Goal: Information Seeking & Learning: Check status

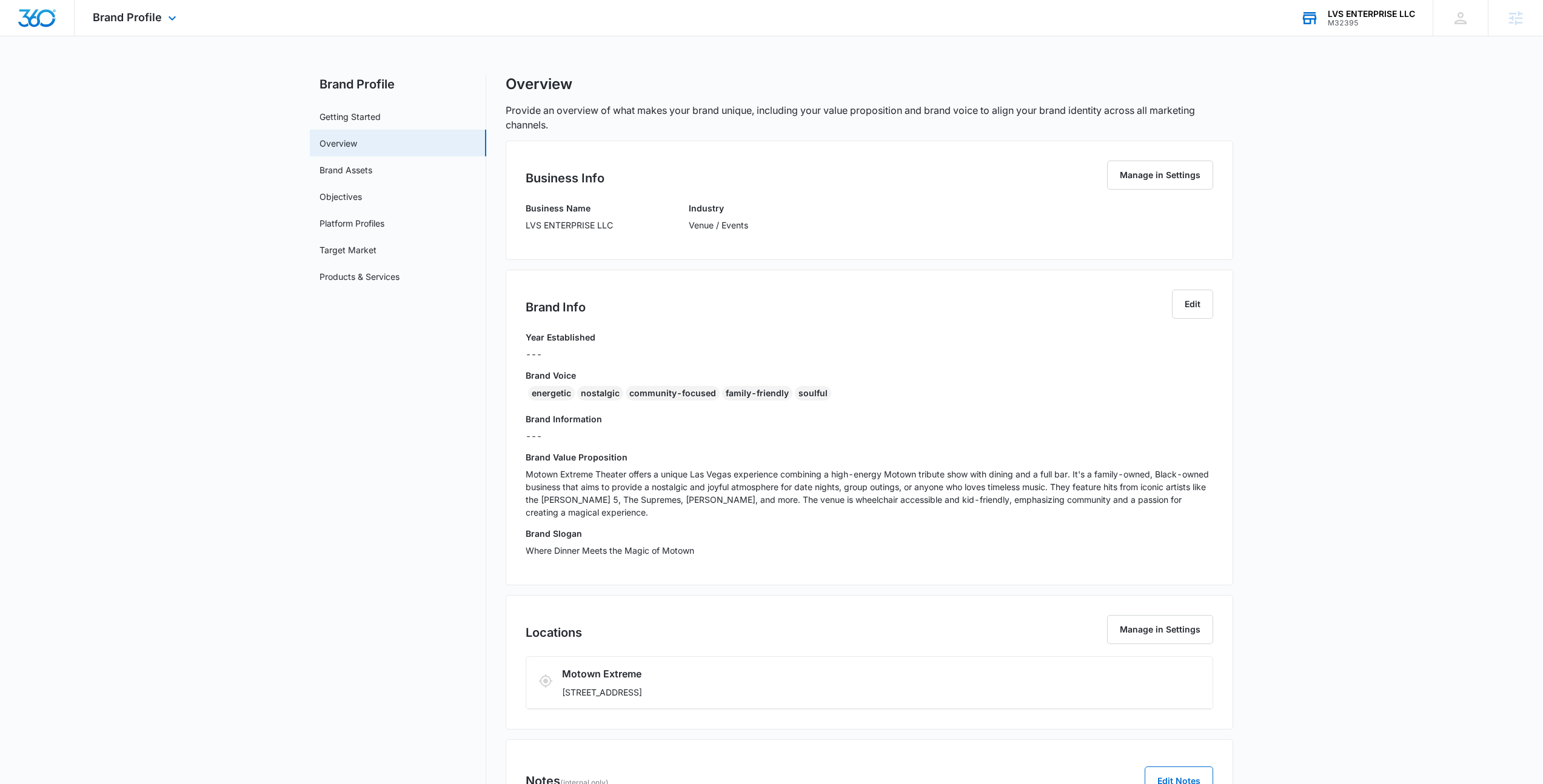
click at [1389, 10] on div "LVS ENTERPRISE LLC" at bounding box center [1371, 14] width 88 height 10
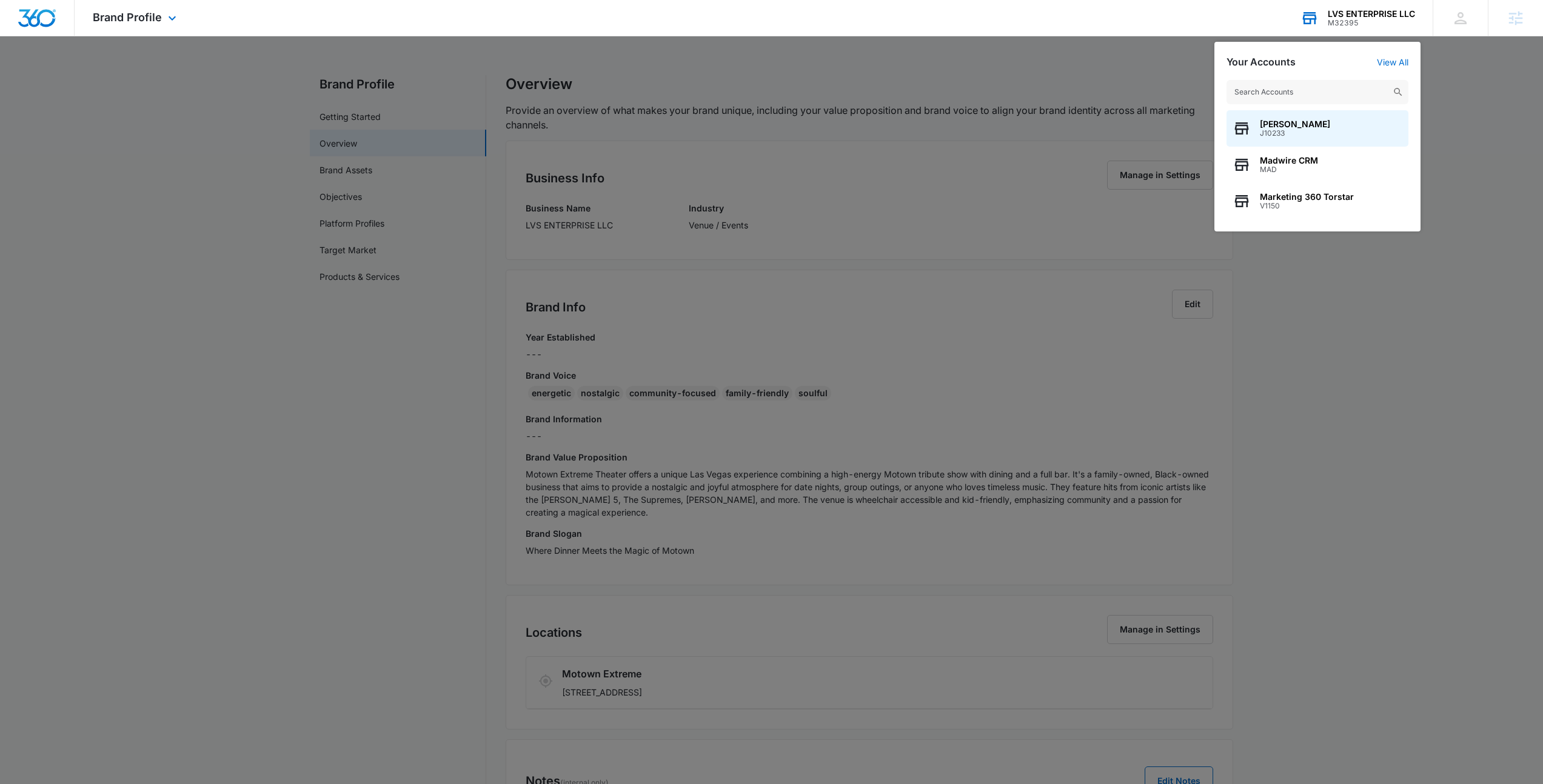
click at [1291, 88] on input "text" at bounding box center [1317, 93] width 182 height 25
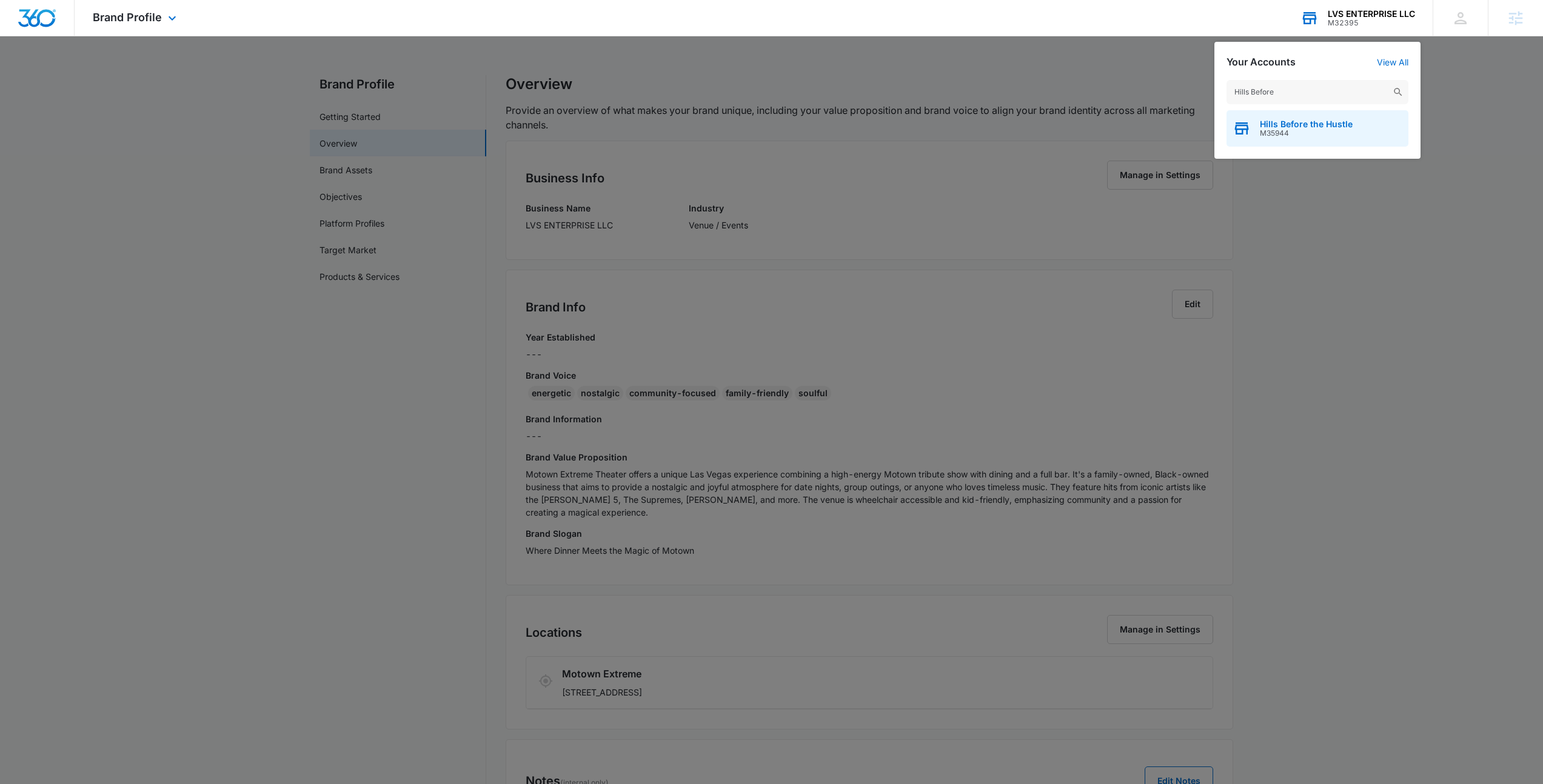
type input "Hills Before"
click at [1359, 134] on div "Hills Before the Hustle M35944" at bounding box center [1317, 129] width 182 height 36
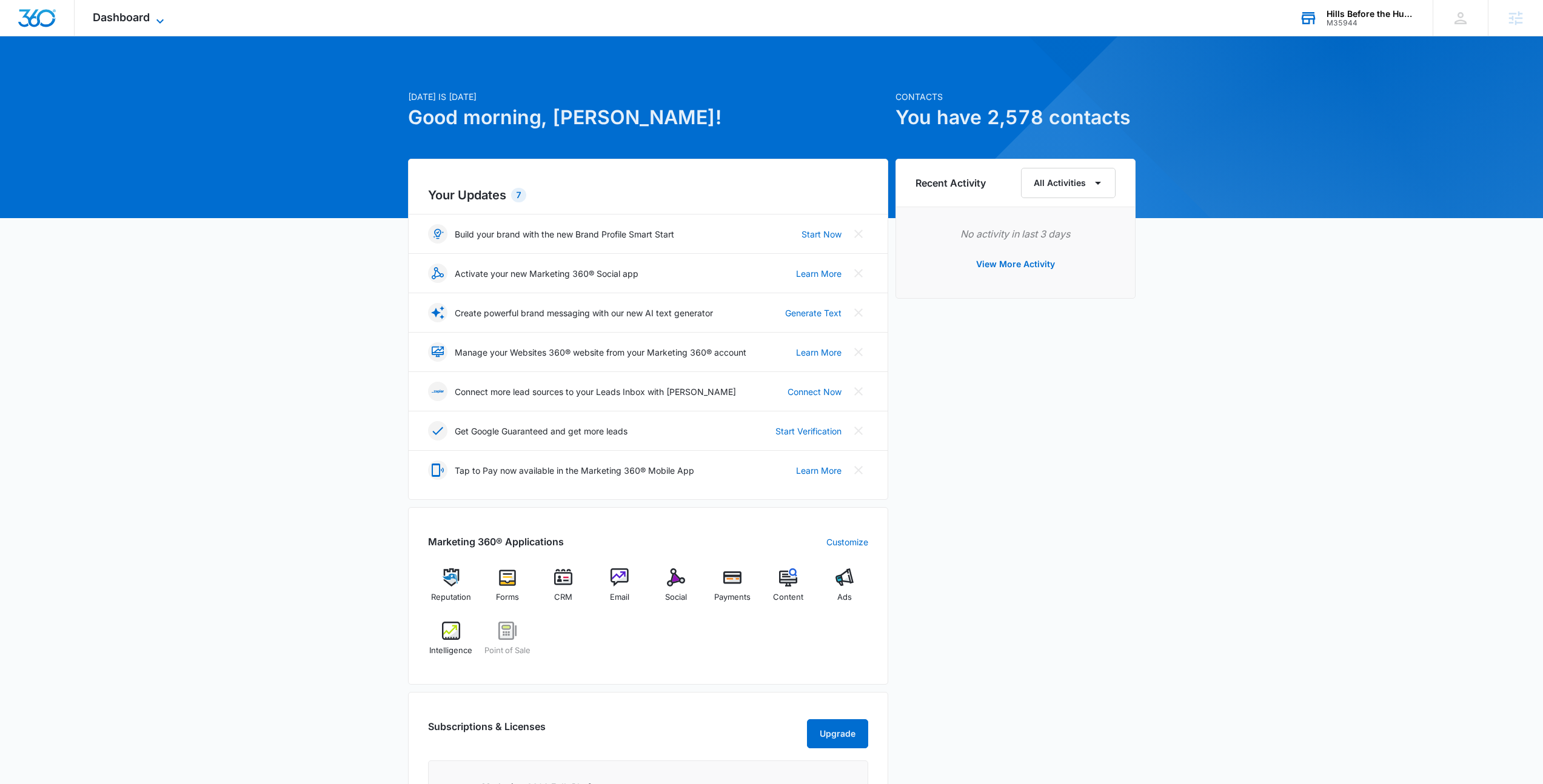
click at [132, 19] on span "Dashboard" at bounding box center [121, 17] width 57 height 13
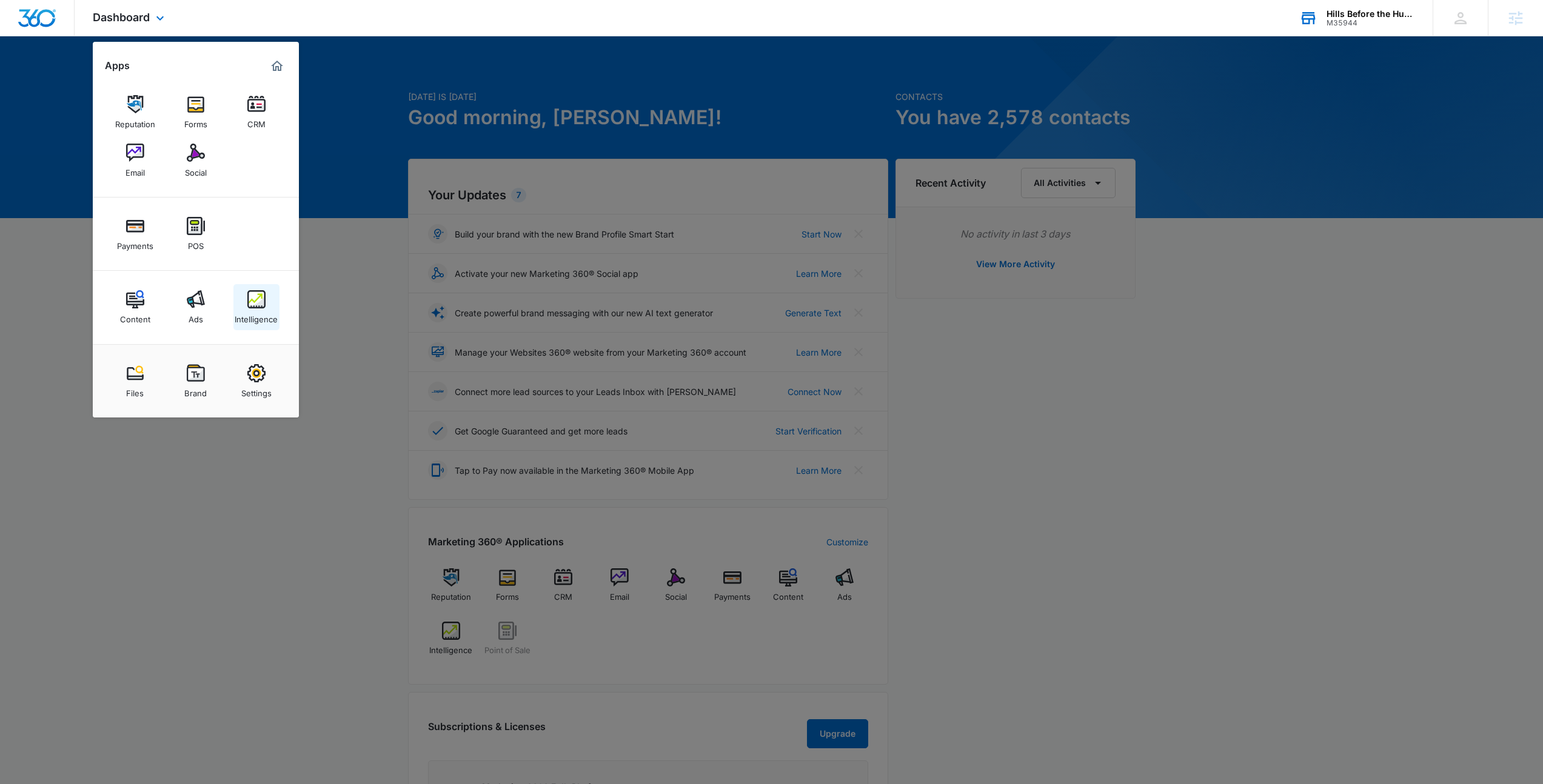
click at [252, 304] on img at bounding box center [256, 299] width 18 height 18
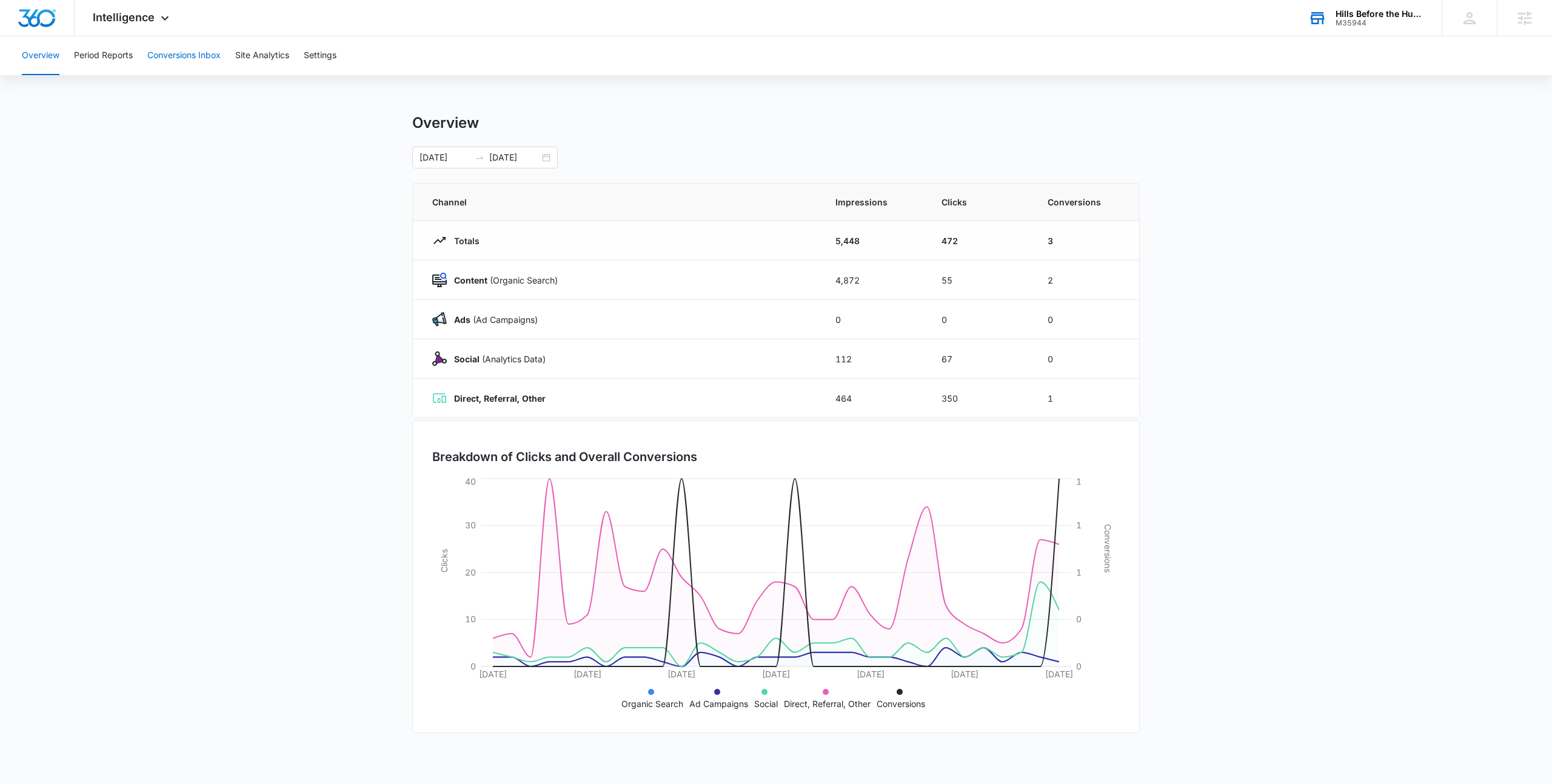
click at [162, 44] on button "Conversions Inbox" at bounding box center [184, 55] width 74 height 39
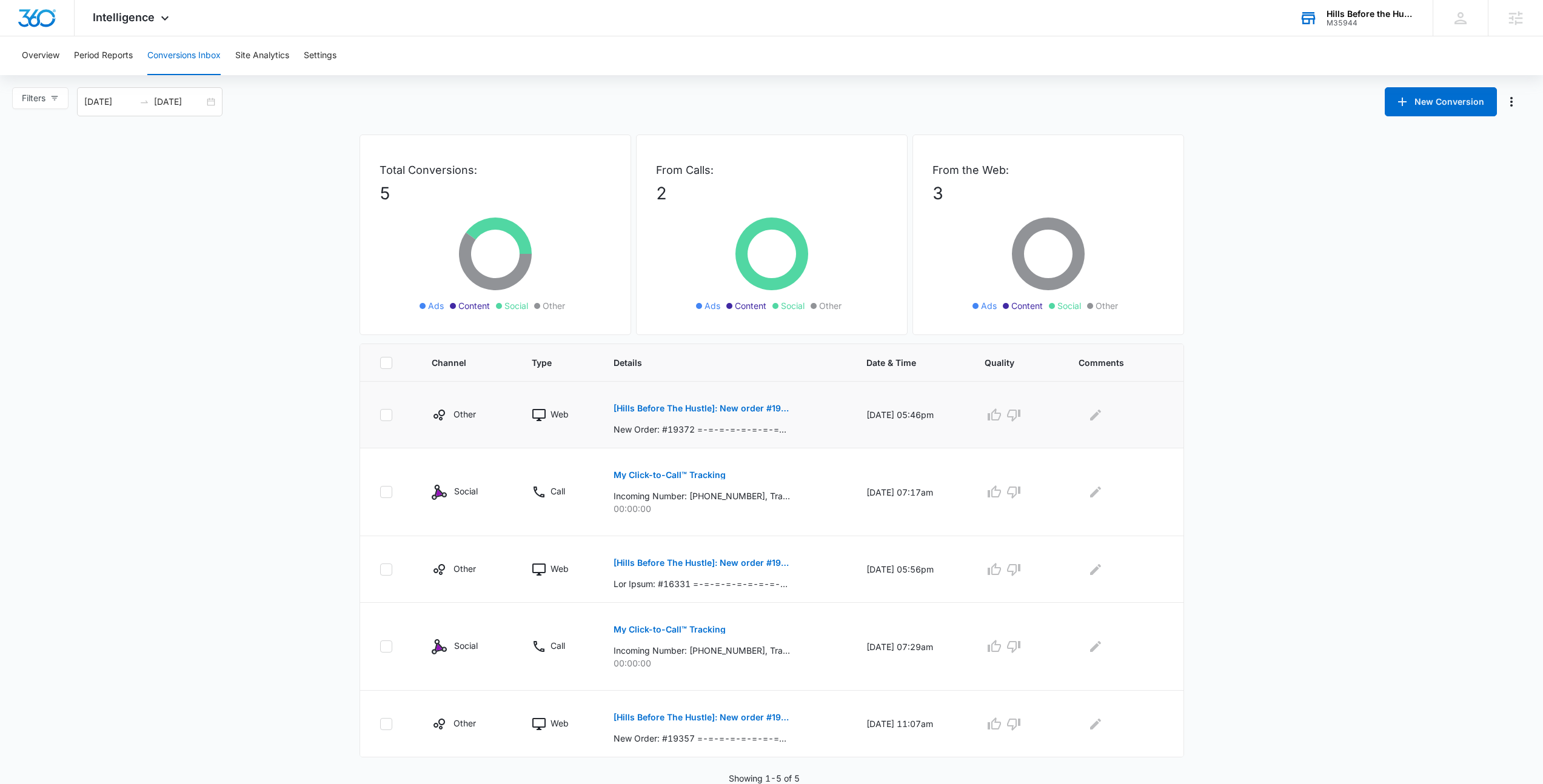
click at [700, 406] on p "[Hills Before The Hustle]: New order #19372" at bounding box center [701, 408] width 176 height 8
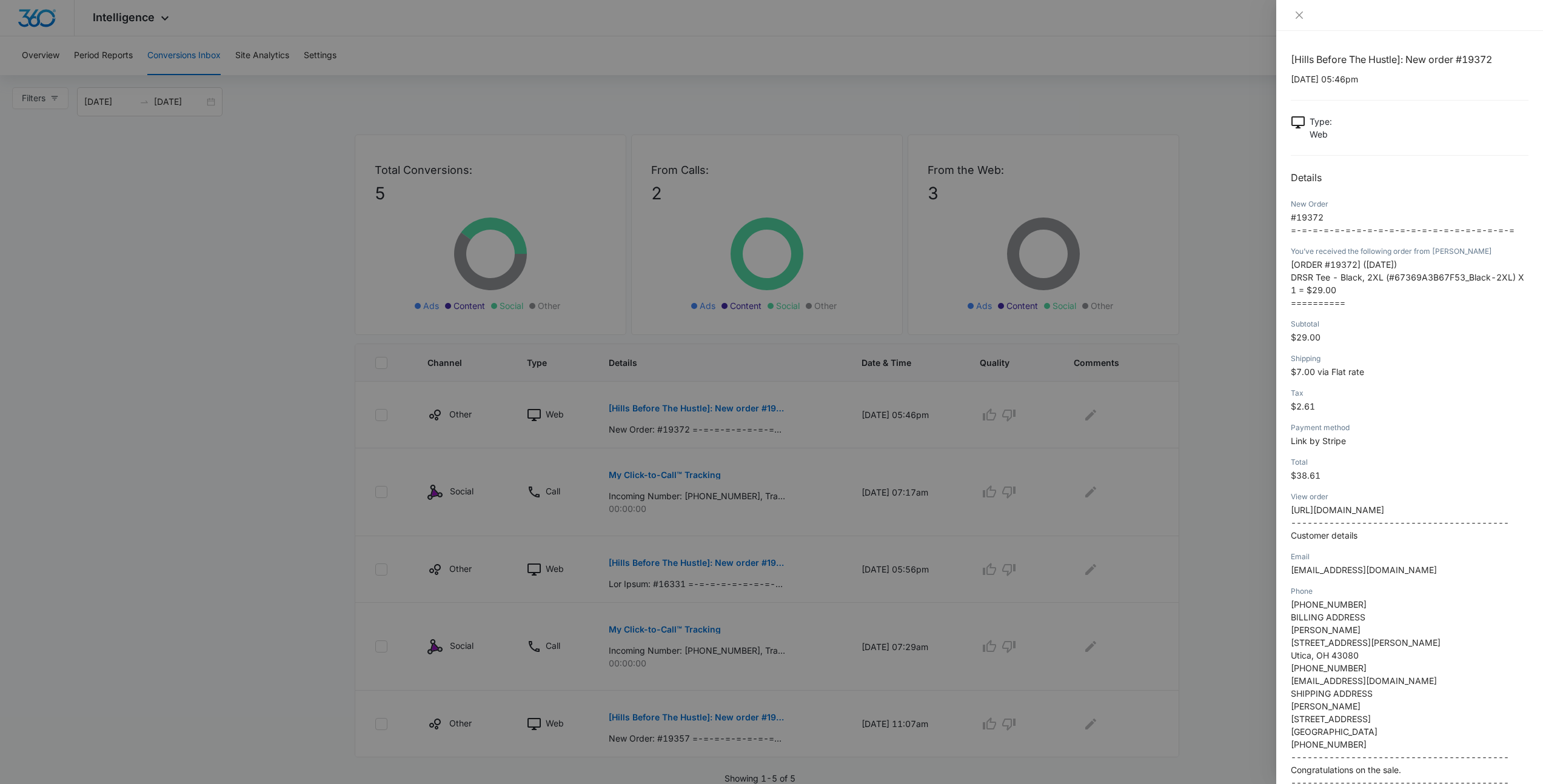
click at [1220, 236] on div at bounding box center [771, 392] width 1543 height 784
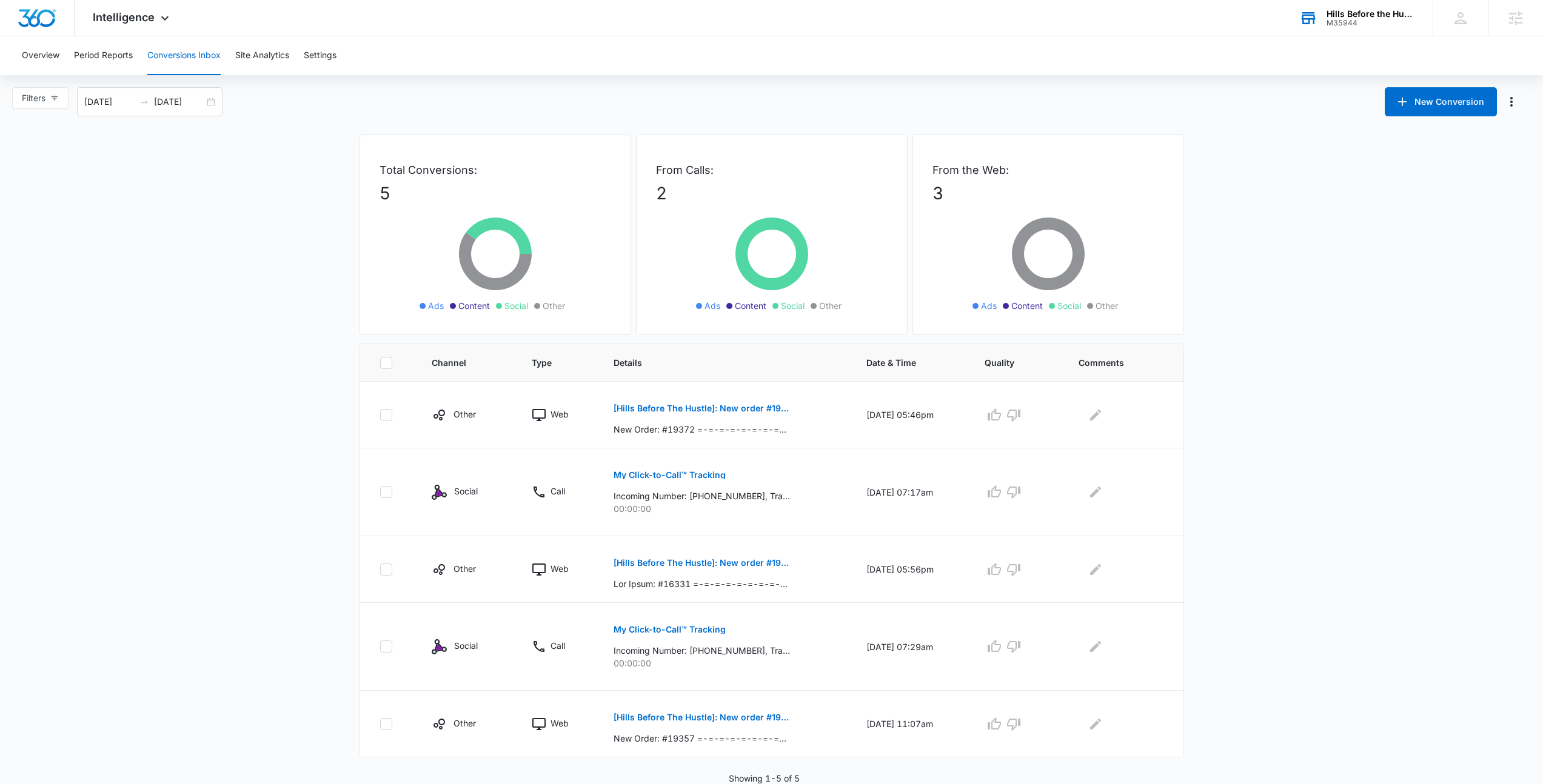
click at [219, 207] on main "Filters 09/14/2025 10/14/2025 New Conversion Total Conversions: 5 Ads Content S…" at bounding box center [771, 436] width 1543 height 697
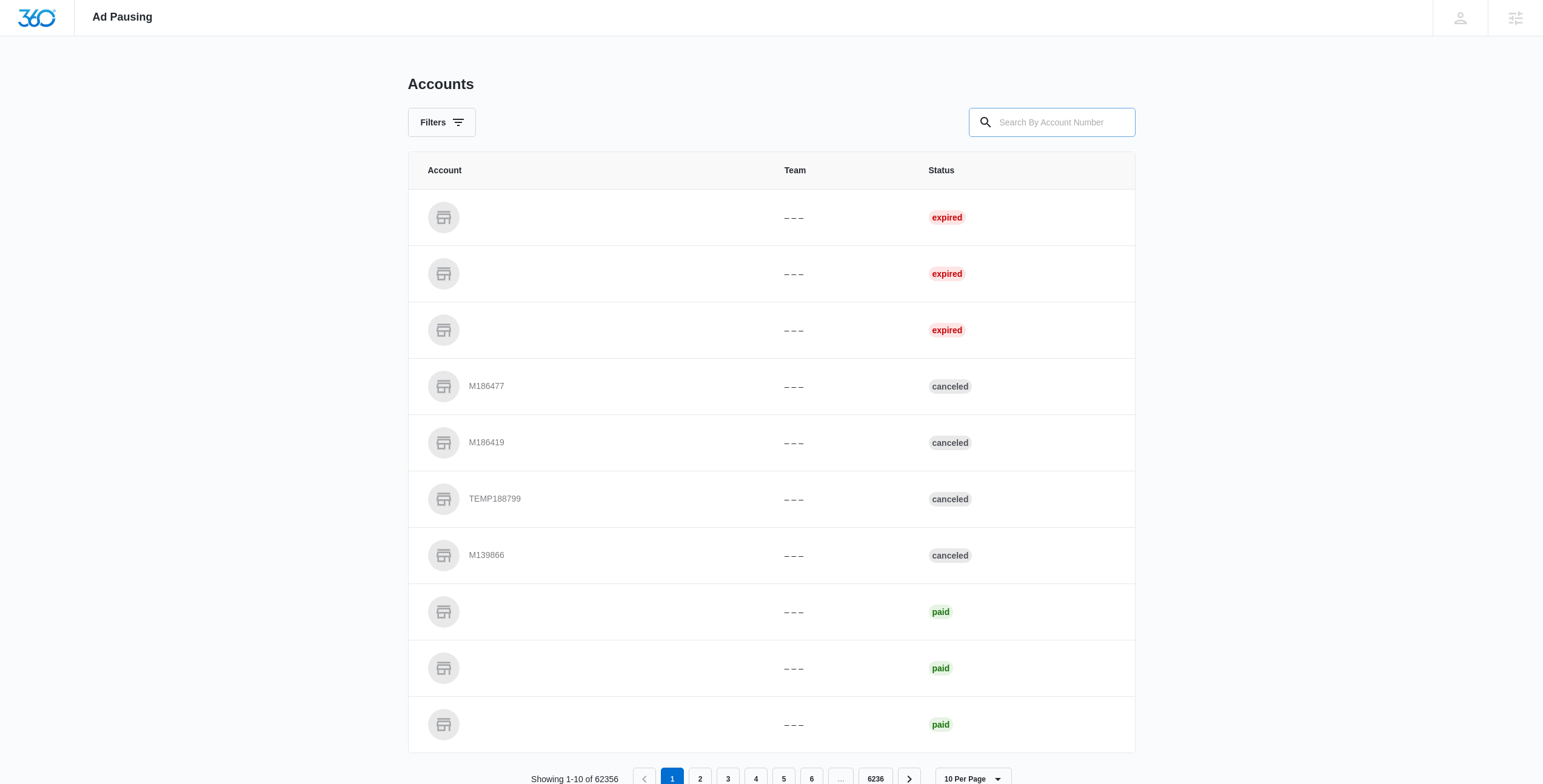
click at [1124, 131] on div at bounding box center [1119, 123] width 20 height 29
click at [1101, 129] on input "text" at bounding box center [1051, 123] width 166 height 29
type input "M35944"
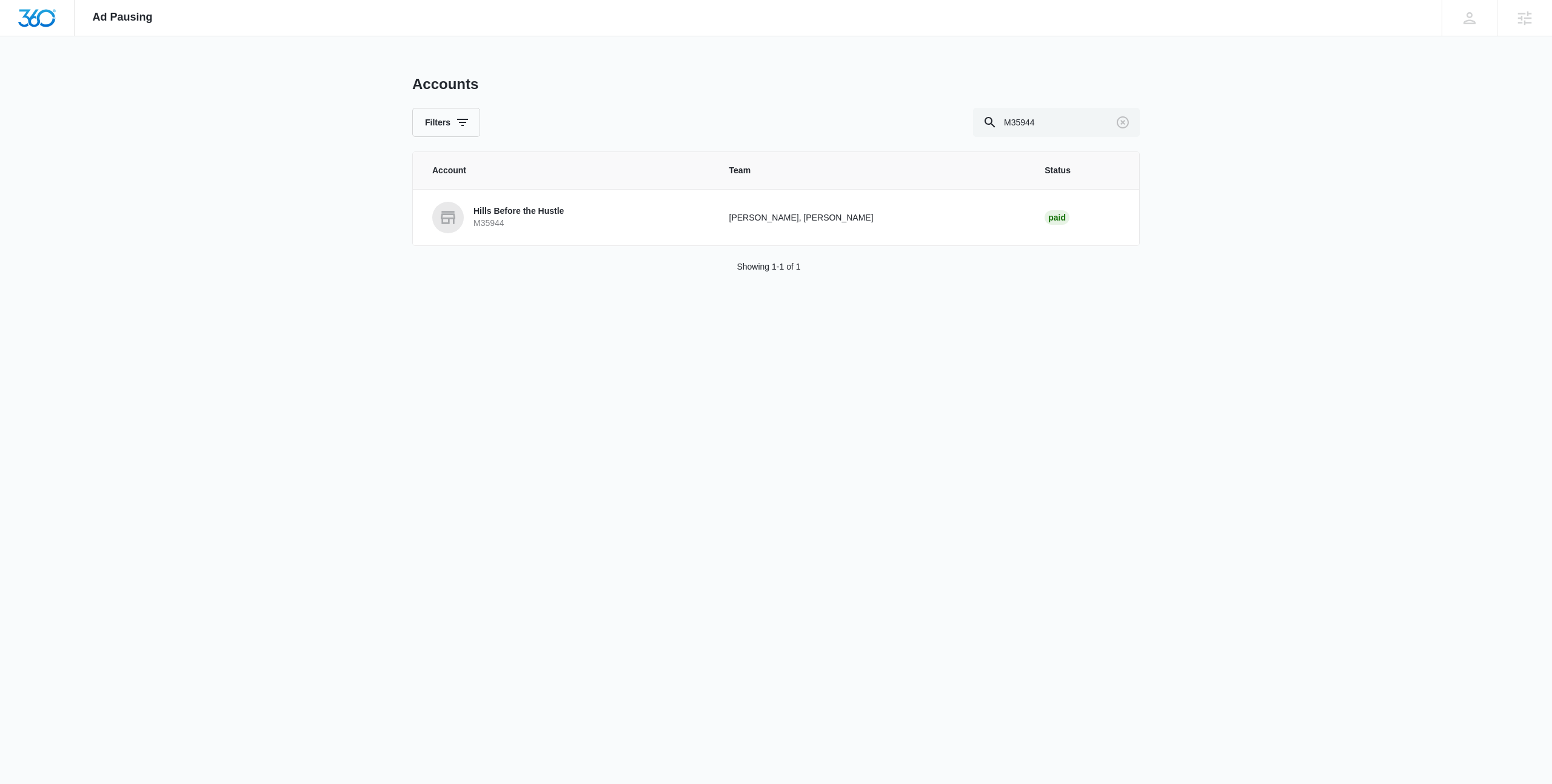
drag, startPoint x: 567, startPoint y: 262, endPoint x: 562, endPoint y: 246, distance: 16.8
click at [567, 261] on div "Showing 1-1 of 1" at bounding box center [776, 267] width 728 height 13
click at [561, 233] on link "Hills Before the Hustle M35944" at bounding box center [565, 217] width 268 height 31
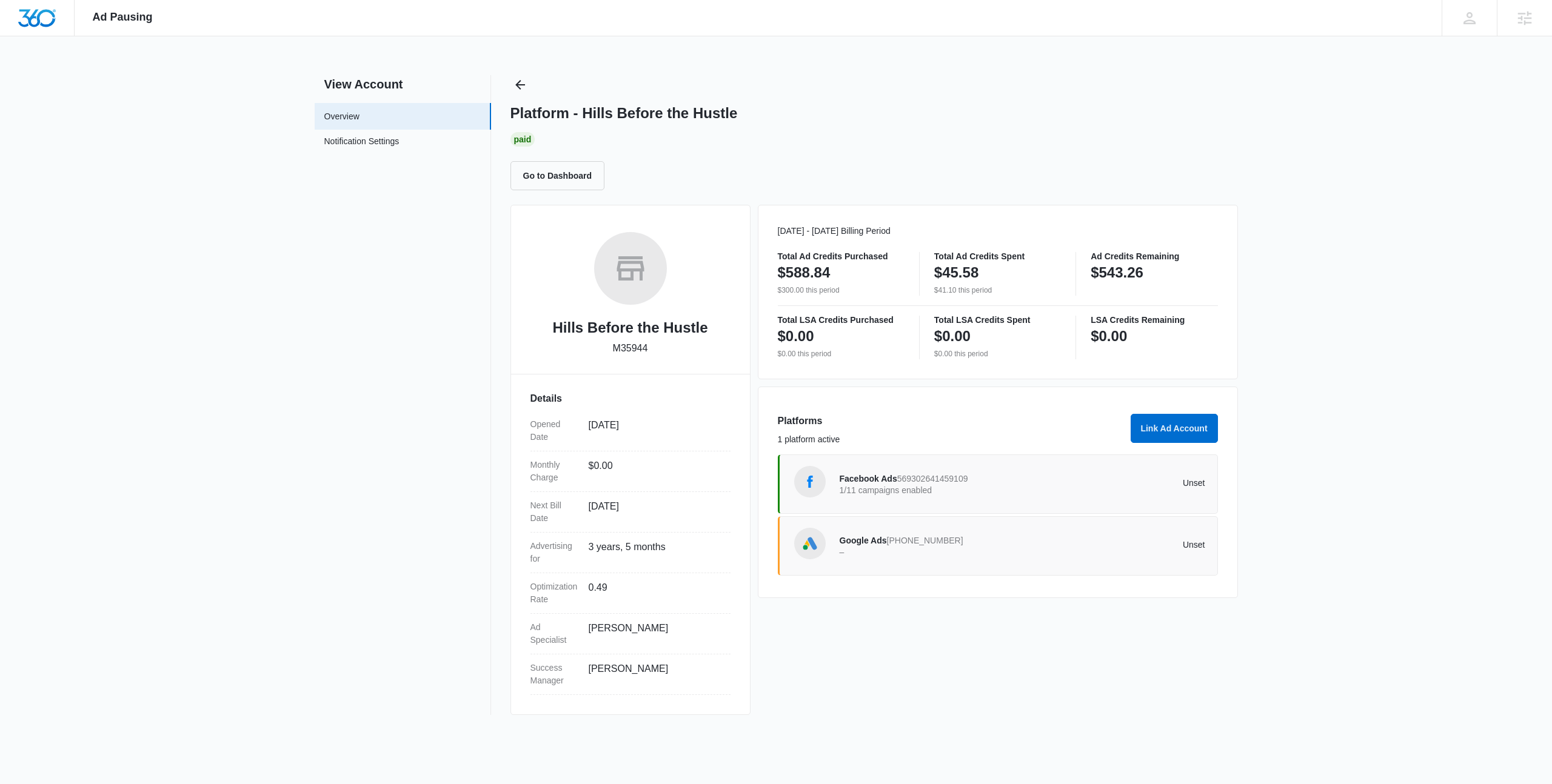
click at [911, 489] on p "1/11 campaigns enabled" at bounding box center [930, 490] width 183 height 8
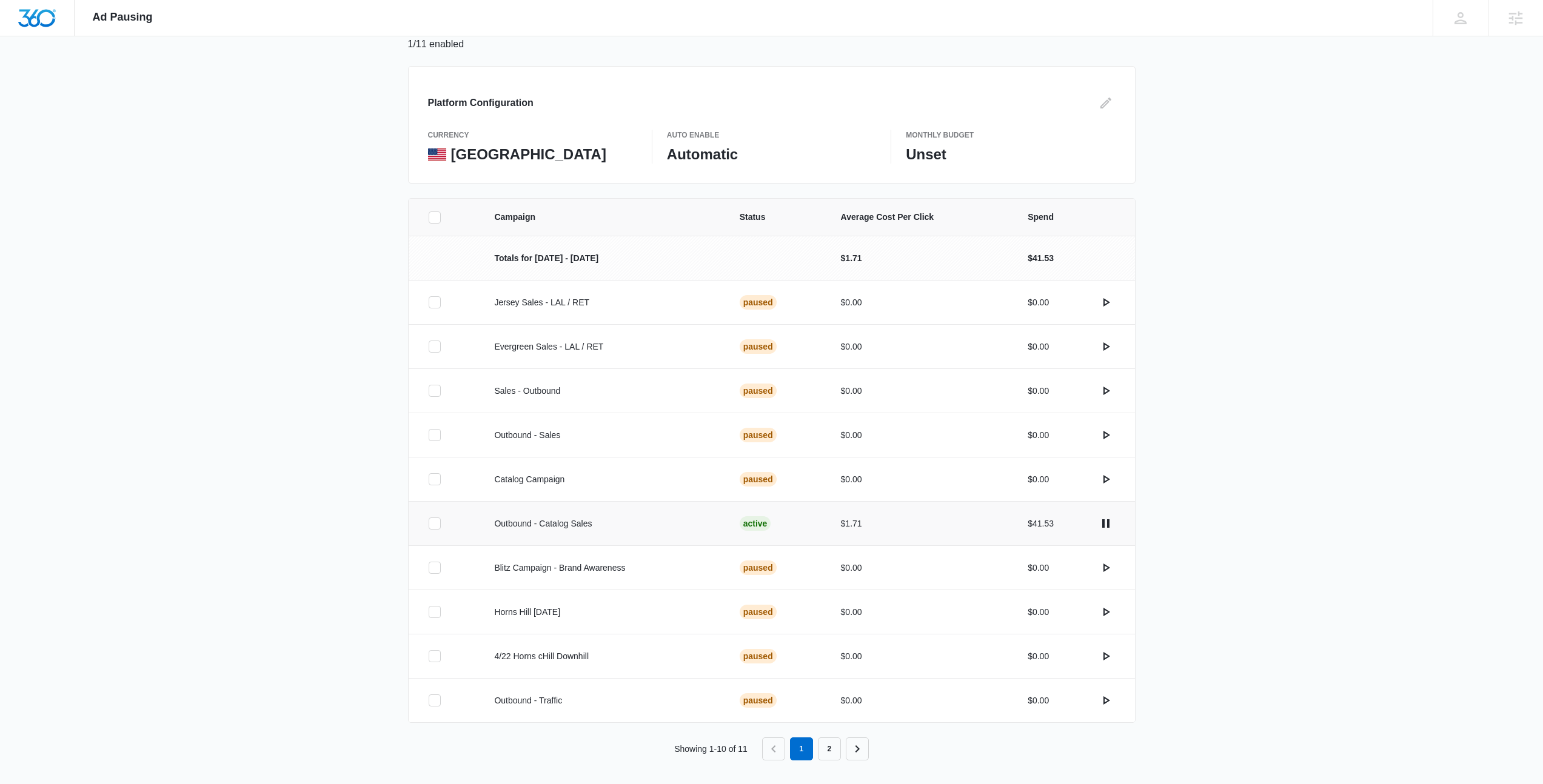
scroll to position [101, 0]
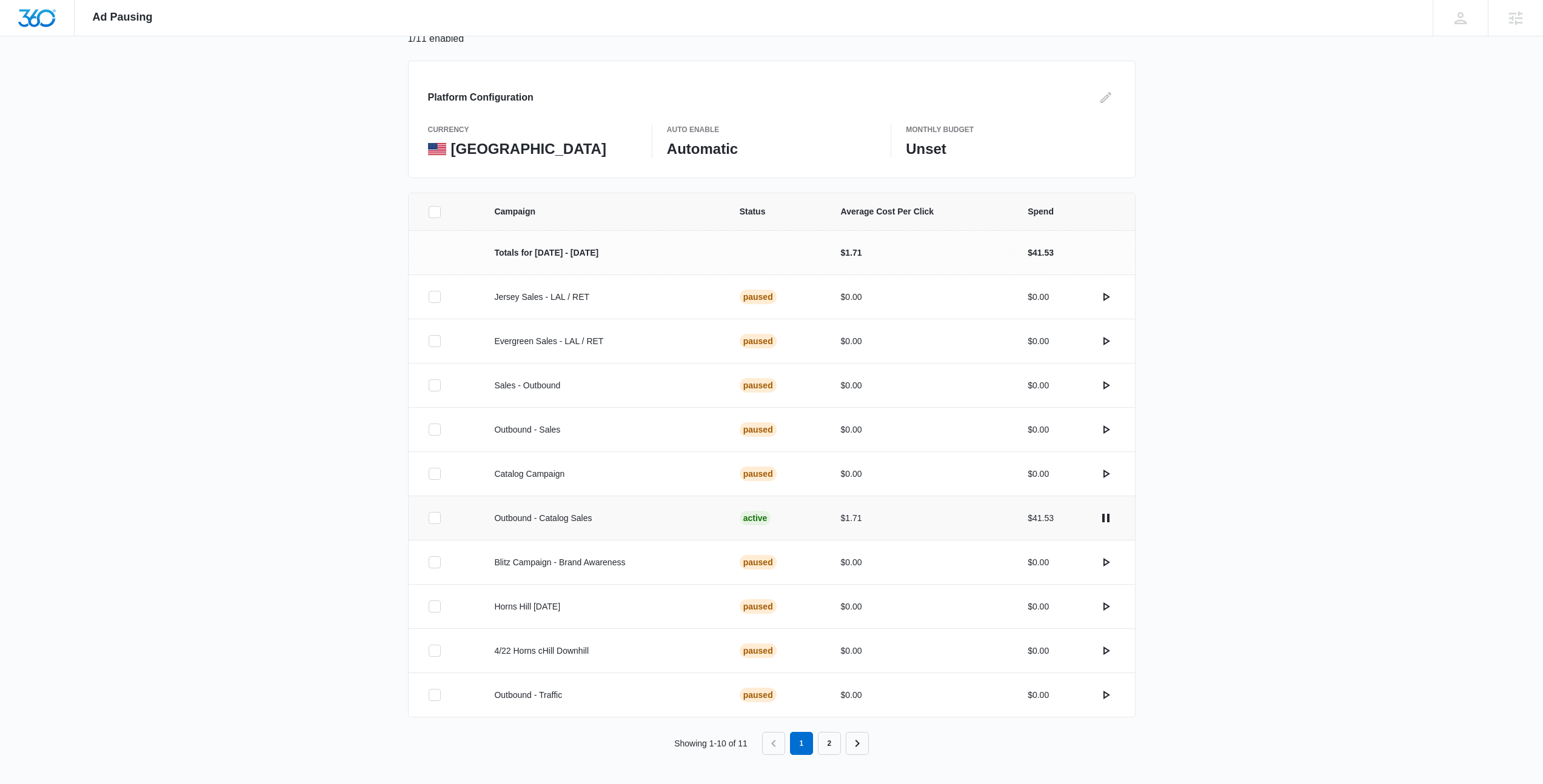
click at [438, 520] on icon at bounding box center [434, 518] width 11 height 11
click at [429, 519] on input "checkbox" at bounding box center [428, 518] width 1 height 1
click at [1469, 764] on button "Pause Campaign" at bounding box center [1481, 766] width 94 height 29
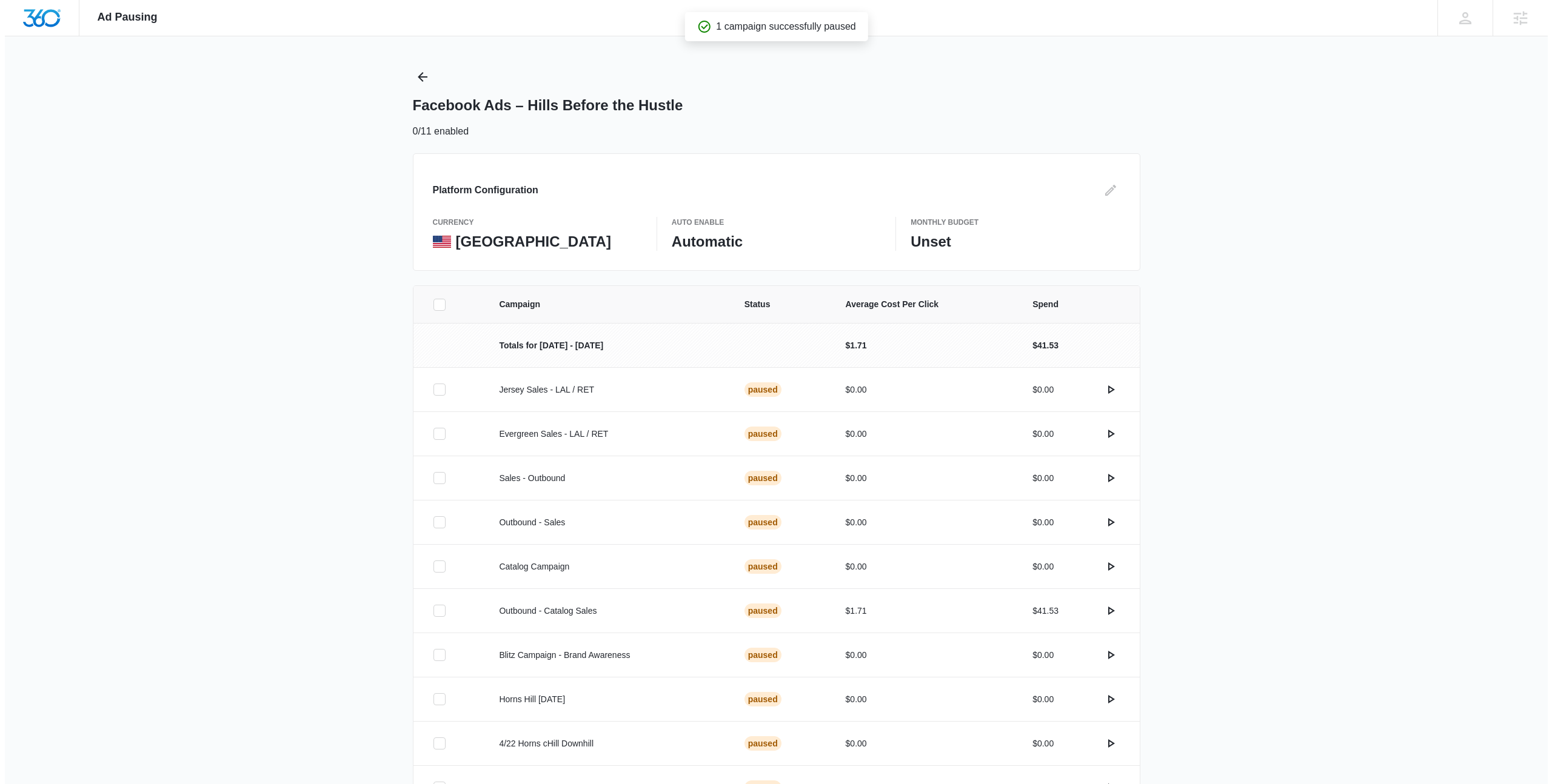
scroll to position [0, 0]
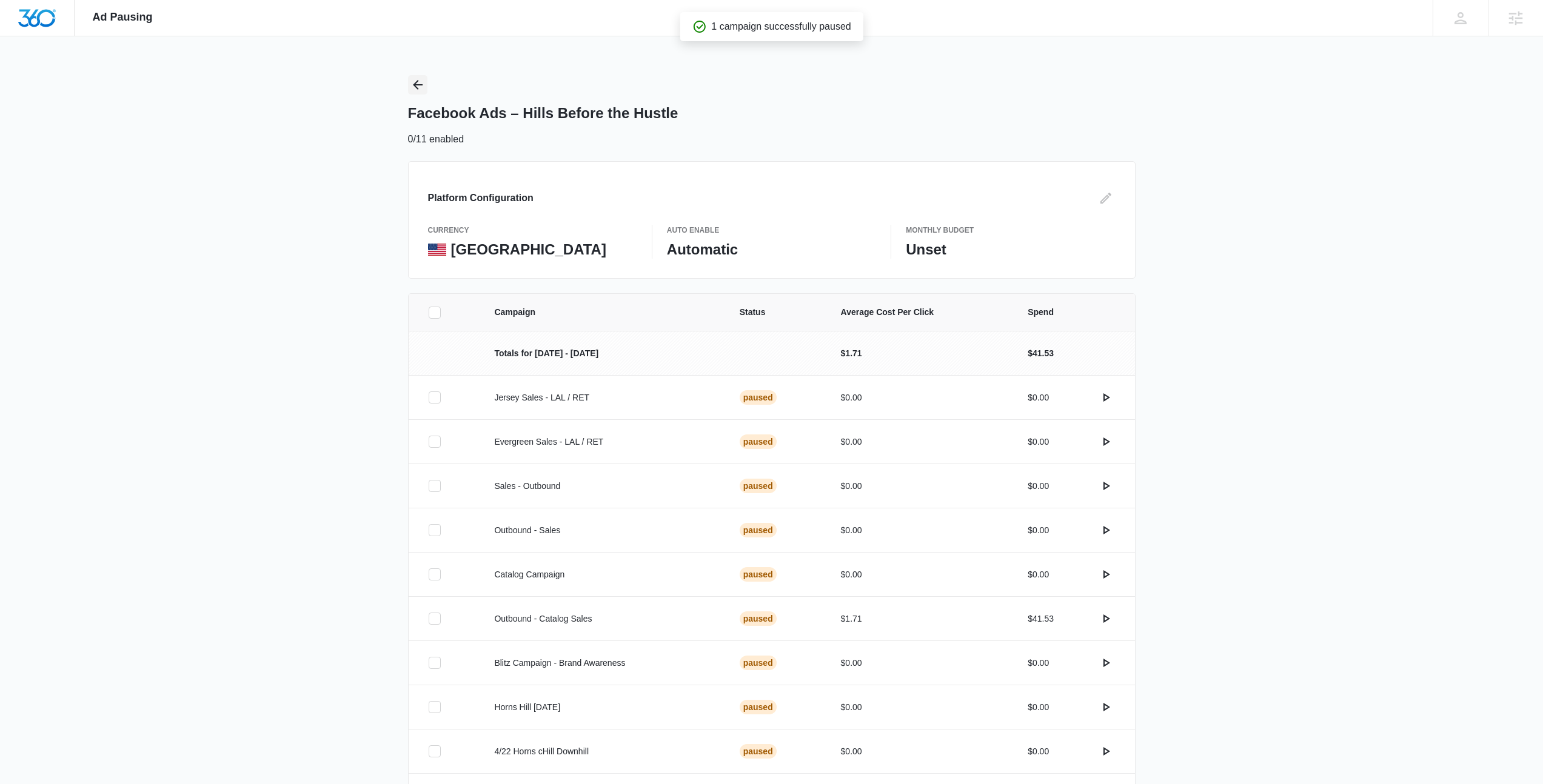
click at [413, 89] on icon "Back" at bounding box center [418, 85] width 15 height 15
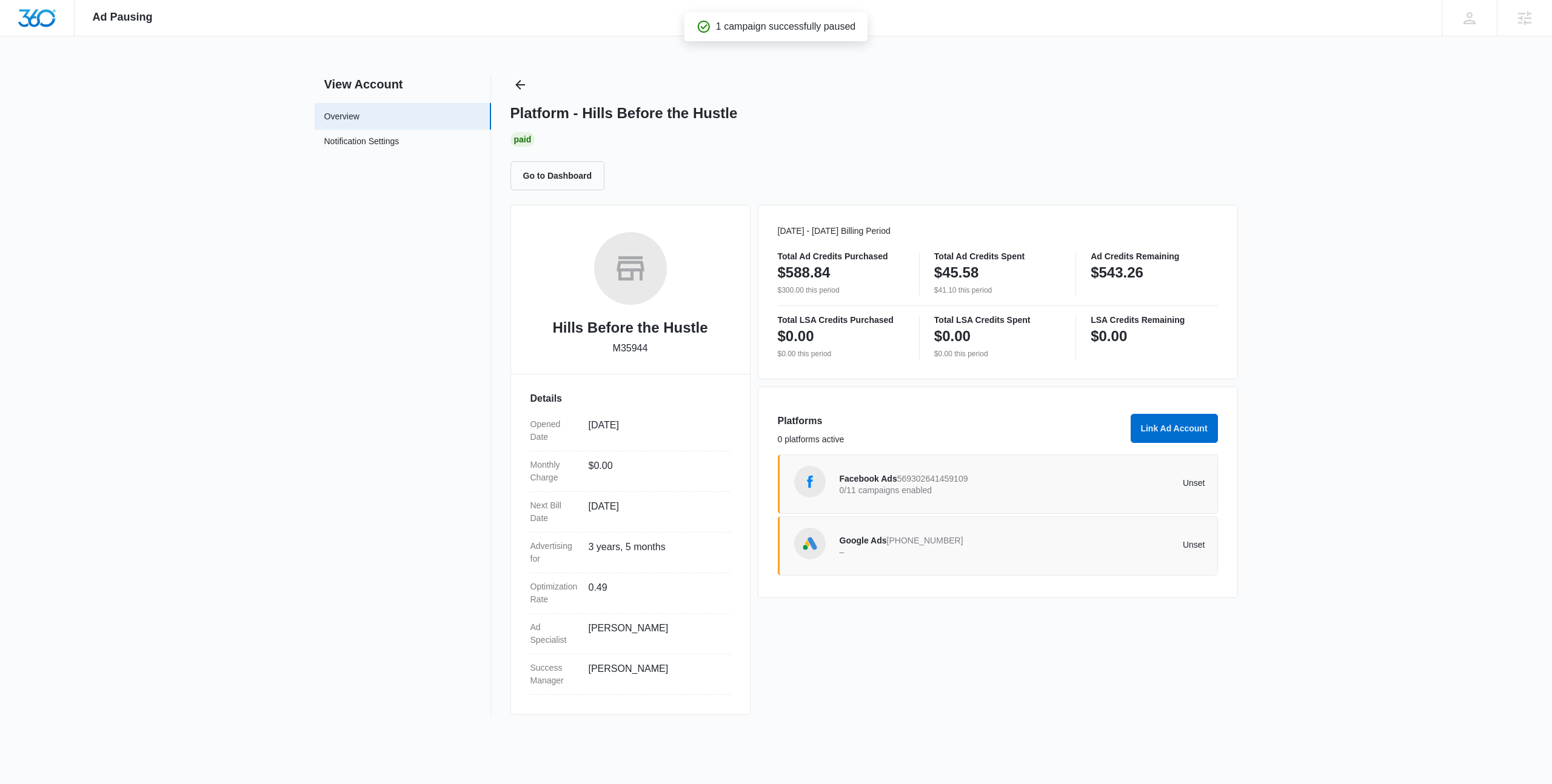
click at [1114, 219] on div "Sep 22 - Oct 21 Billing Period Total Ad Credits Purchased $588.84 $300.00 this …" at bounding box center [998, 292] width 480 height 174
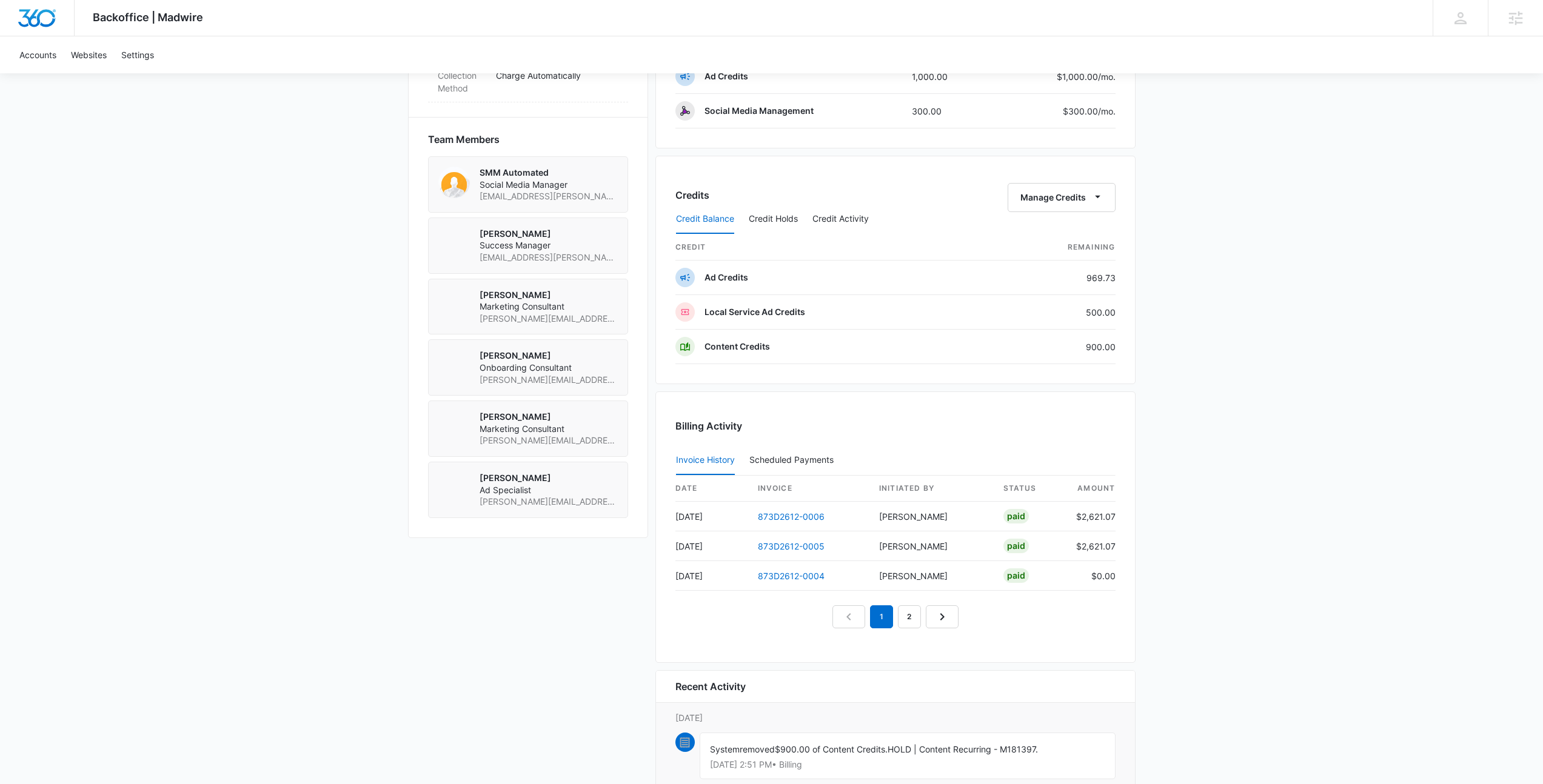
scroll to position [850, 0]
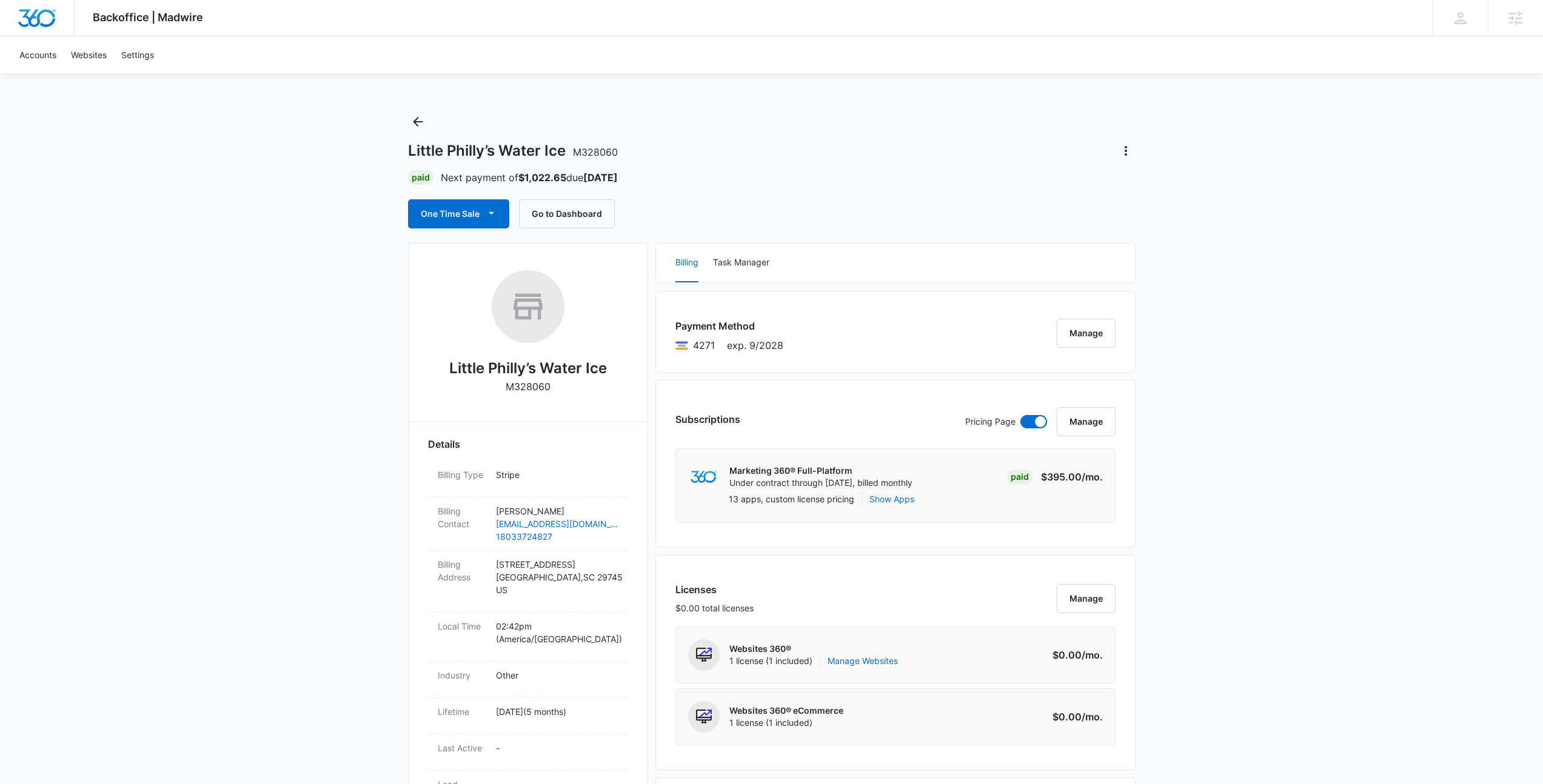
click at [1362, 100] on div "Backoffice | Madwire Apps Settings NF [PERSON_NAME] [EMAIL_ADDRESS][PERSON_NAME…" at bounding box center [771, 799] width 1543 height 1598
drag, startPoint x: 582, startPoint y: 178, endPoint x: 661, endPoint y: 174, distance: 79.1
click at [661, 174] on div "Paid Next payment of $1,022.65 due [DATE]" at bounding box center [772, 178] width 728 height 15
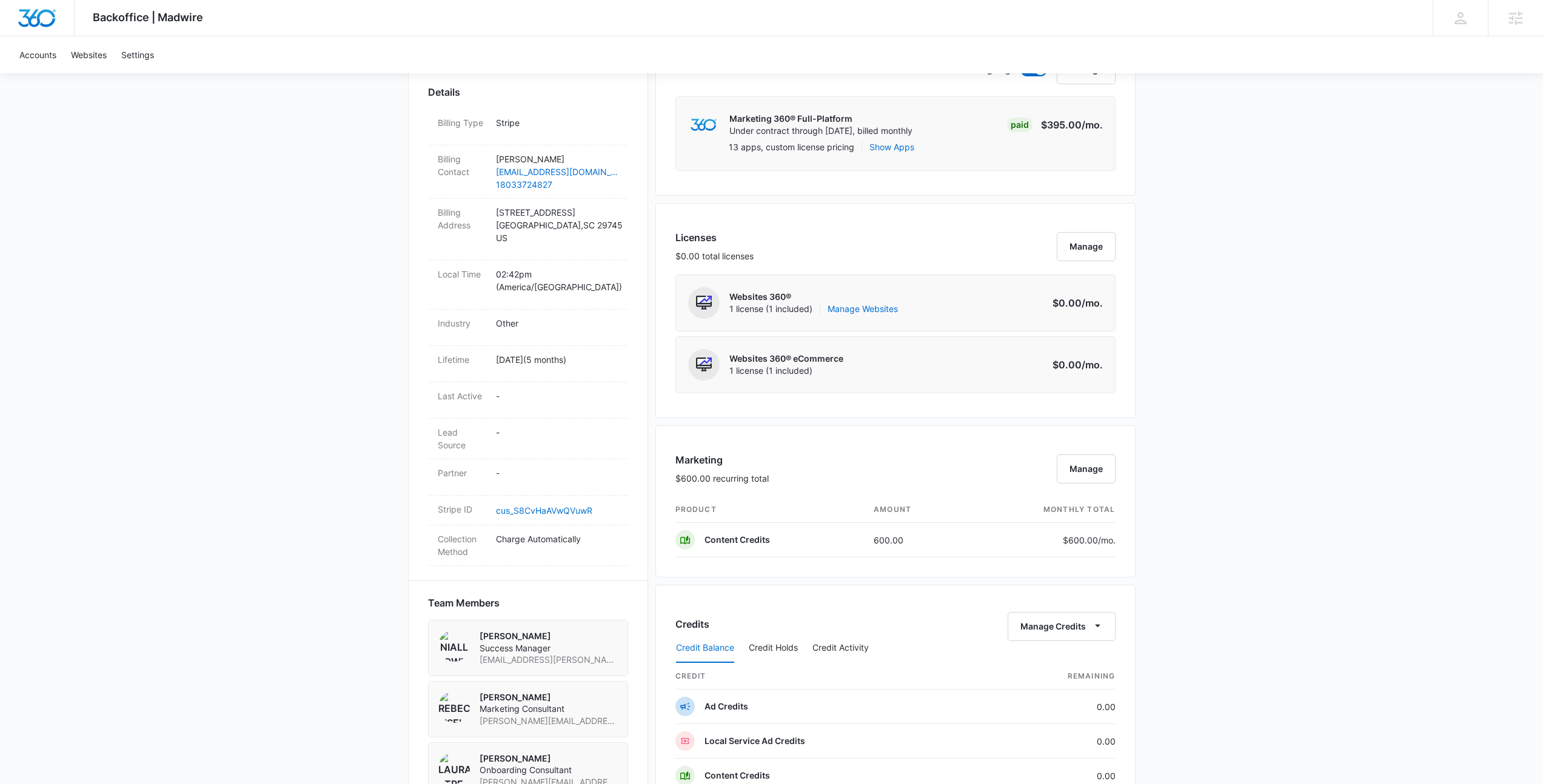
scroll to position [376, 0]
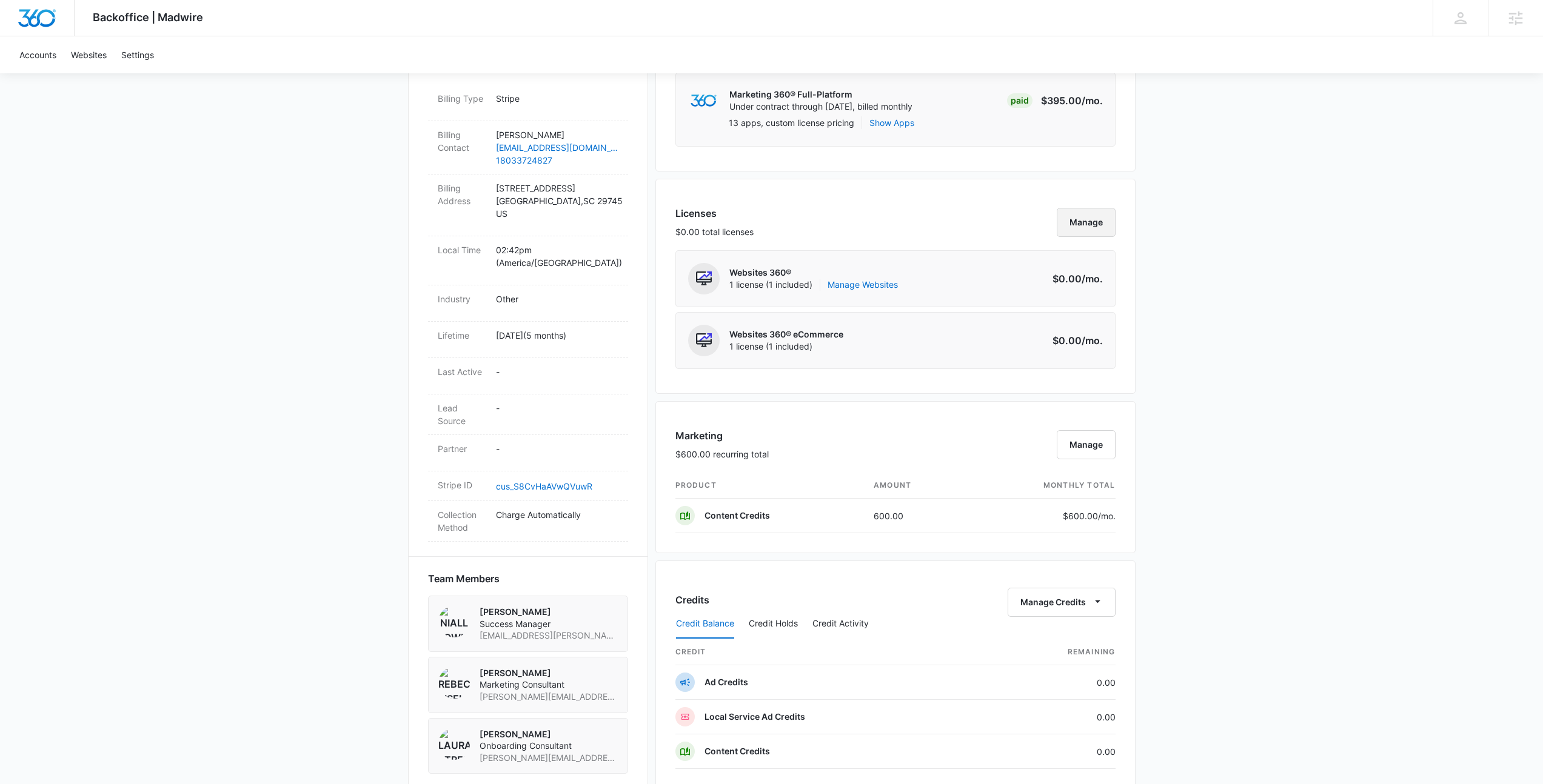
click at [1076, 233] on button "Manage" at bounding box center [1086, 223] width 59 height 29
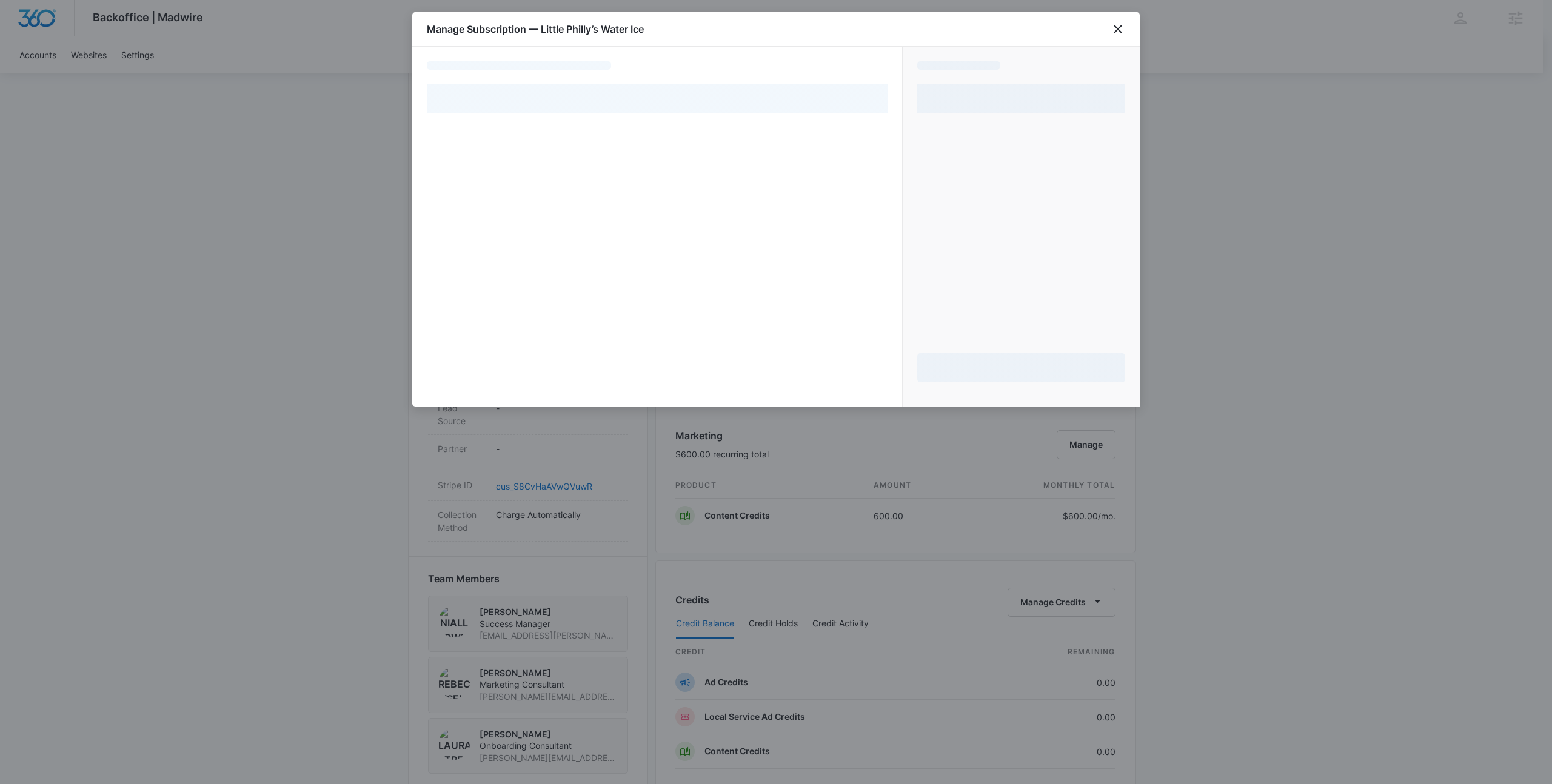
select select "pm_1REHUyA4n8RTgNjUFeFPujDM"
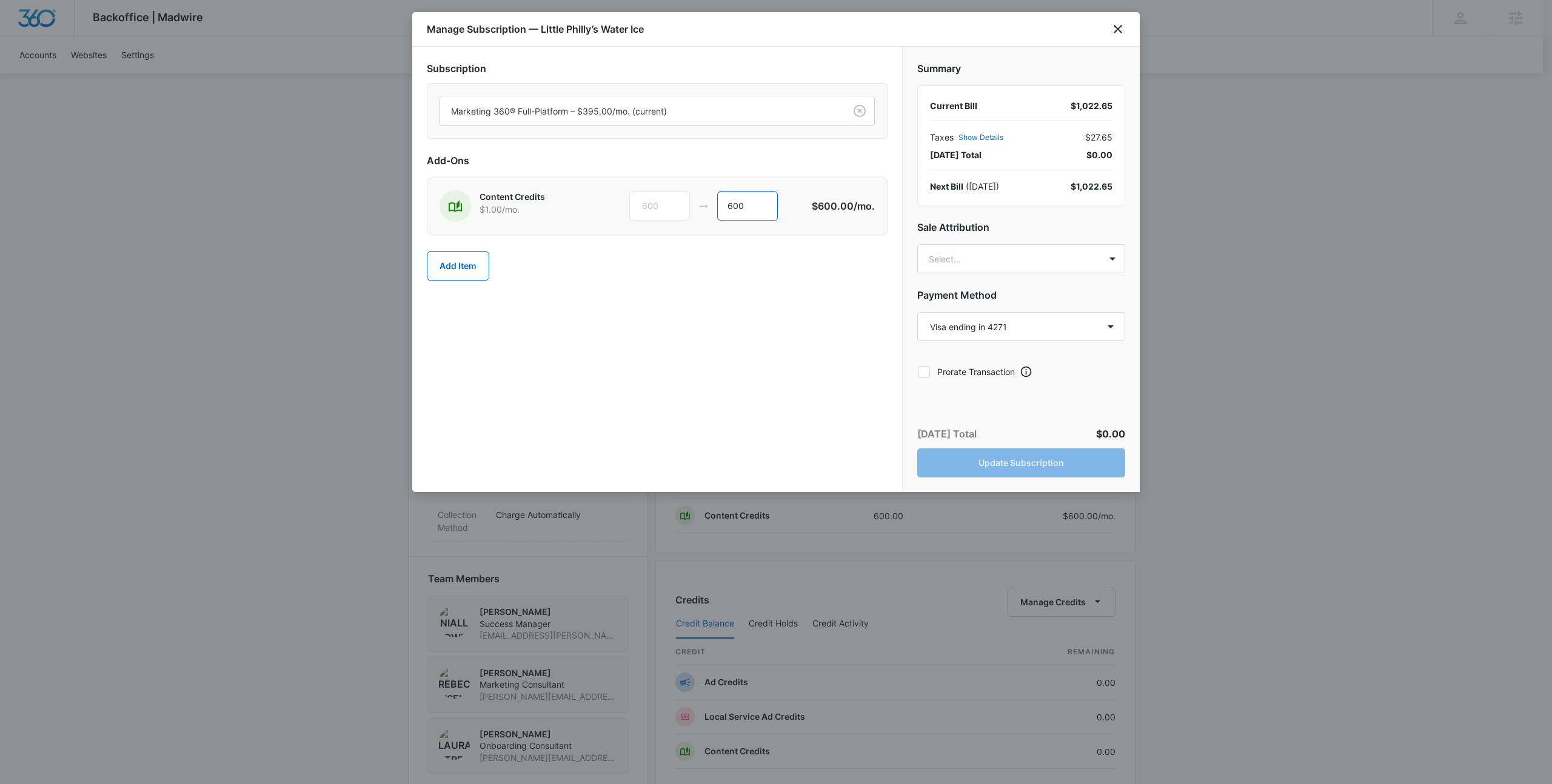
drag, startPoint x: 747, startPoint y: 208, endPoint x: 685, endPoint y: 210, distance: 62.0
click at [685, 210] on div "600 600" at bounding box center [720, 206] width 183 height 29
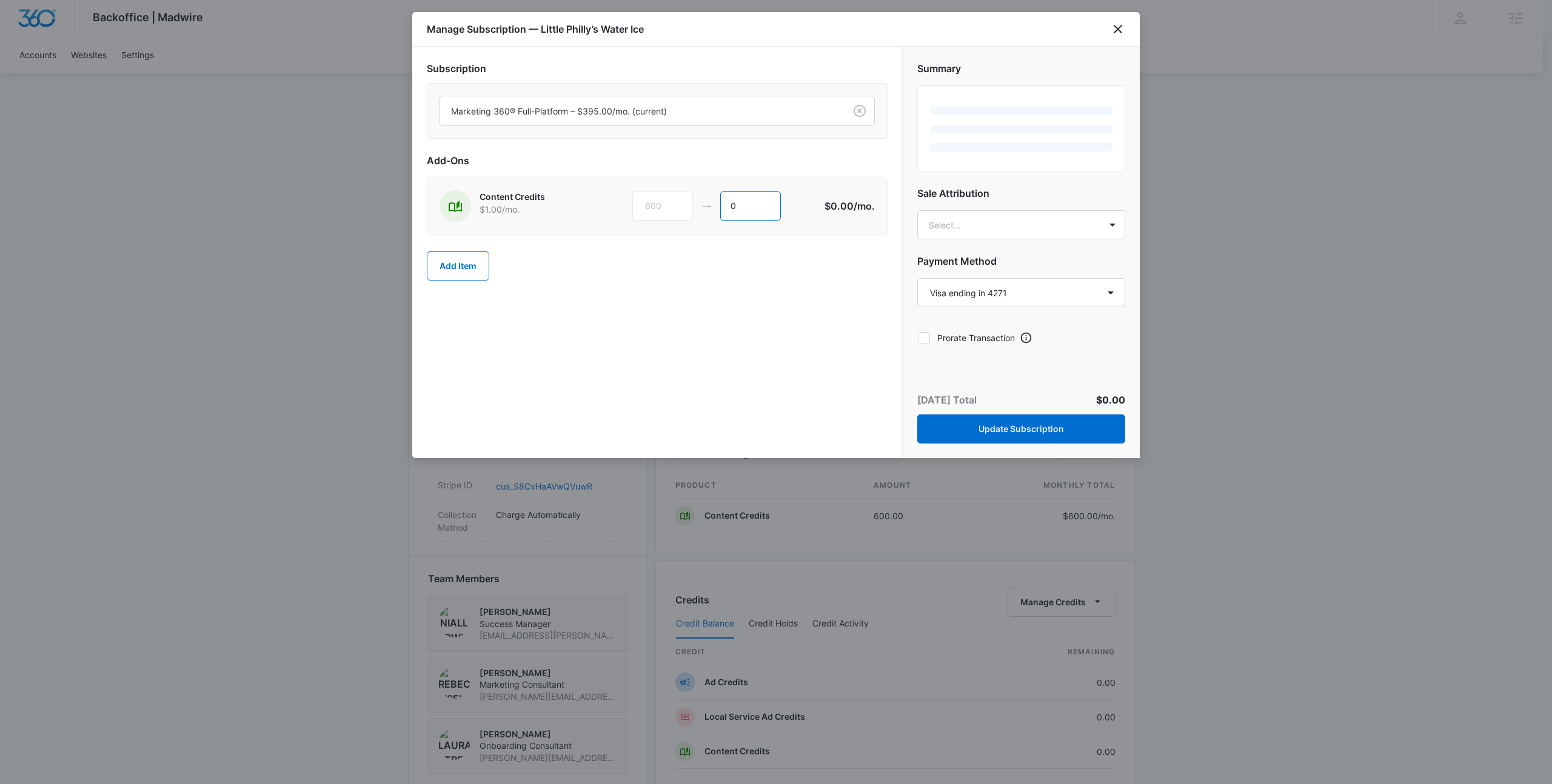
type input "0"
click at [737, 281] on div "Add Item" at bounding box center [657, 265] width 461 height 53
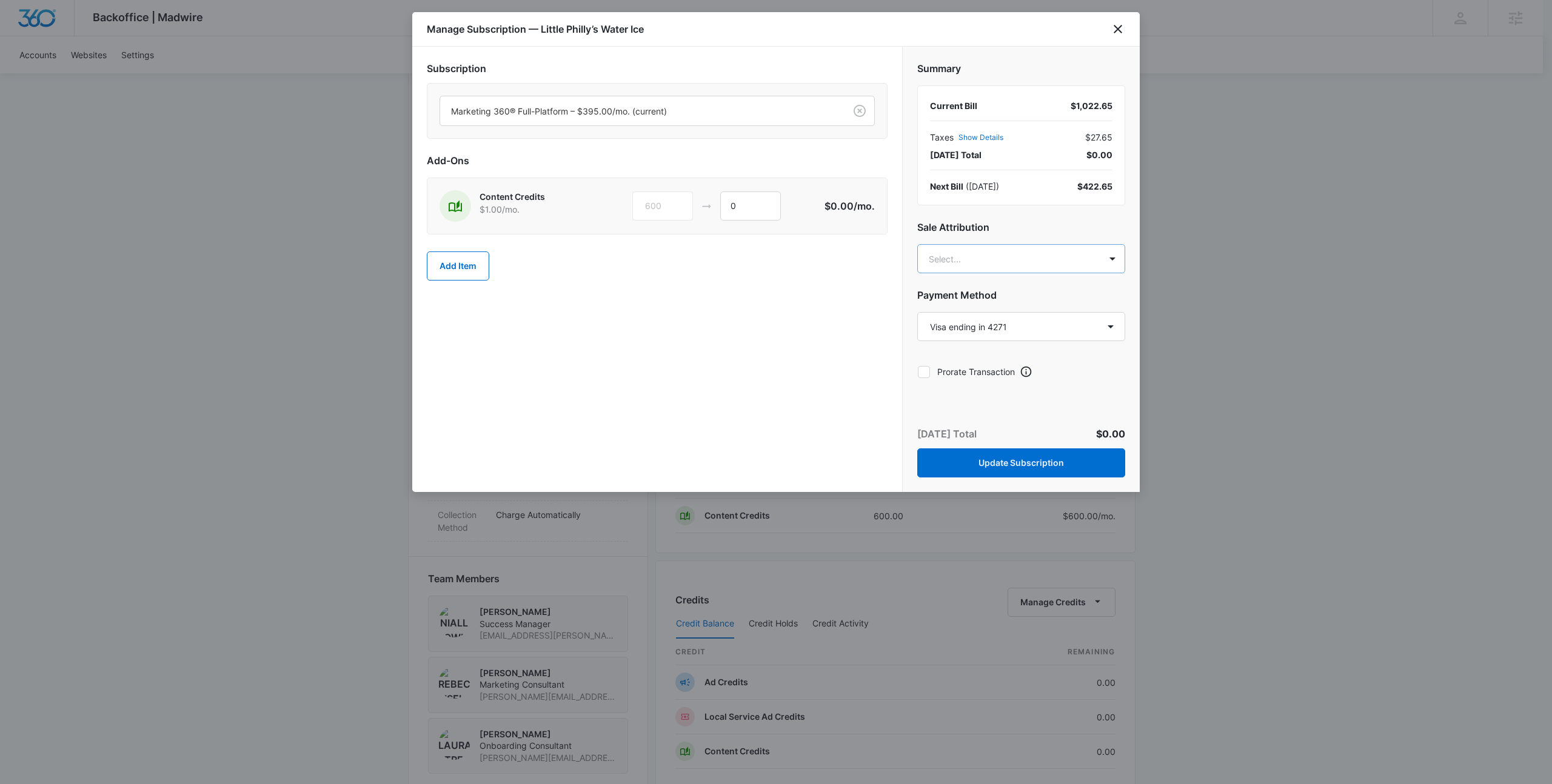
click at [985, 256] on body "Backoffice | Madwire Apps Settings NF [PERSON_NAME] [EMAIL_ADDRESS][PERSON_NAME…" at bounding box center [776, 423] width 1552 height 1598
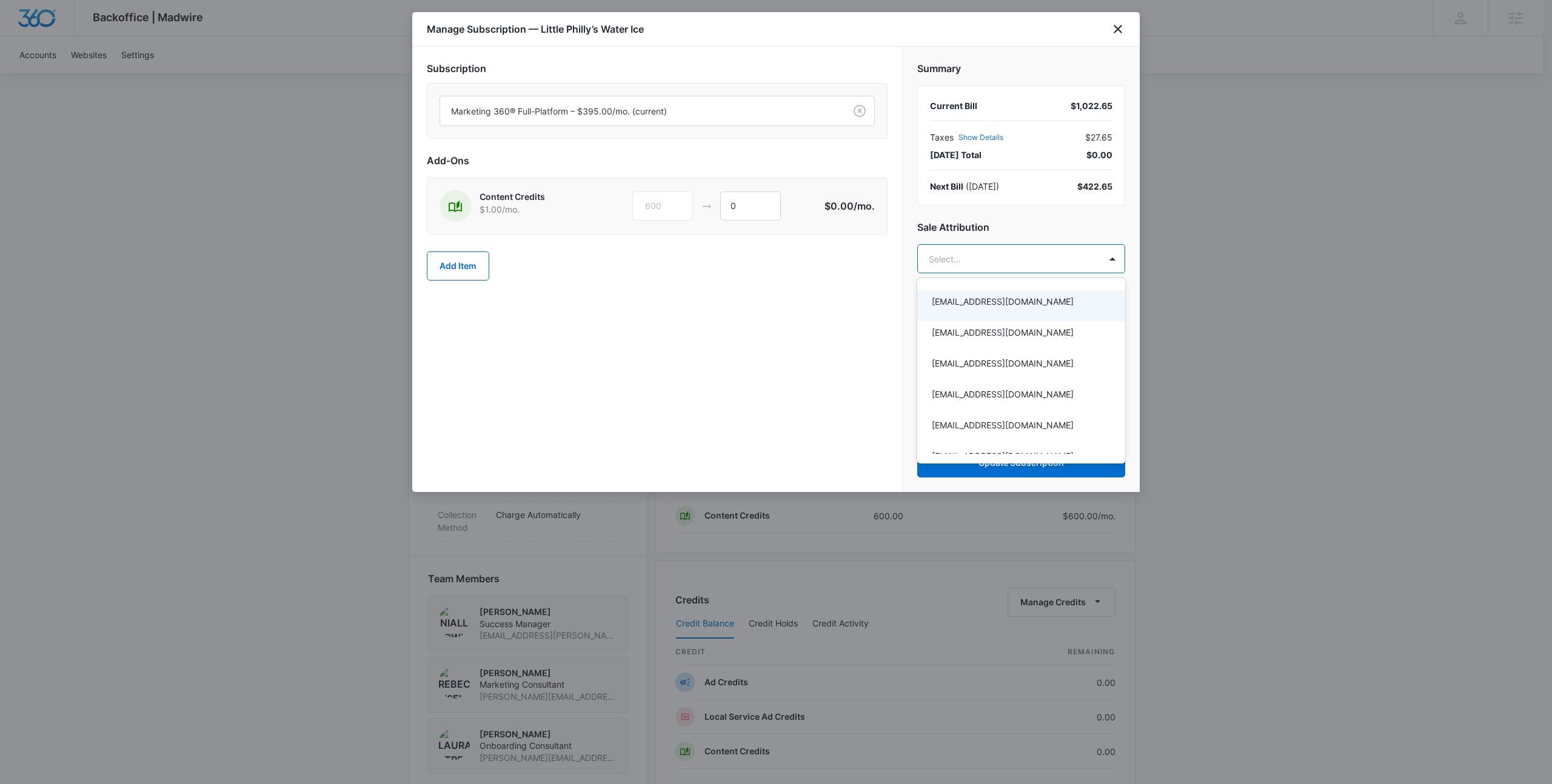
click at [986, 225] on div at bounding box center [776, 392] width 1552 height 784
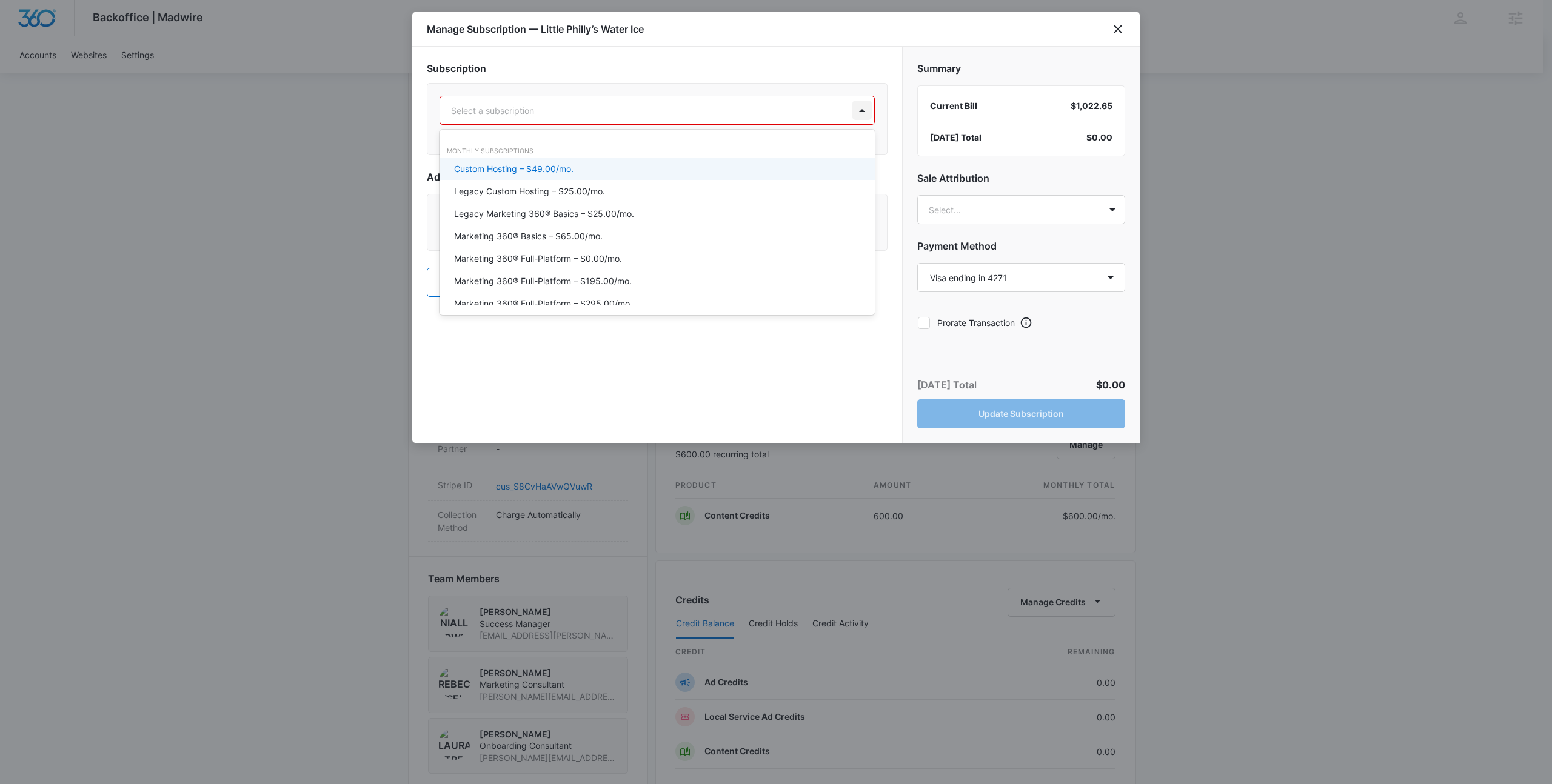
click at [865, 108] on div at bounding box center [862, 111] width 20 height 20
click at [537, 236] on p "Marketing 360® Basics – $65.00/mo." at bounding box center [528, 236] width 148 height 13
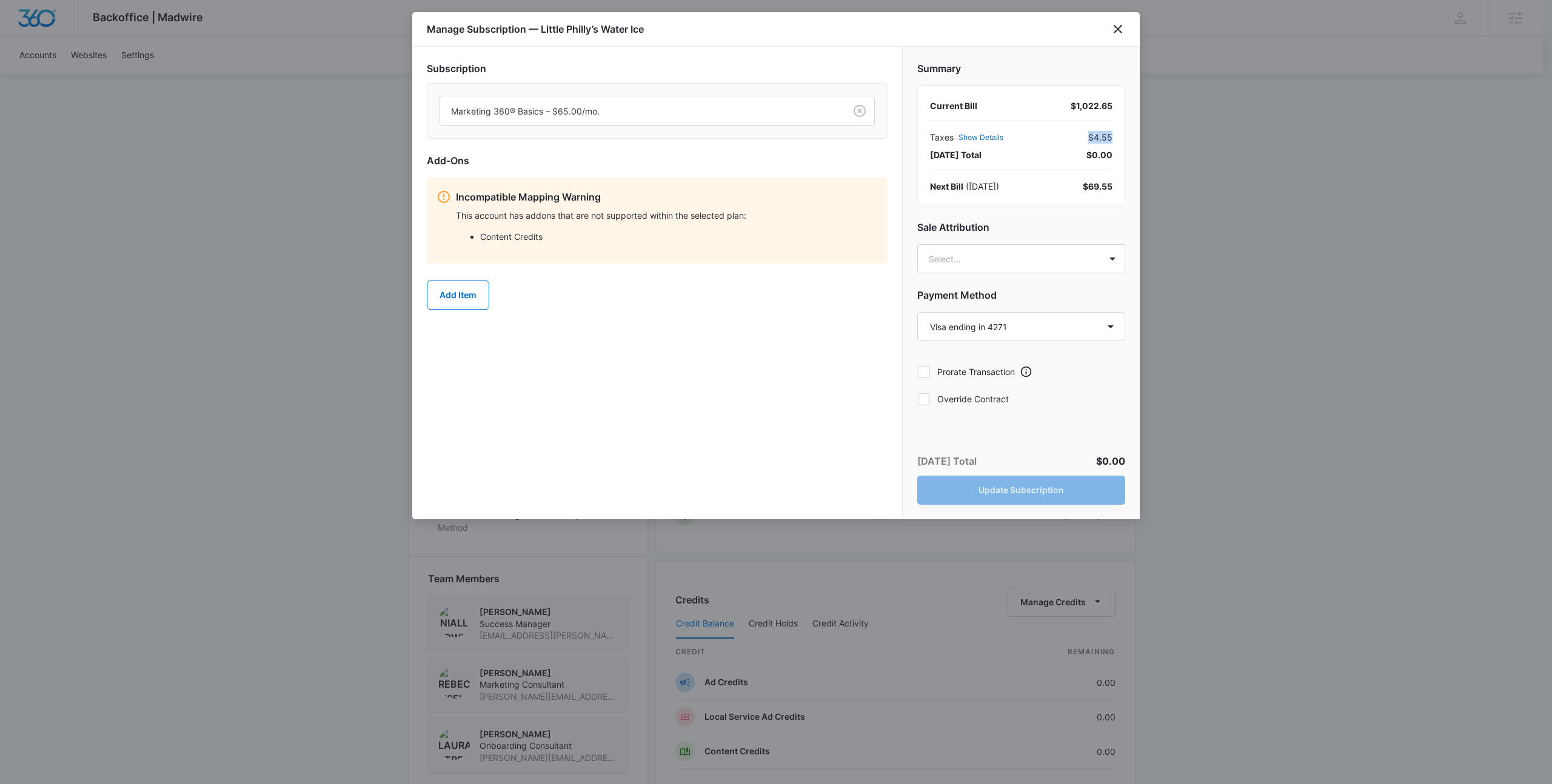
drag, startPoint x: 1085, startPoint y: 138, endPoint x: 1115, endPoint y: 134, distance: 30.3
click at [1115, 134] on div "Current Bill $1,022.65 Taxes Show Details $4.55 [DATE] Total $0.00 Next Bill ( …" at bounding box center [1021, 145] width 208 height 120
click at [995, 260] on body "Backoffice | Madwire Apps Settings NF [PERSON_NAME] [EMAIL_ADDRESS][PERSON_NAME…" at bounding box center [776, 423] width 1552 height 1598
type input "Niall"
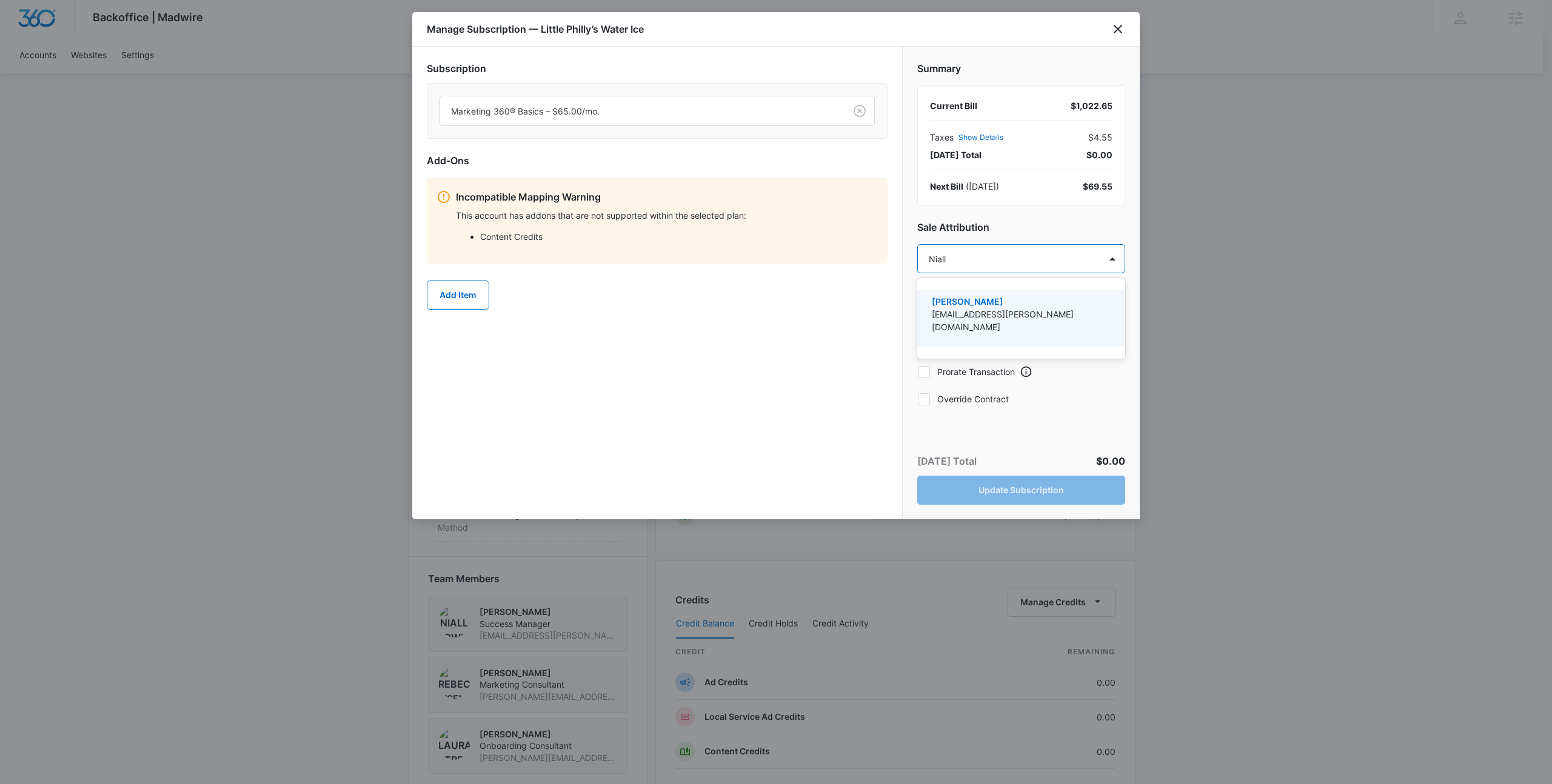
click at [1082, 302] on p "[PERSON_NAME]" at bounding box center [1019, 301] width 176 height 13
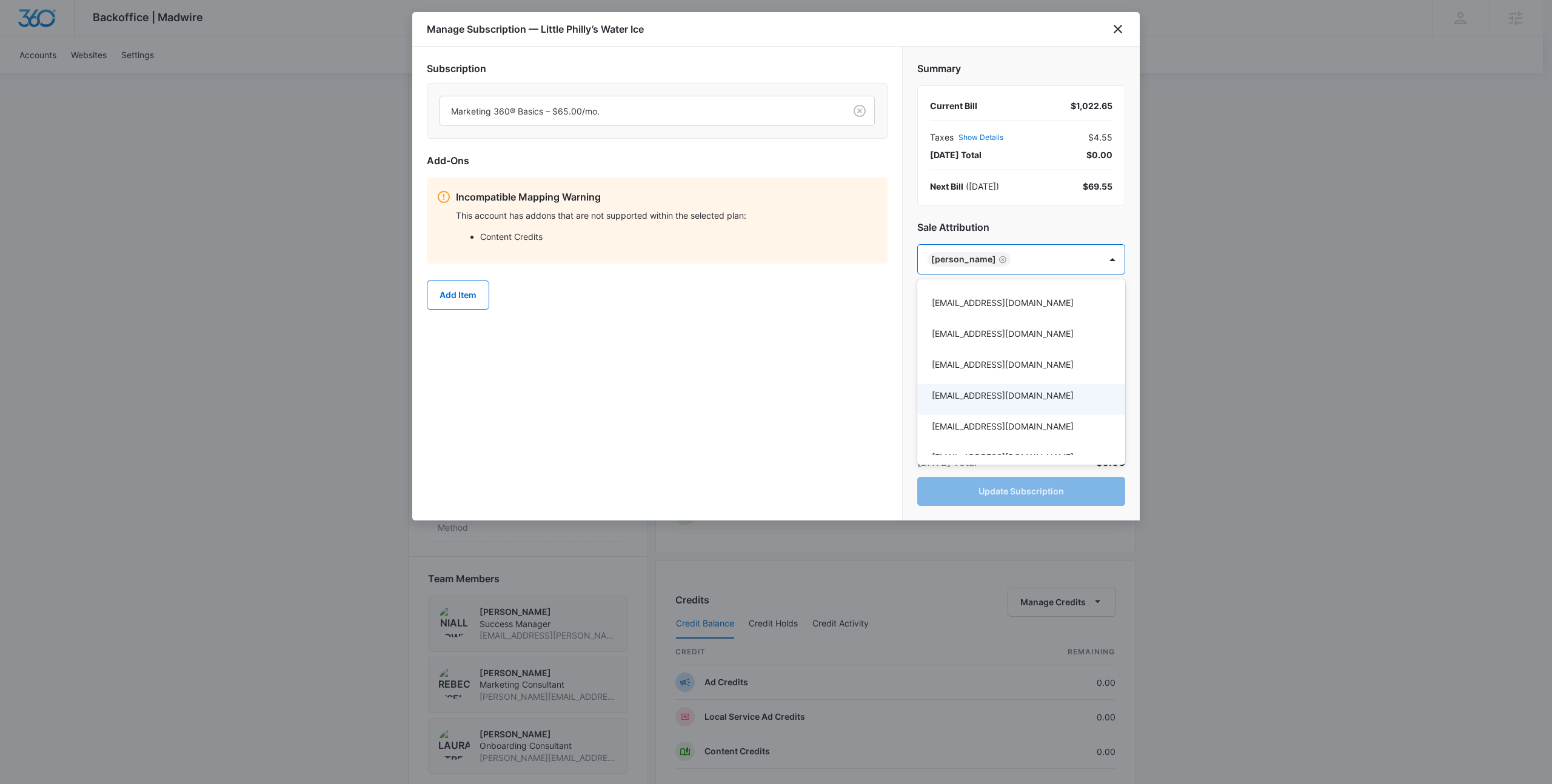
click at [810, 356] on div at bounding box center [776, 392] width 1552 height 784
click at [932, 404] on label "Override Contract" at bounding box center [1021, 401] width 208 height 13
click at [918, 401] on input "Override Contract" at bounding box center [917, 400] width 1 height 1
checkbox input "true"
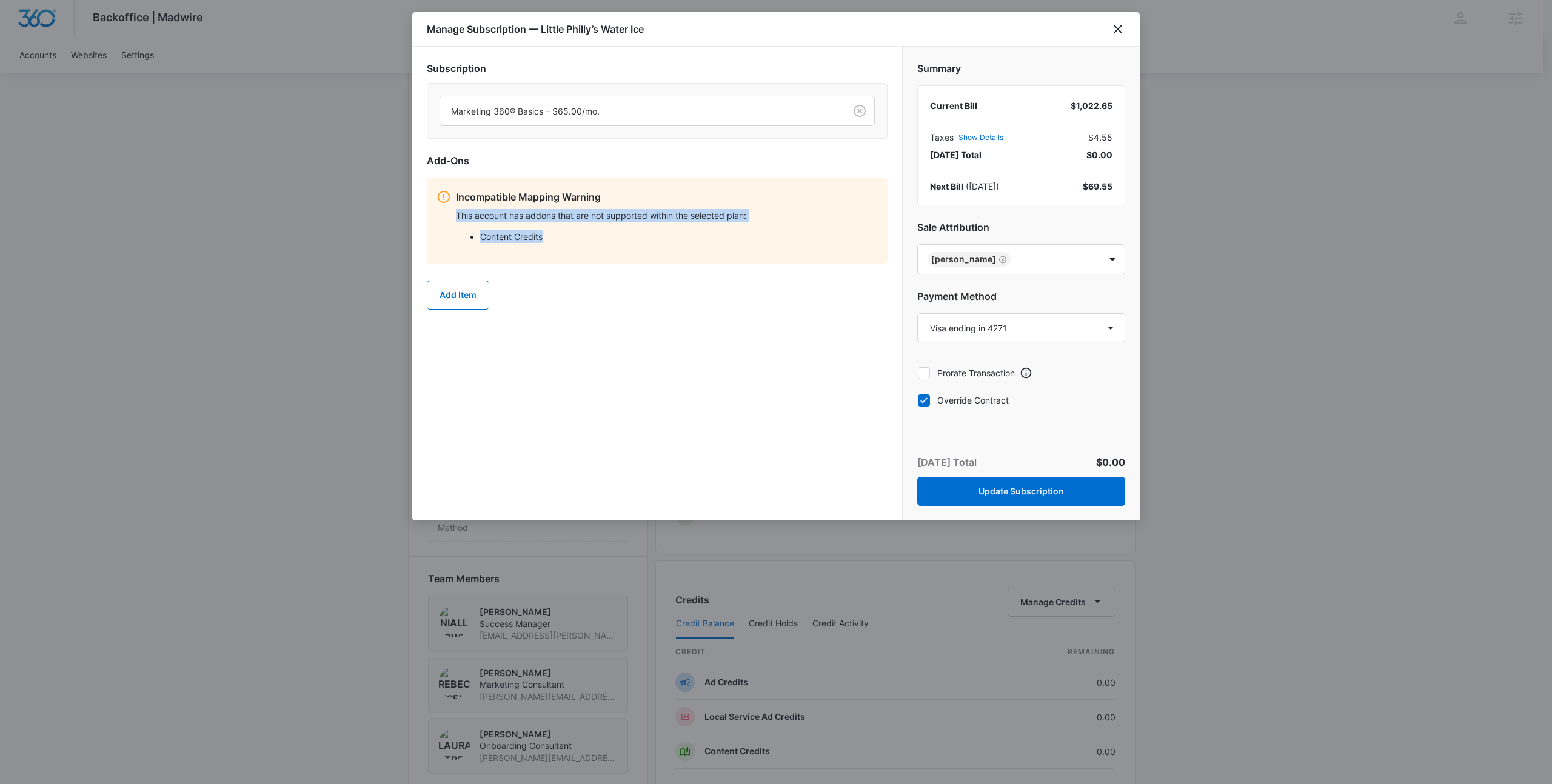
drag, startPoint x: 456, startPoint y: 217, endPoint x: 574, endPoint y: 237, distance: 119.7
click at [574, 237] on div "This account has addons that are not supported within the selected plan: Conten…" at bounding box center [666, 230] width 422 height 43
click at [574, 237] on li "Content Credits" at bounding box center [678, 237] width 397 height 13
click at [998, 259] on icon "Remove Niall Fowler" at bounding box center [1002, 259] width 8 height 9
click at [769, 355] on div "Subscription Marketing 360® Basics – $65.00/mo. Add-Ons Incompatible Mapping Wa…" at bounding box center [657, 283] width 490 height 473
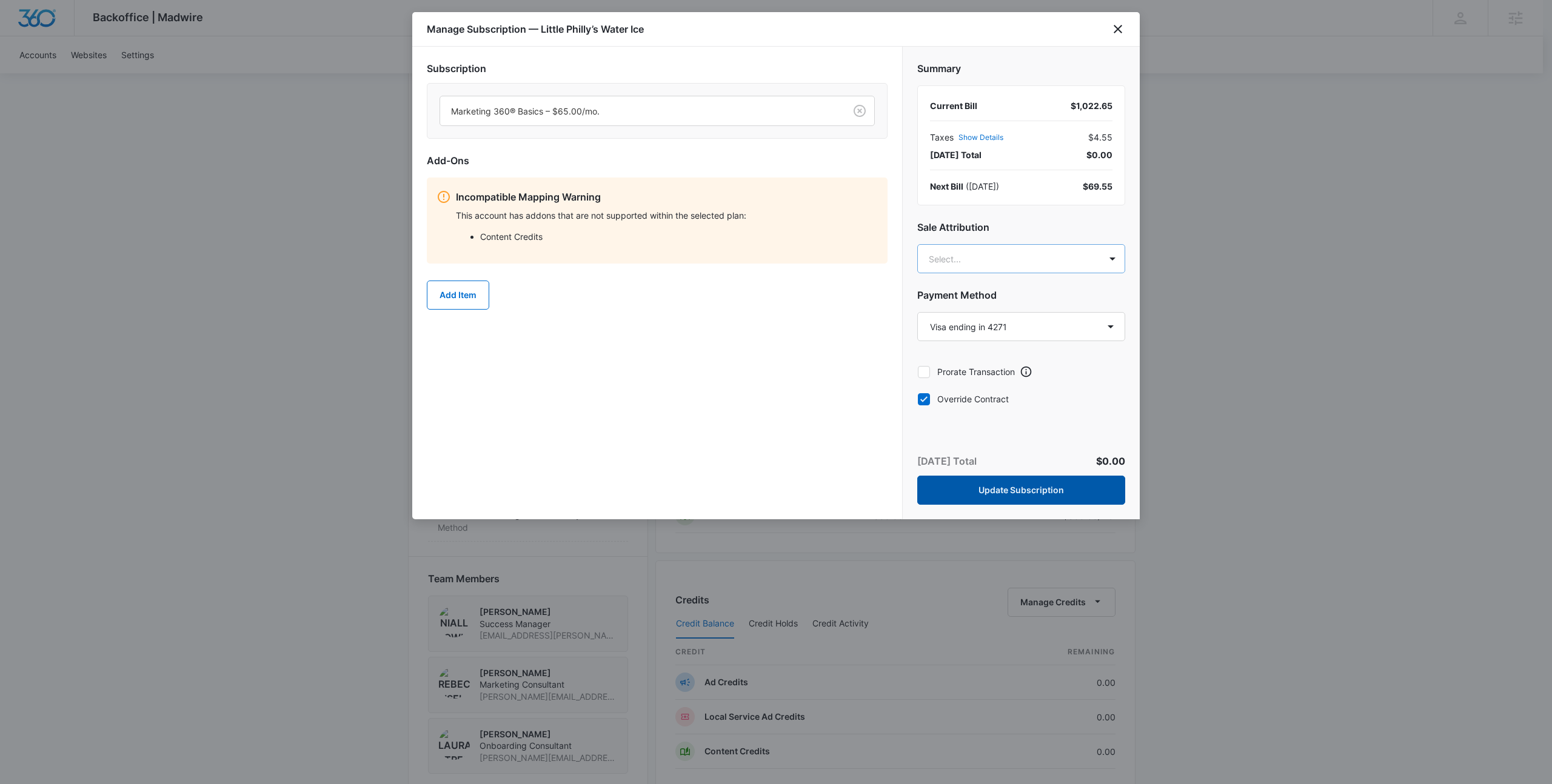
click at [969, 489] on button "Update Subscription" at bounding box center [1021, 491] width 208 height 29
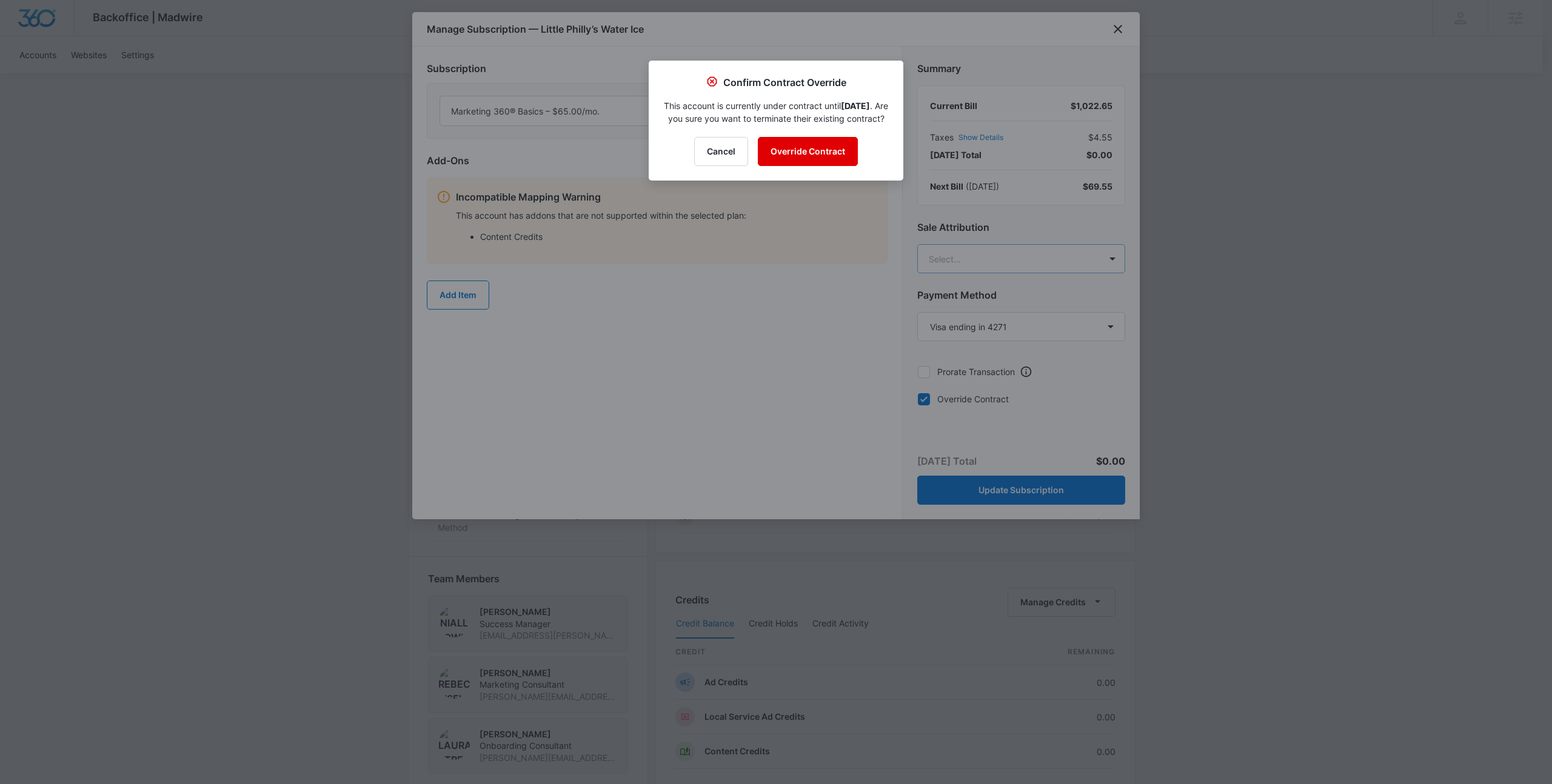
click at [825, 160] on button "Override Contract" at bounding box center [808, 152] width 100 height 29
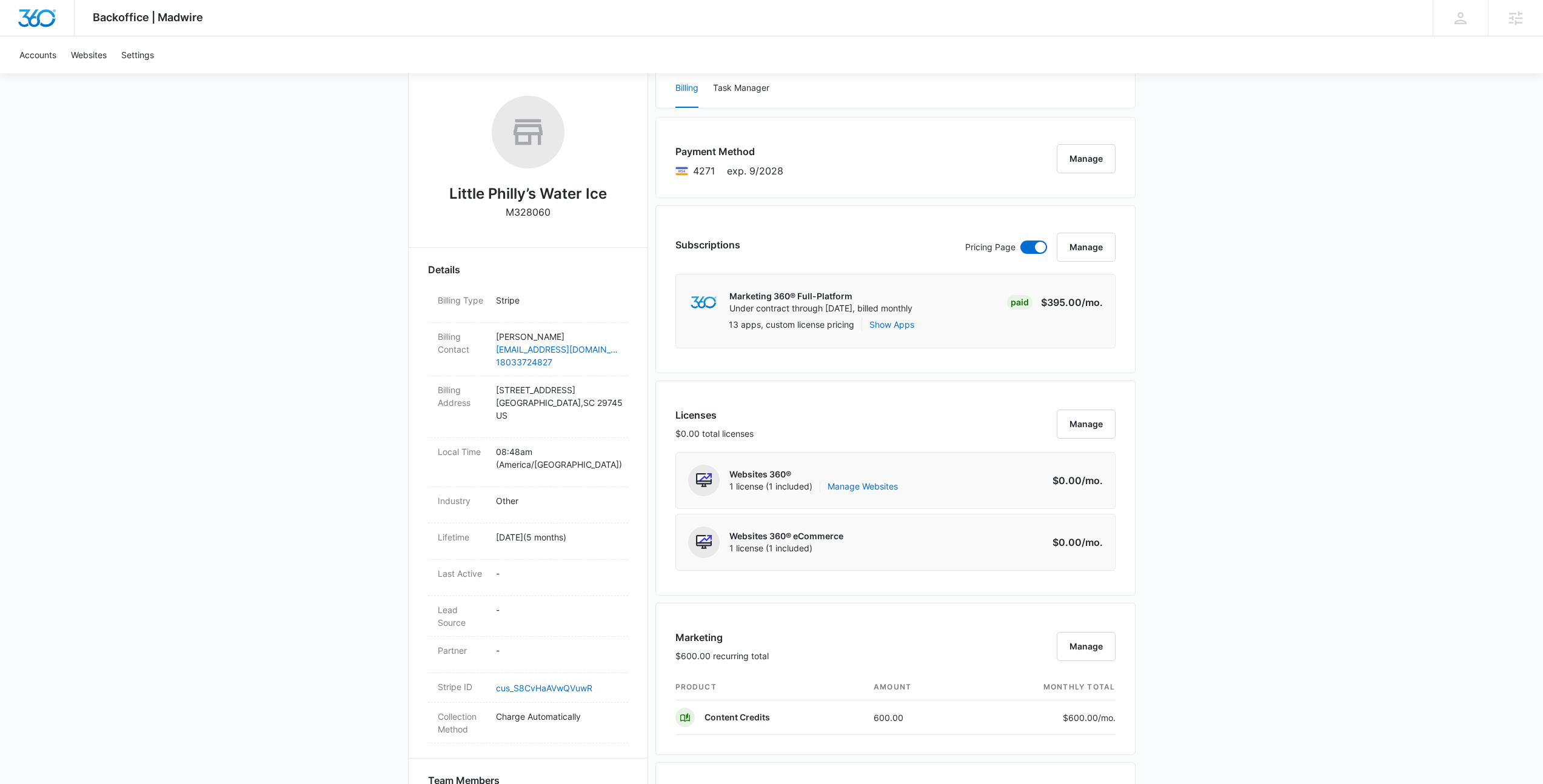
scroll to position [0, 0]
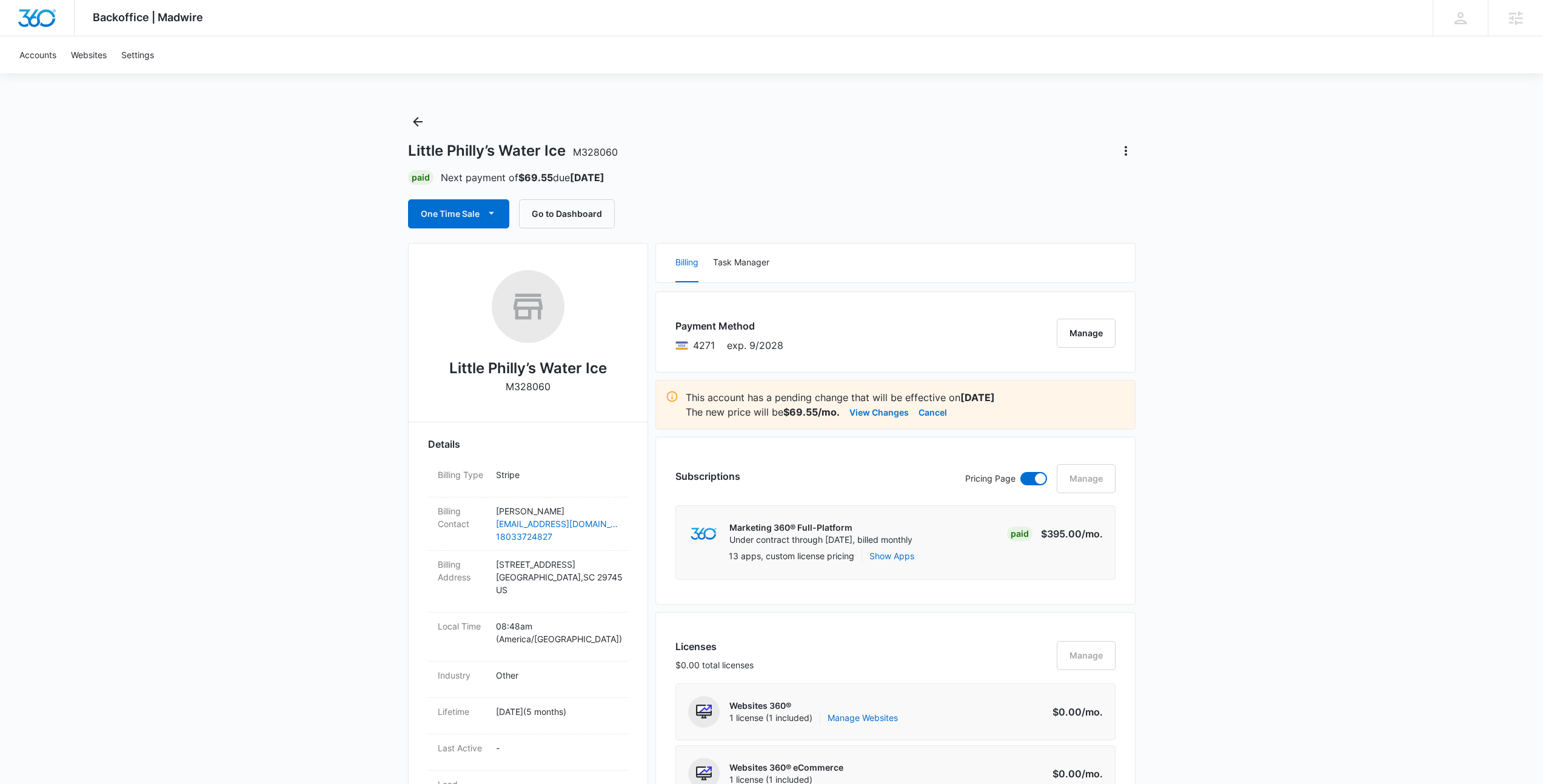
drag, startPoint x: 574, startPoint y: 175, endPoint x: 642, endPoint y: 176, distance: 68.0
click at [642, 176] on div "Paid Next payment of $69.55 due Oct 15" at bounding box center [772, 178] width 728 height 15
drag, startPoint x: 642, startPoint y: 176, endPoint x: 260, endPoint y: 159, distance: 382.4
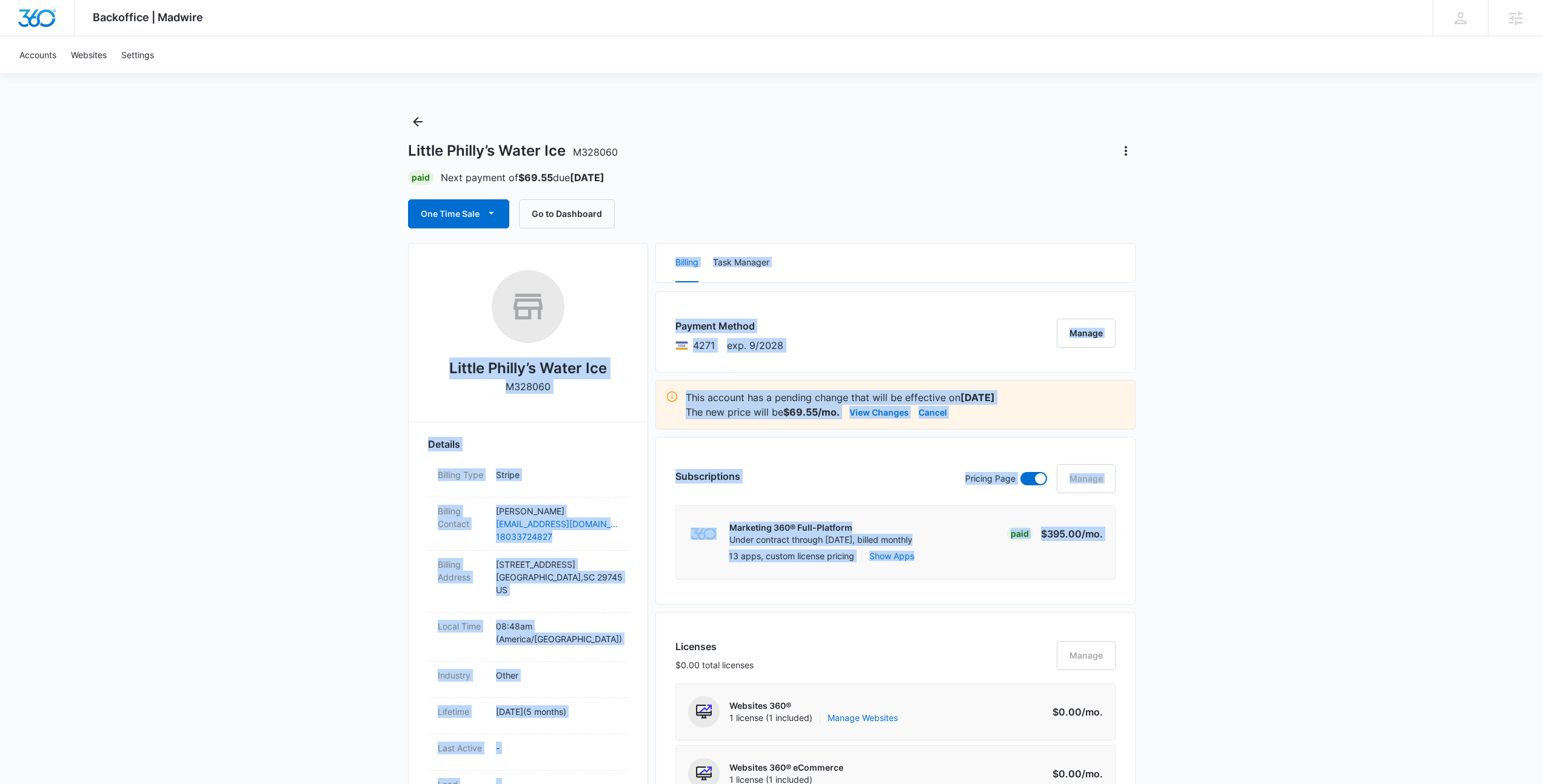
drag, startPoint x: 317, startPoint y: 327, endPoint x: 1275, endPoint y: 588, distance: 992.9
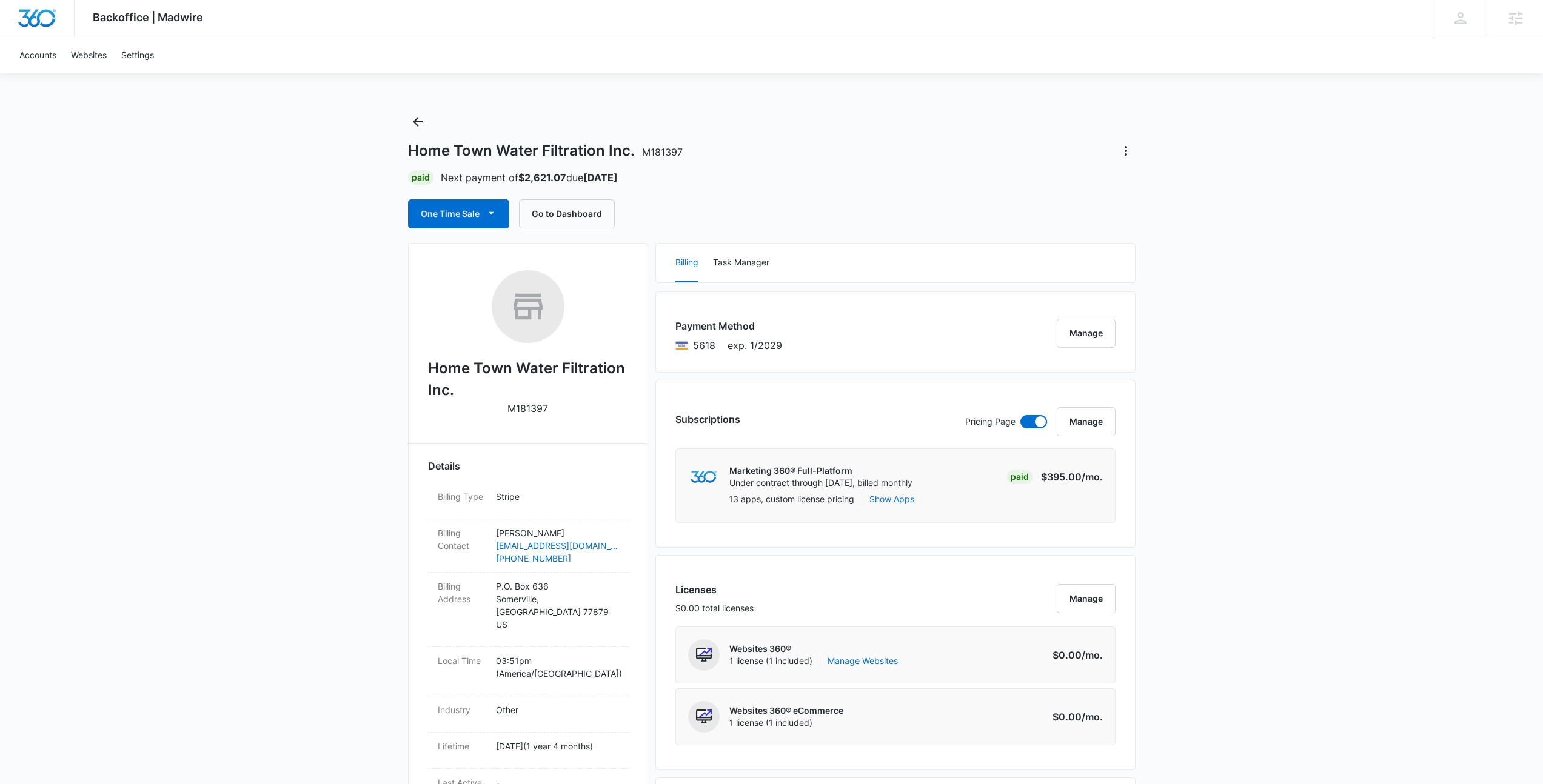
click at [656, 523] on div "Subscriptions Pricing Page Manage Marketing 360® Full-Platform Under contract t…" at bounding box center [896, 464] width 480 height 168
drag, startPoint x: 653, startPoint y: 524, endPoint x: 1046, endPoint y: 523, distance: 393.0
click at [1046, 523] on div "Subscriptions Pricing Page Manage Marketing 360® Full-Platform Under contract t…" at bounding box center [896, 464] width 480 height 168
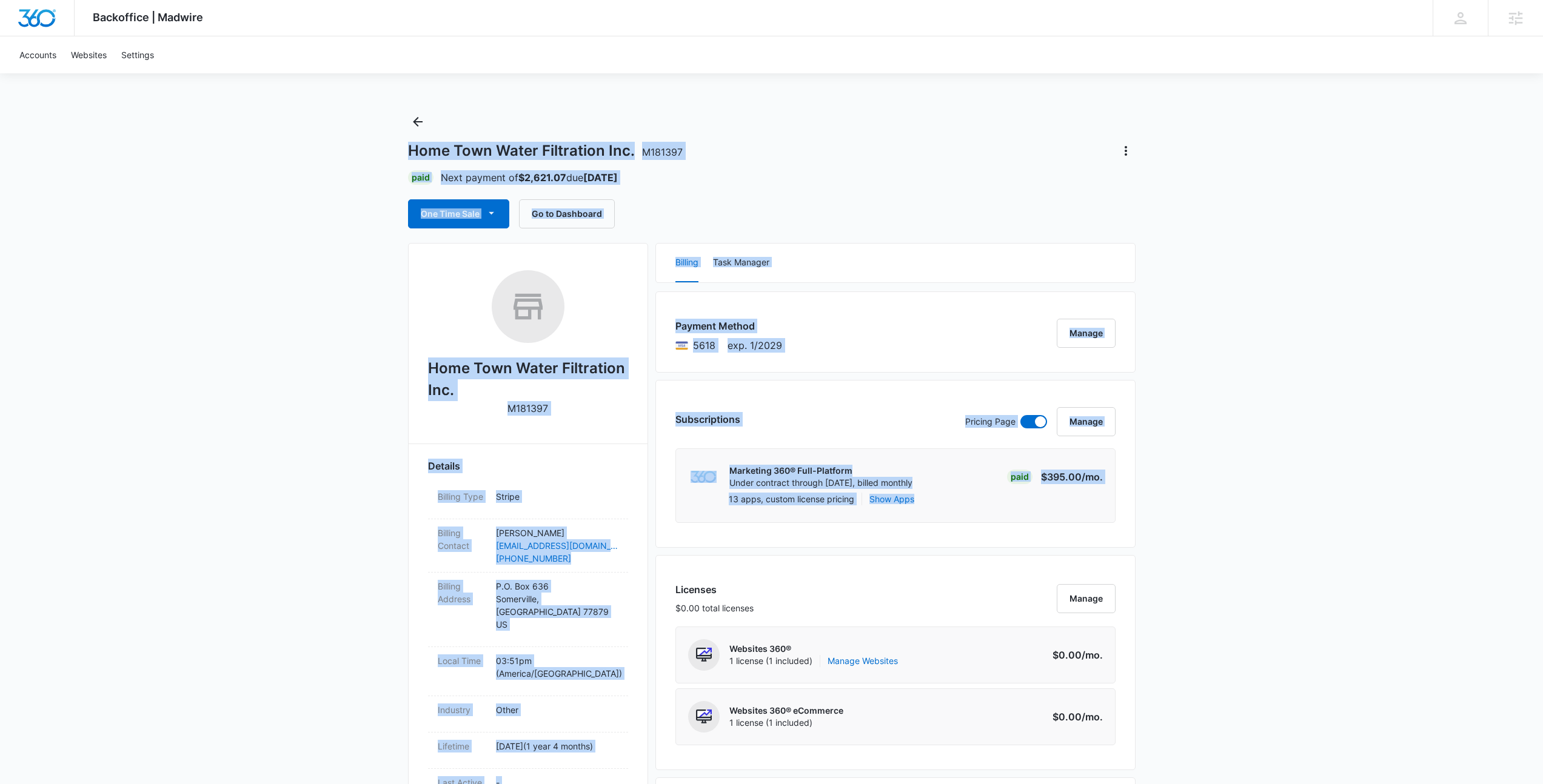
drag, startPoint x: 1026, startPoint y: 519, endPoint x: 329, endPoint y: 154, distance: 786.8
drag, startPoint x: 333, startPoint y: 164, endPoint x: 1209, endPoint y: 602, distance: 979.4
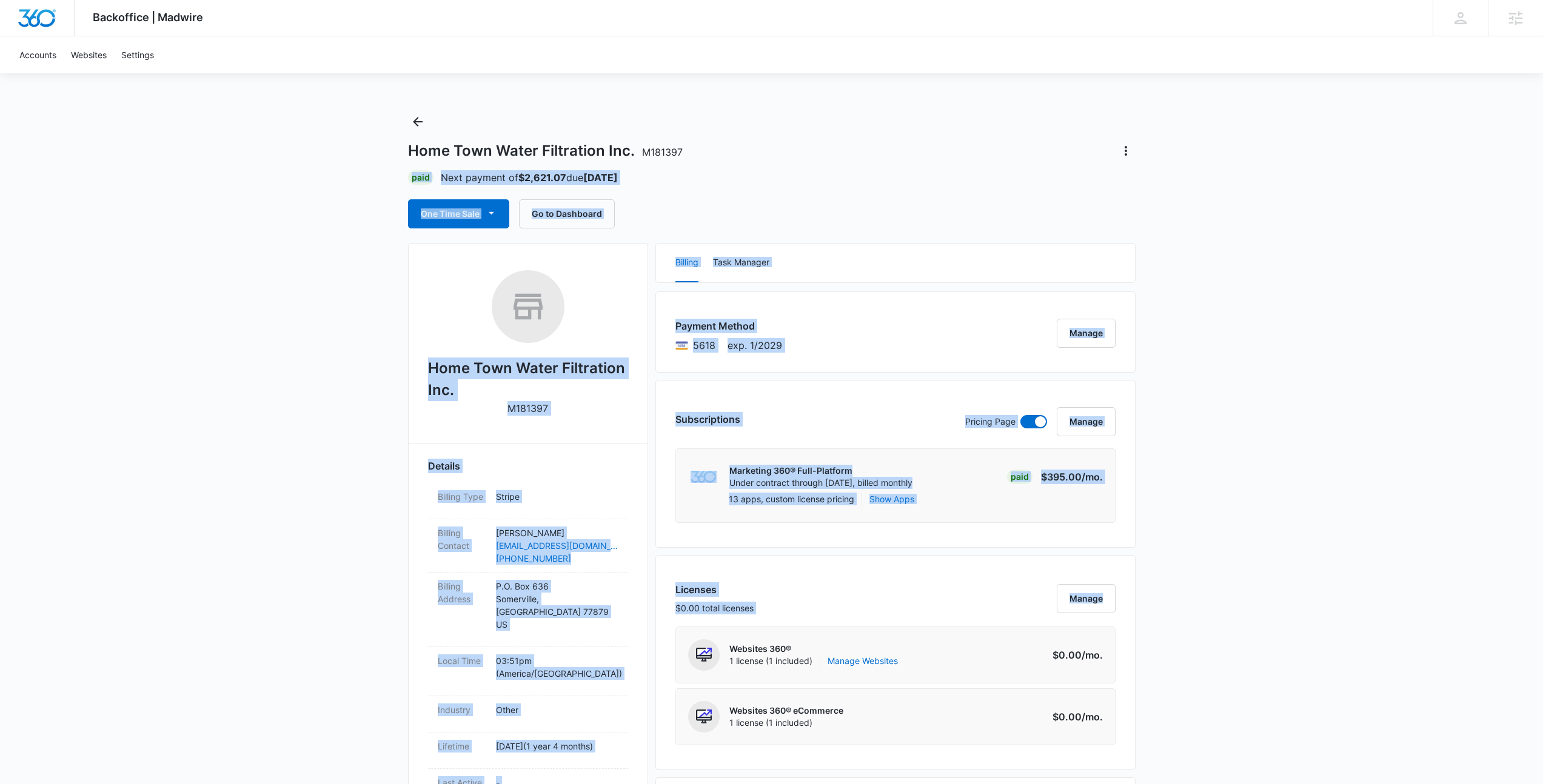
drag, startPoint x: 1209, startPoint y: 603, endPoint x: 296, endPoint y: 149, distance: 1019.6
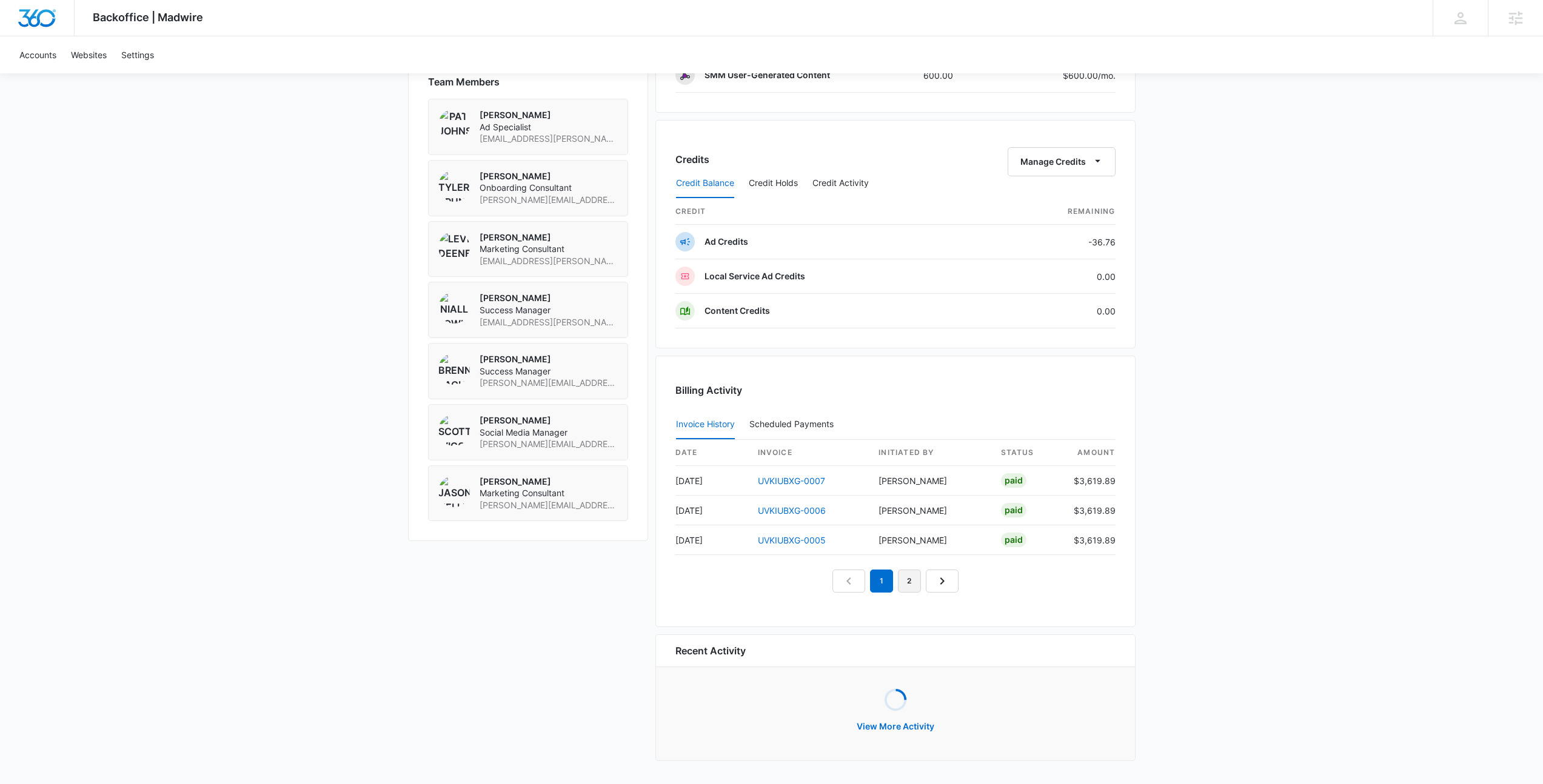
click at [912, 579] on link "2" at bounding box center [909, 581] width 23 height 23
click at [919, 586] on link "3" at bounding box center [924, 583] width 23 height 23
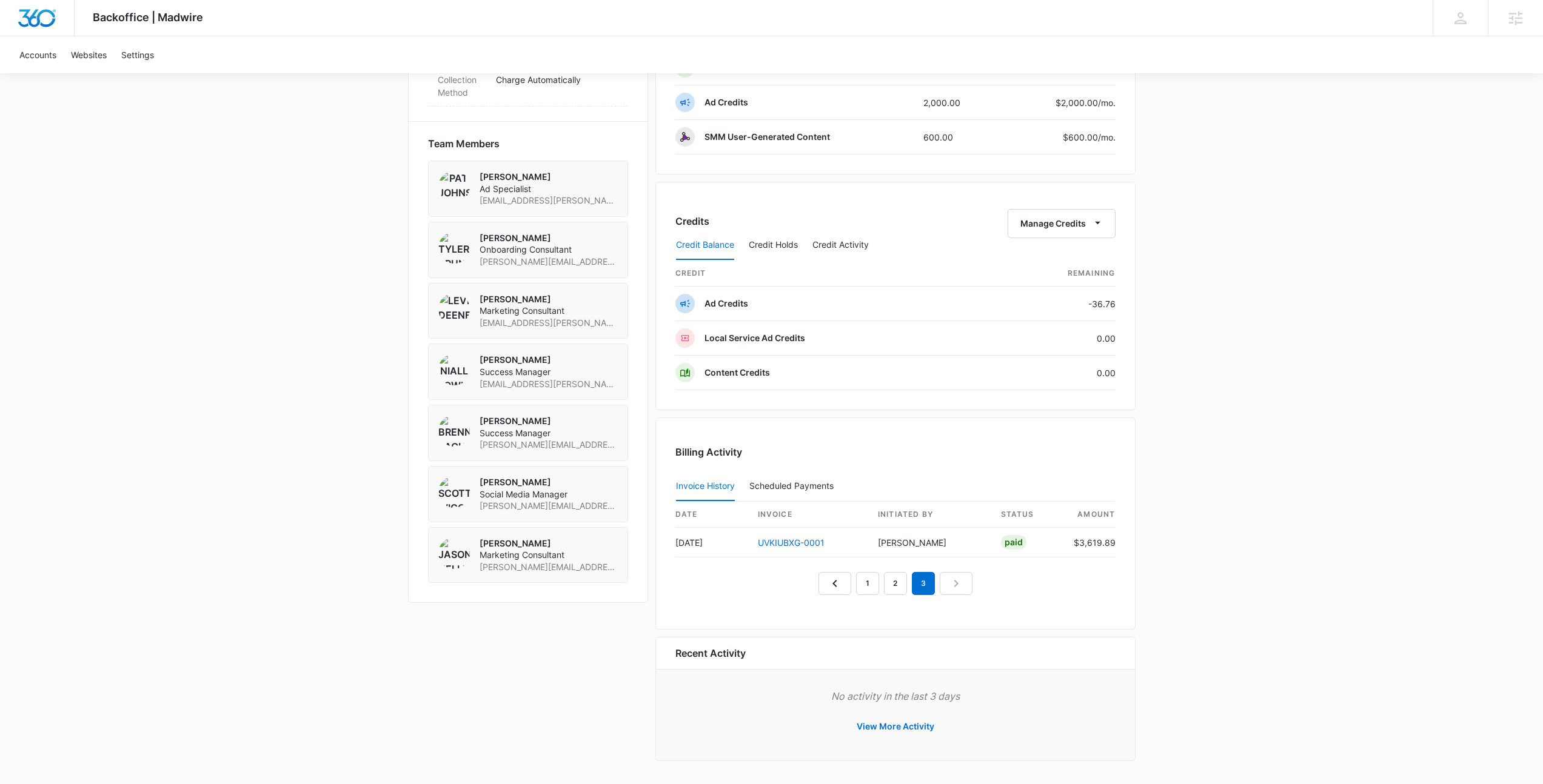
scroll to position [824, 0]
click at [898, 581] on link "2" at bounding box center [895, 583] width 23 height 23
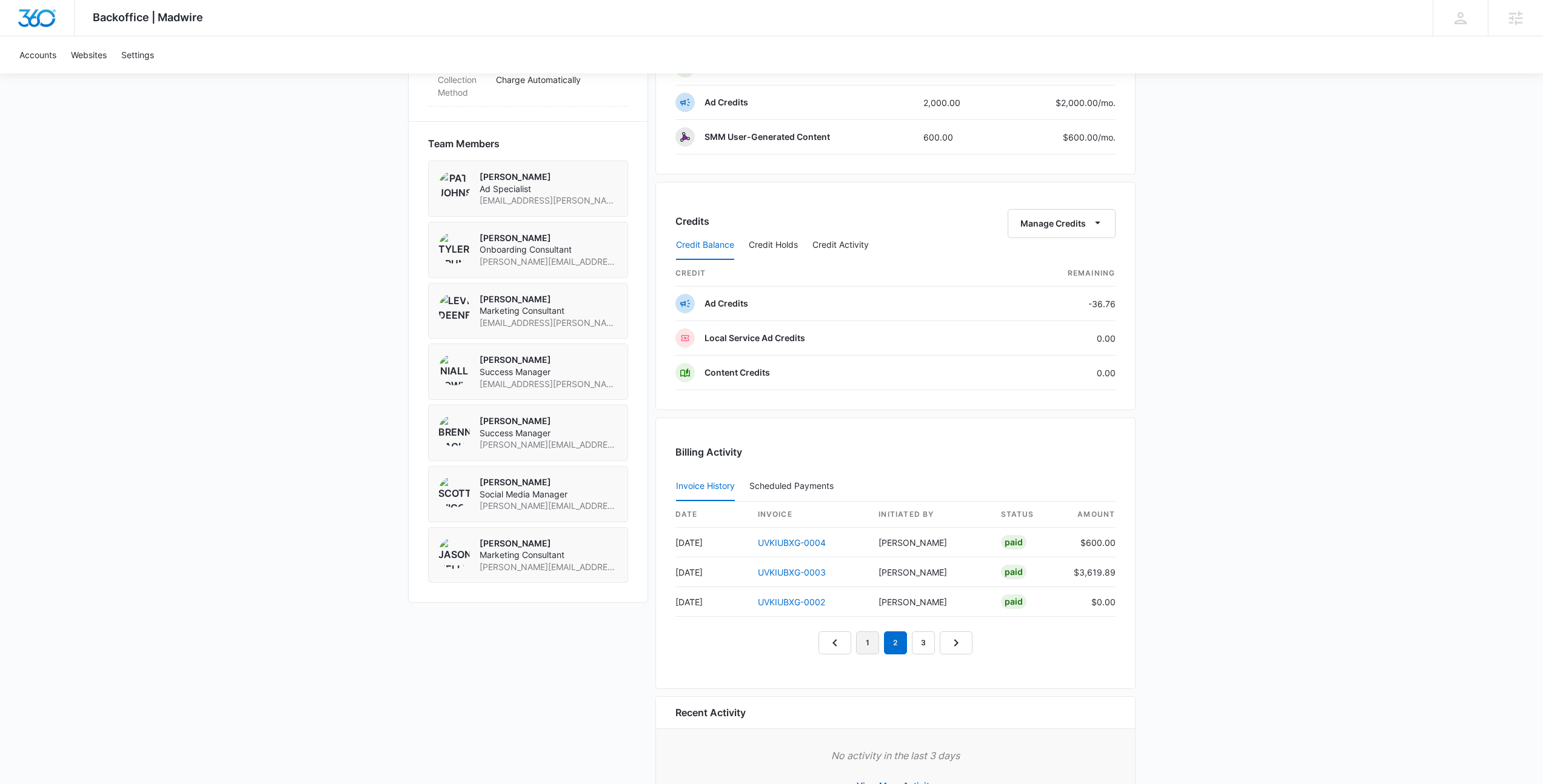
click at [859, 641] on link "1" at bounding box center [867, 643] width 23 height 23
click at [962, 465] on div "Billing Activity Invoice History Scheduled Payments 0 date invoice Initiated By…" at bounding box center [896, 553] width 480 height 271
drag, startPoint x: 679, startPoint y: 542, endPoint x: 667, endPoint y: 543, distance: 12.0
click at [667, 543] on div "Billing Activity Invoice History Scheduled Payments 0 date invoice Initiated By…" at bounding box center [896, 553] width 480 height 271
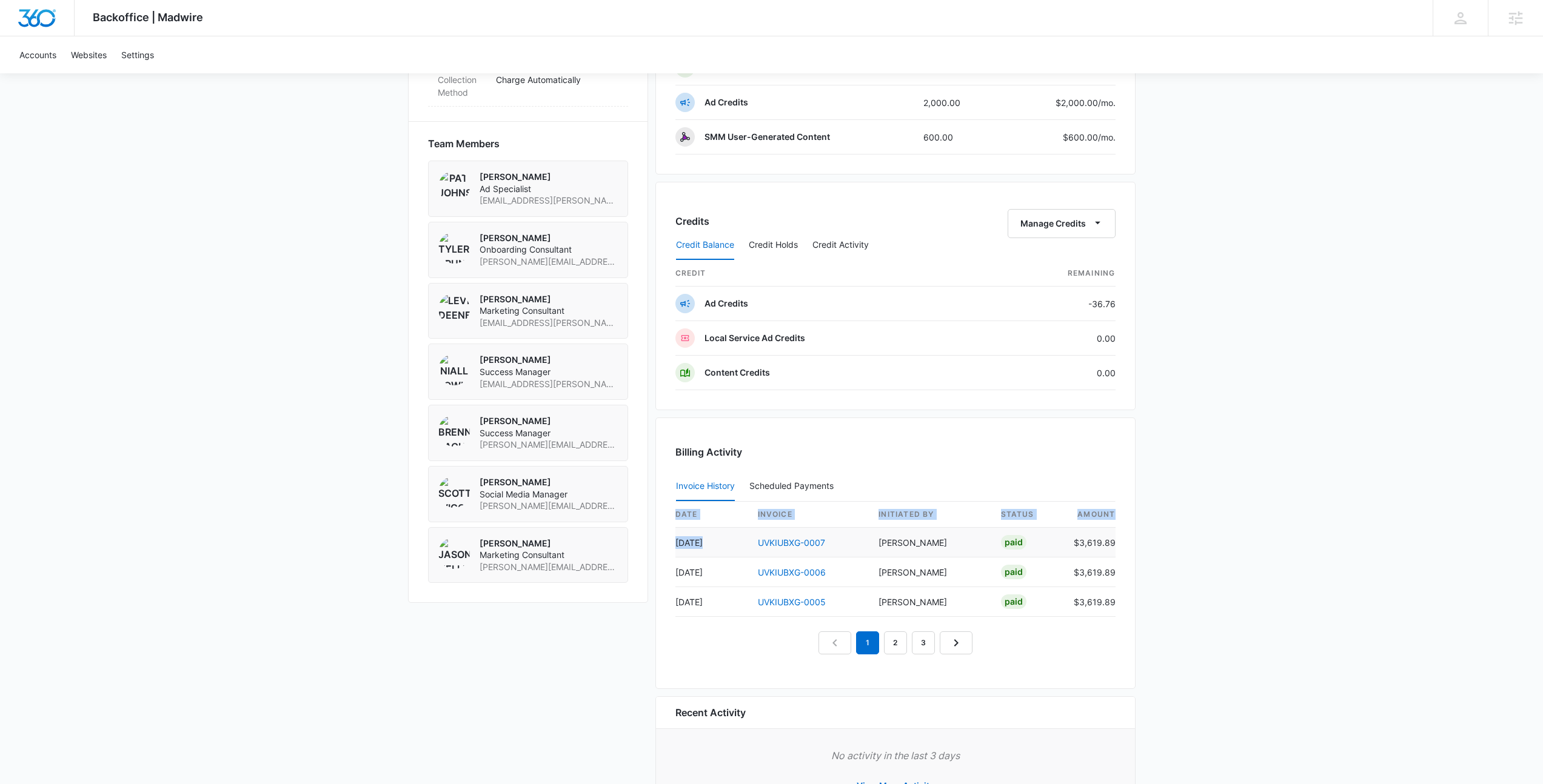
click at [700, 544] on td "Sep 21" at bounding box center [711, 542] width 73 height 29
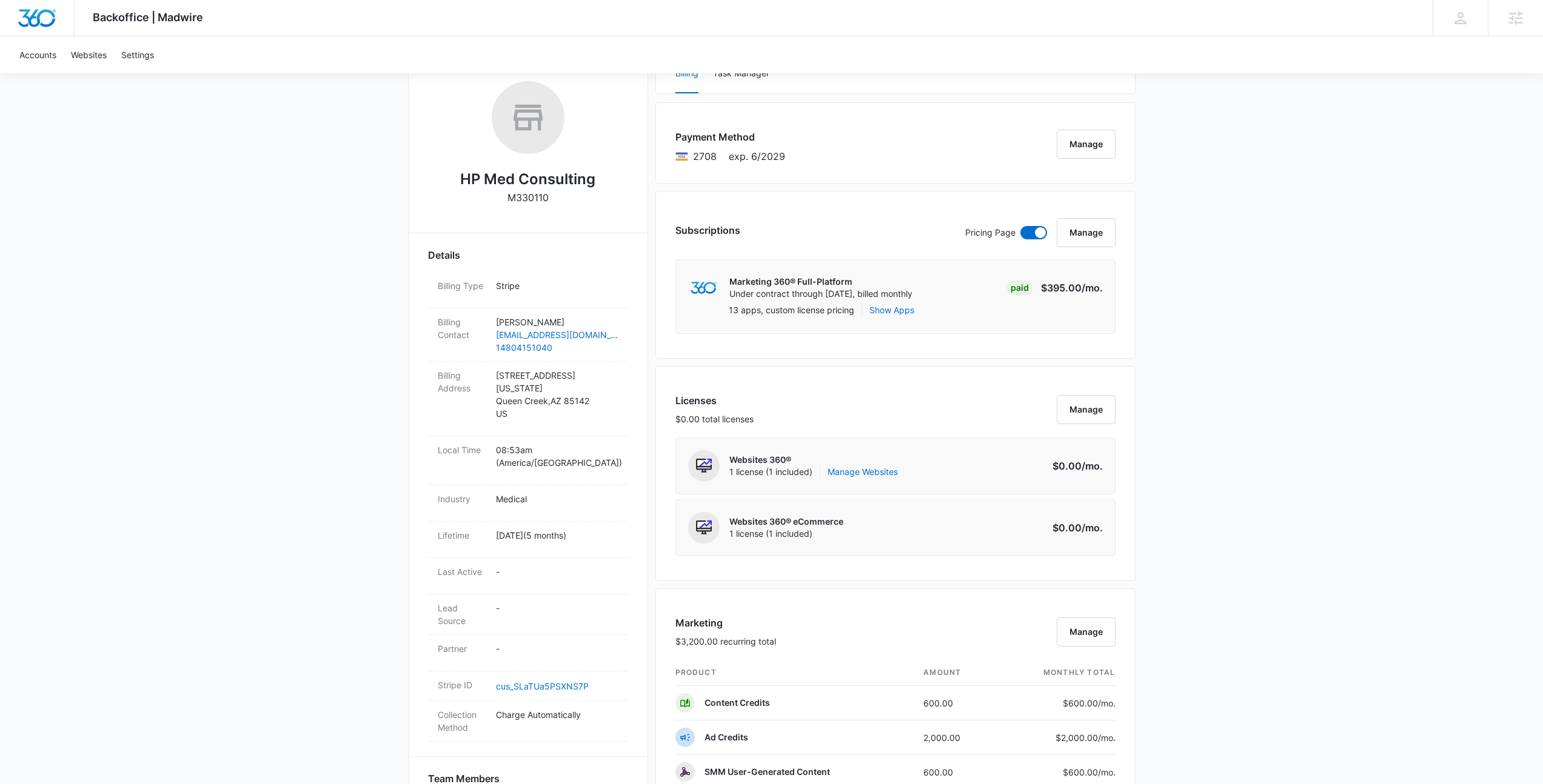
scroll to position [0, 0]
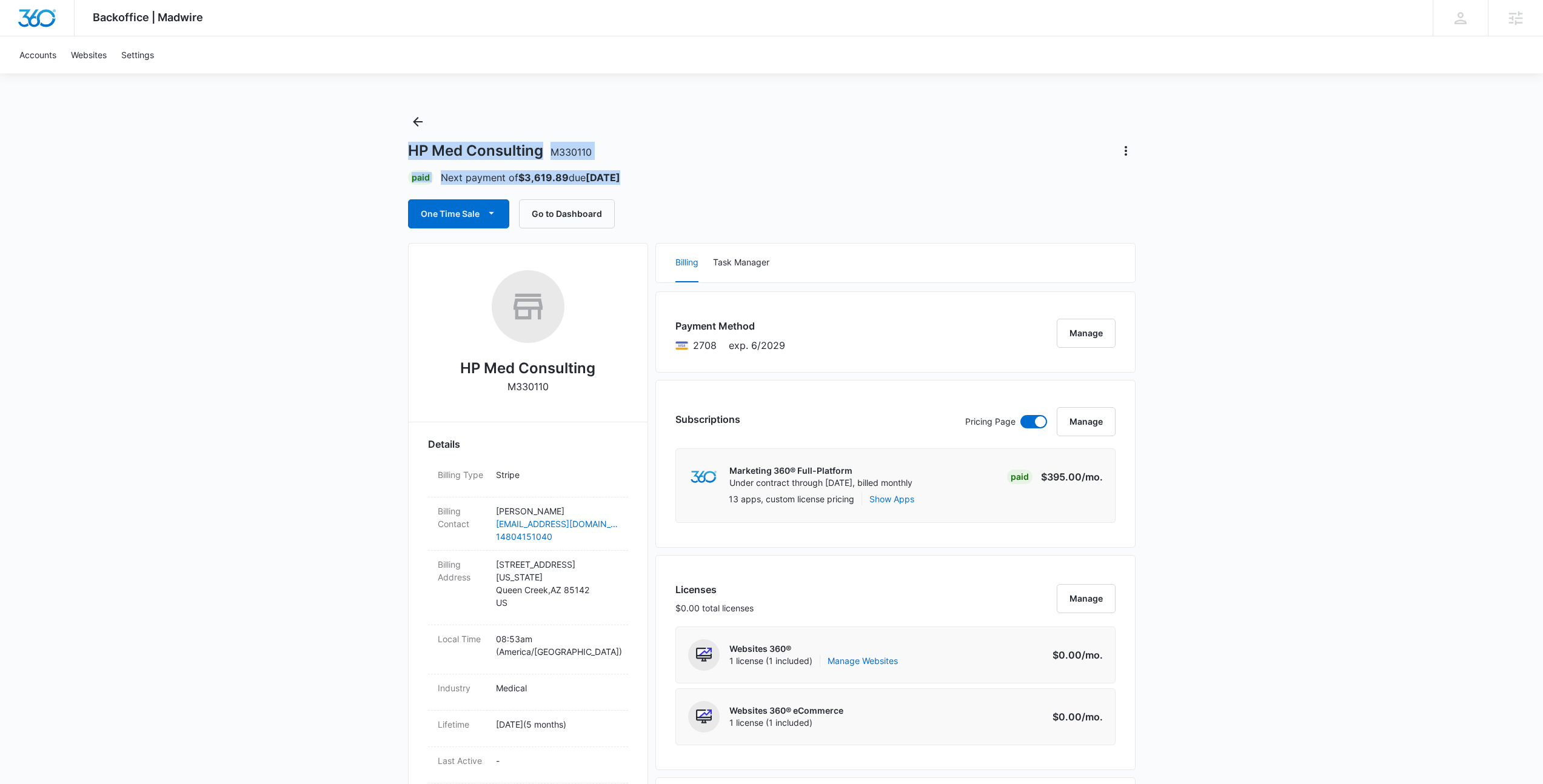
drag, startPoint x: 651, startPoint y: 170, endPoint x: 270, endPoint y: 141, distance: 382.1
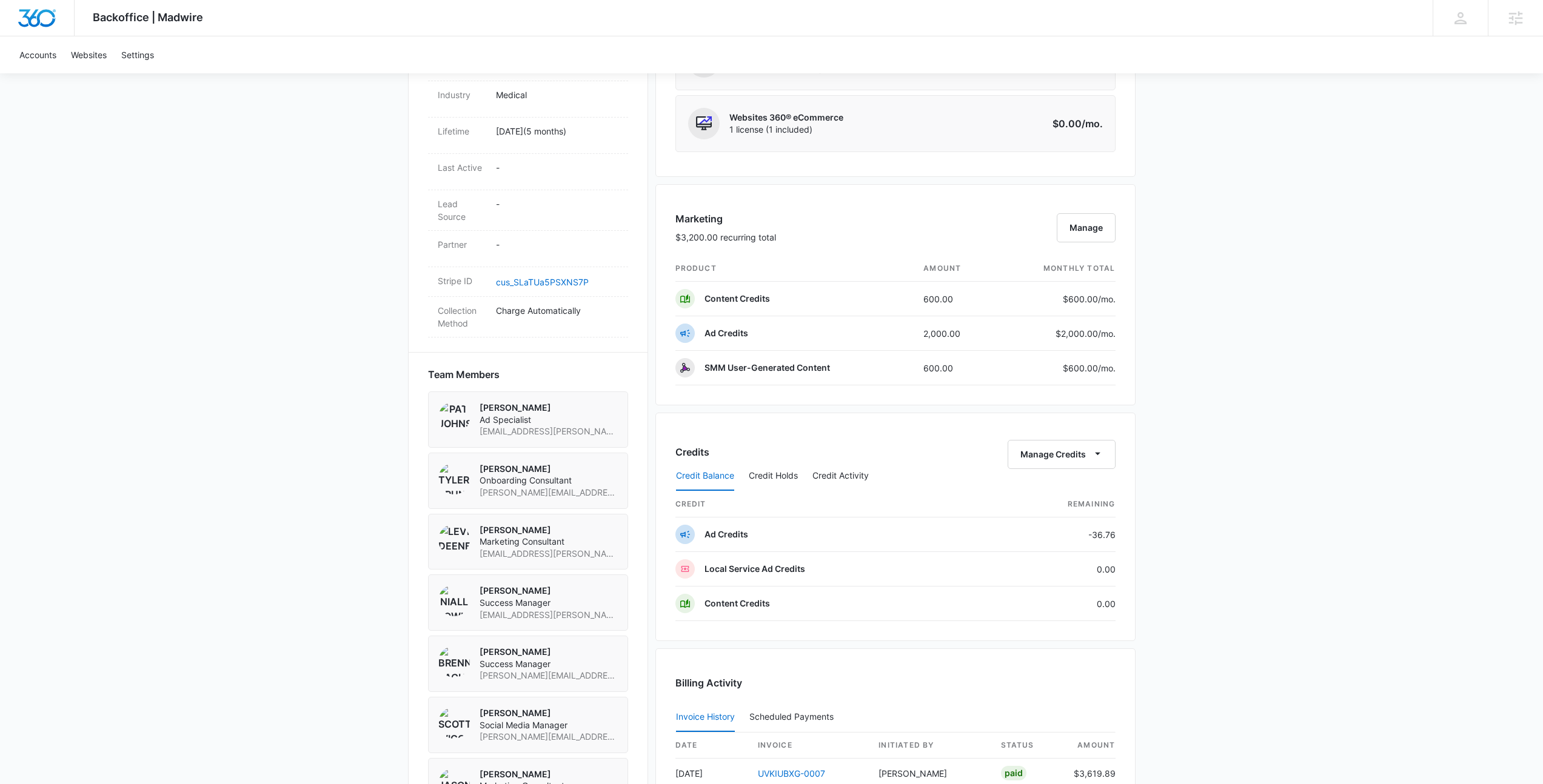
scroll to position [883, 0]
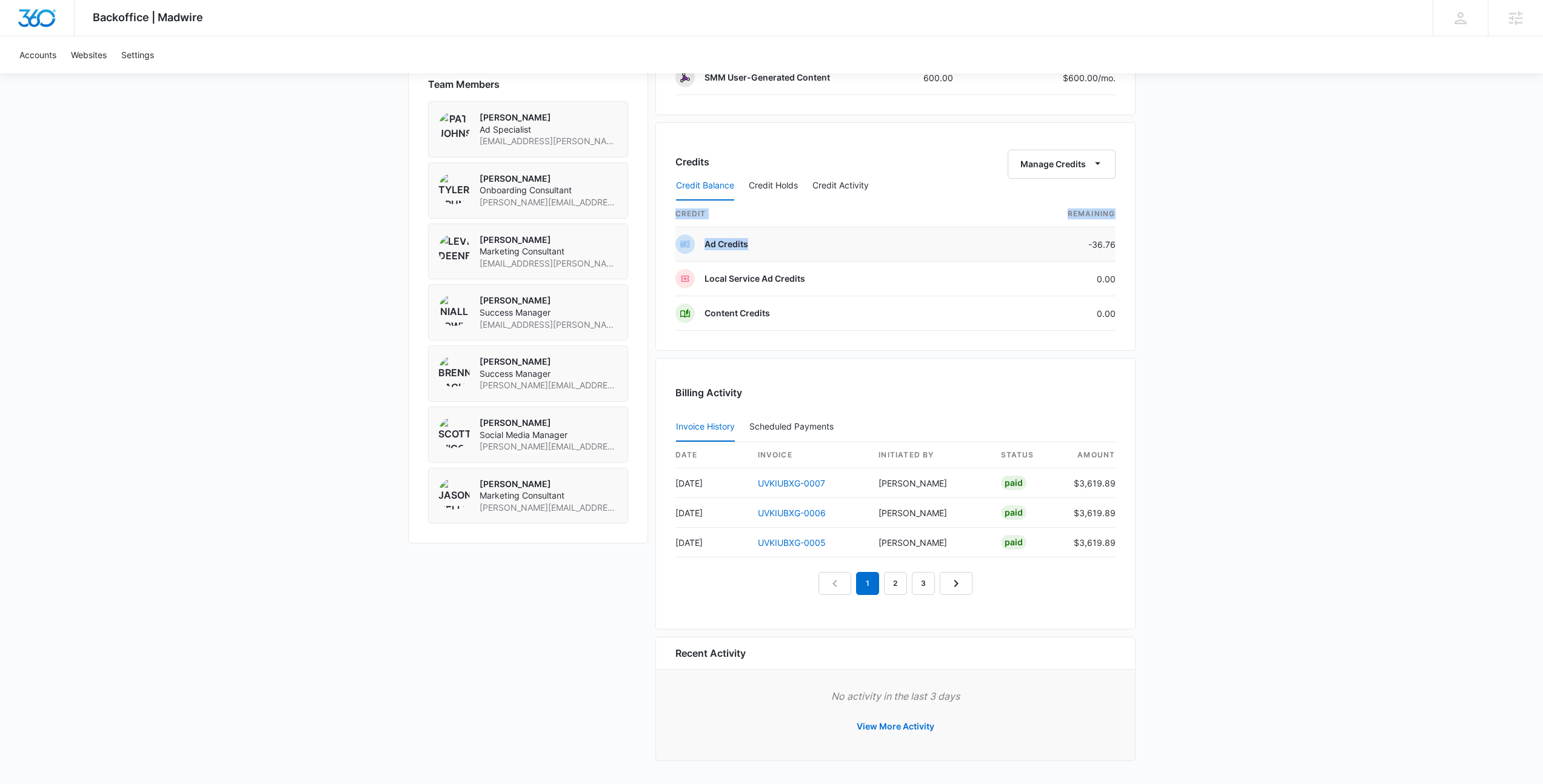
drag, startPoint x: 1121, startPoint y: 250, endPoint x: 1043, endPoint y: 241, distance: 78.5
click at [1043, 241] on div "Credits Manage Credits Credit Balance Credit Holds Credit Activity credit Remai…" at bounding box center [896, 236] width 480 height 229
click at [1043, 241] on td "-36.76" at bounding box center [1051, 244] width 129 height 34
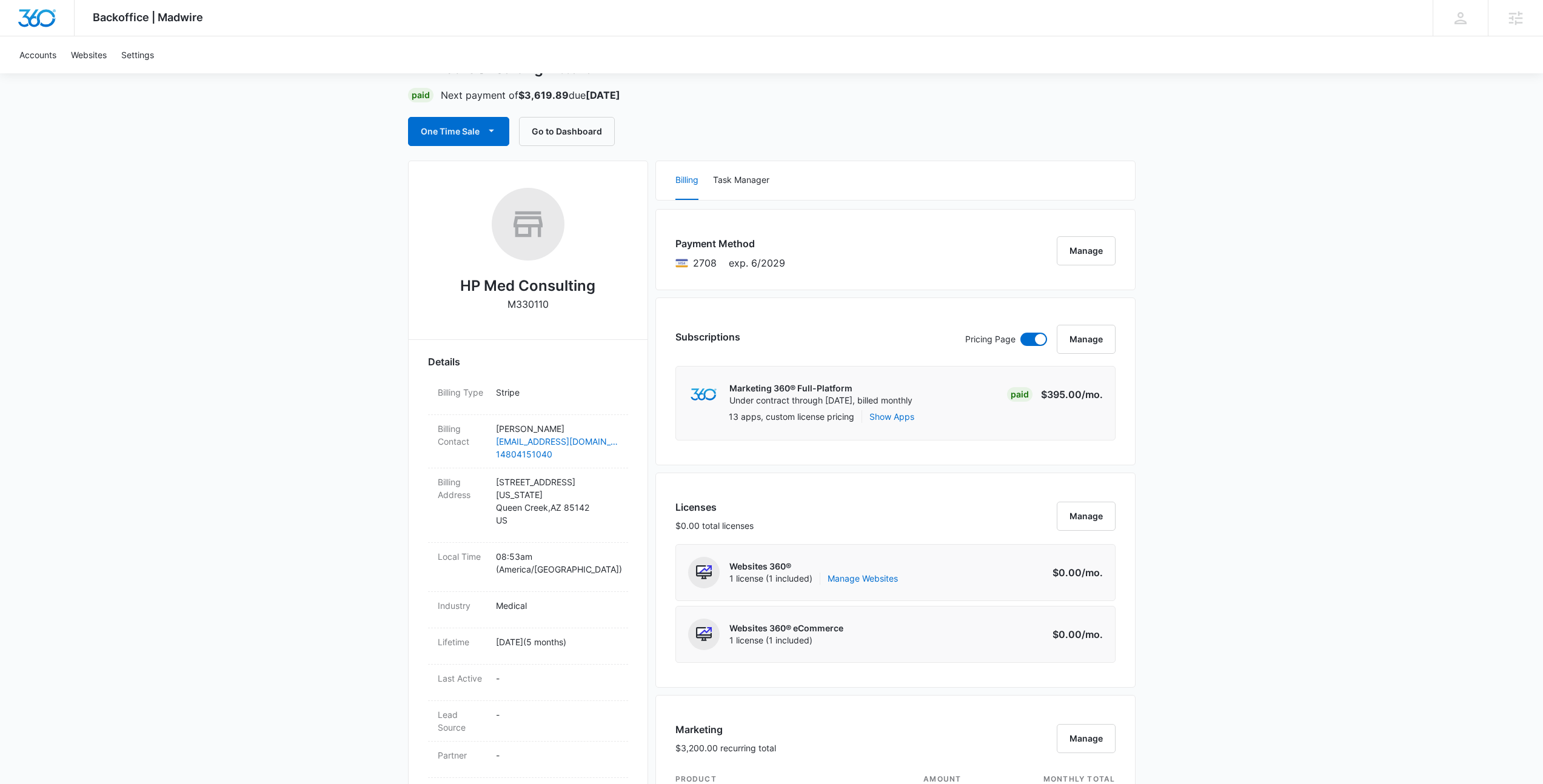
scroll to position [0, 0]
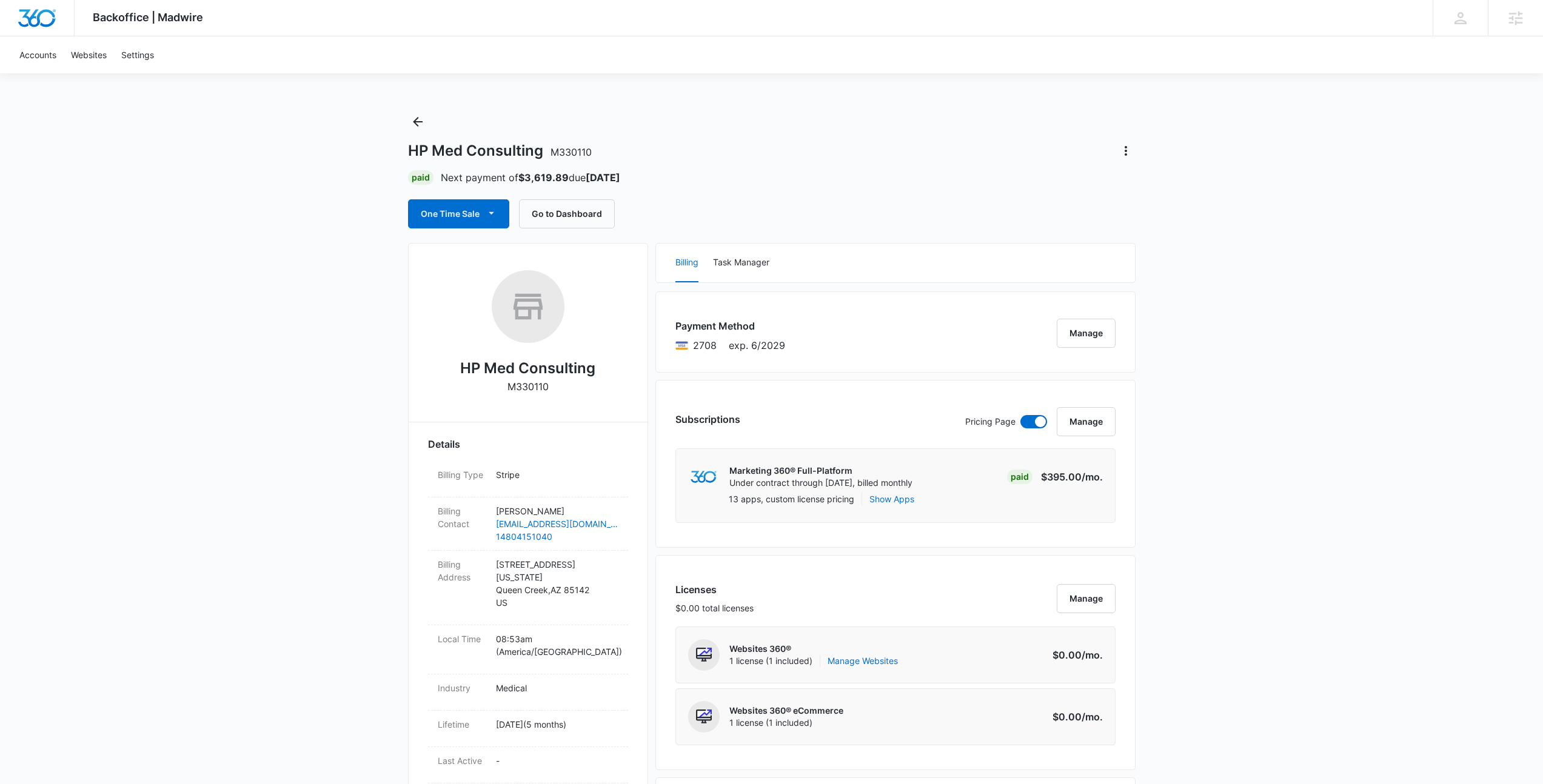
click at [817, 194] on div "HP Med Consulting M330110 Paid Next payment of $3,619.89 due Oct 21 One Time Sa…" at bounding box center [772, 170] width 728 height 116
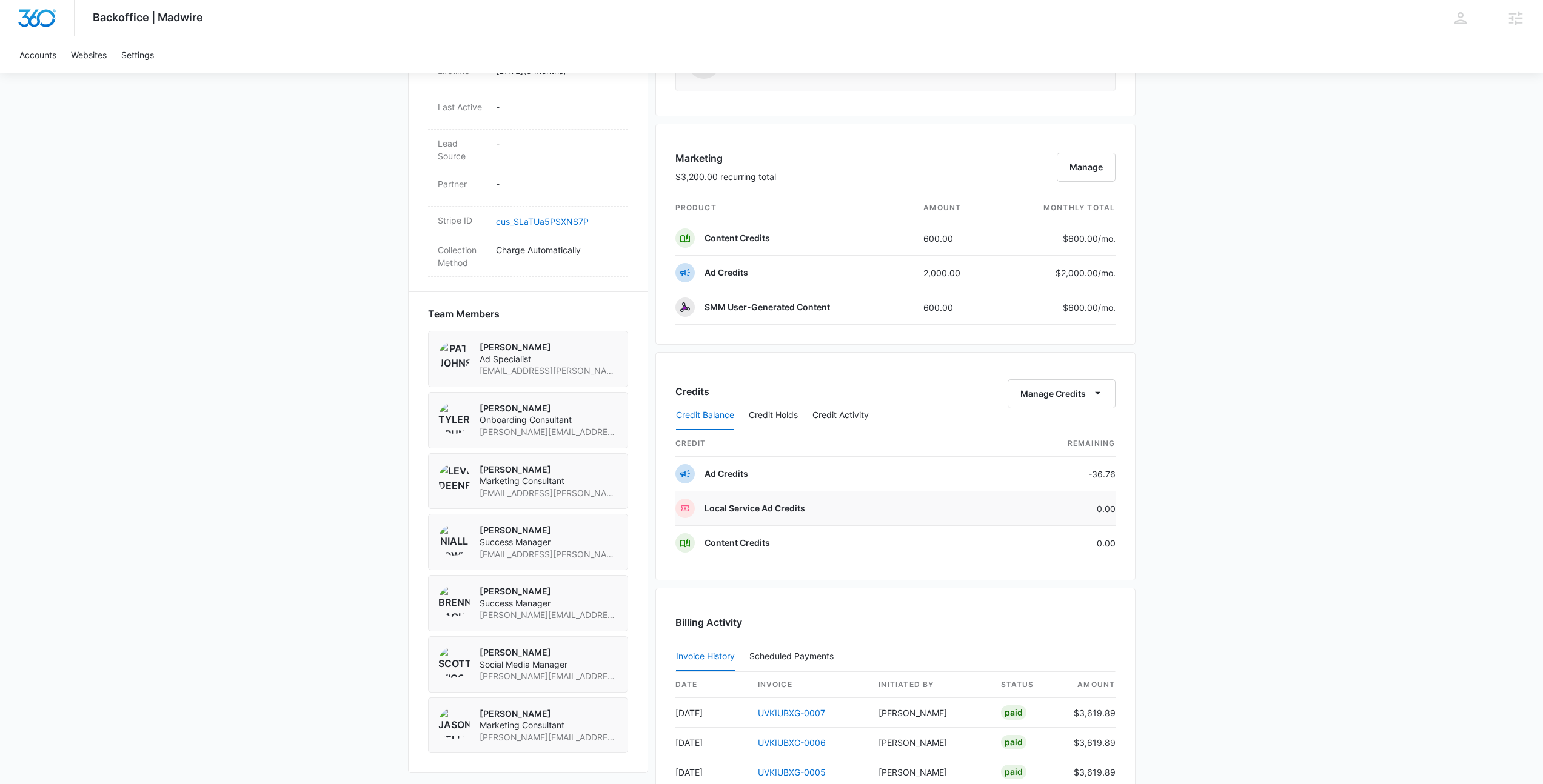
scroll to position [883, 0]
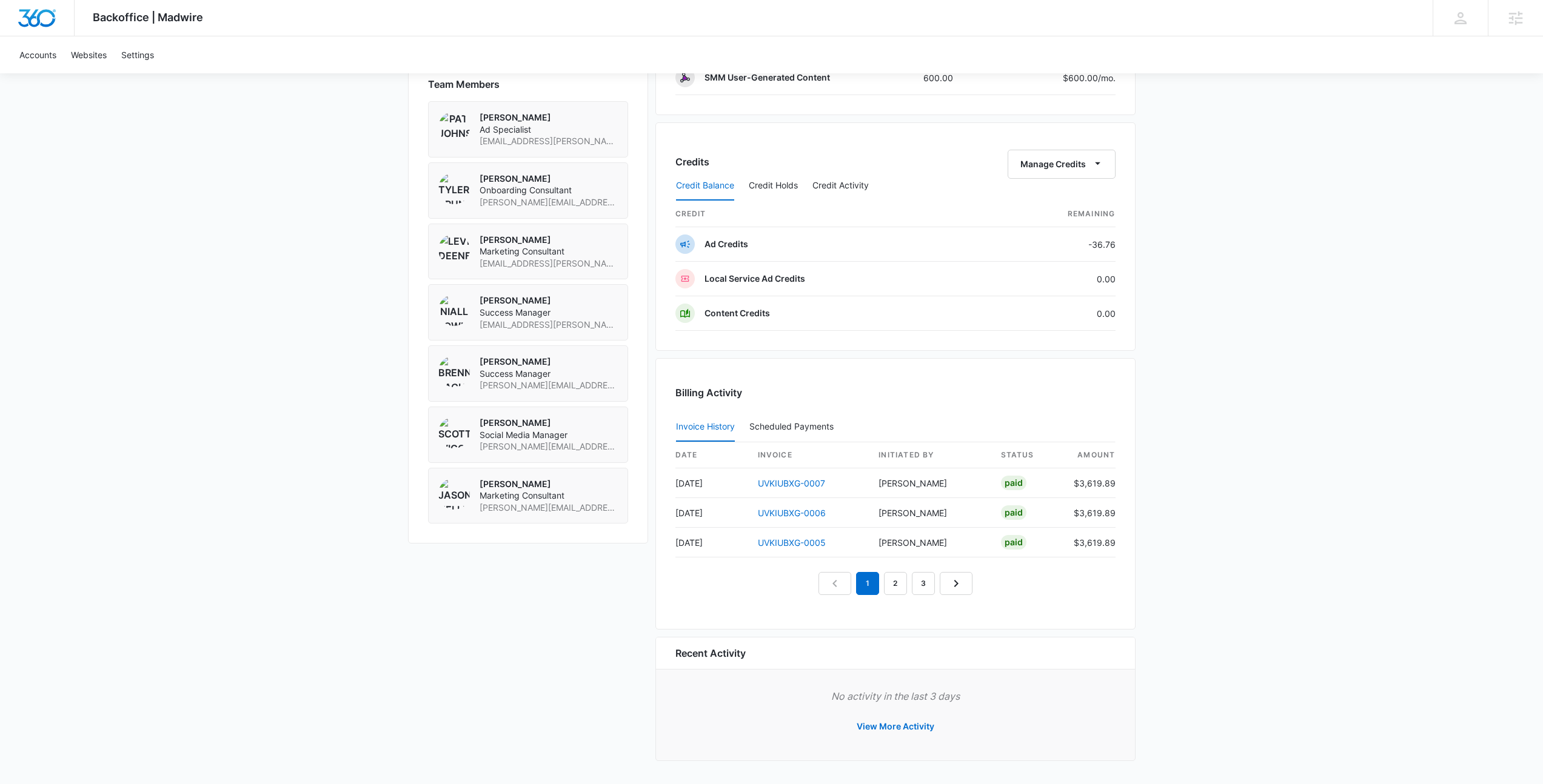
click at [738, 390] on h3 "Billing Activity" at bounding box center [895, 392] width 440 height 15
drag, startPoint x: 747, startPoint y: 391, endPoint x: 667, endPoint y: 392, distance: 80.0
click at [667, 392] on div "Billing Activity Invoice History Scheduled Payments 0 date invoice Initiated By…" at bounding box center [896, 493] width 480 height 271
drag, startPoint x: 667, startPoint y: 392, endPoint x: 914, endPoint y: 428, distance: 249.6
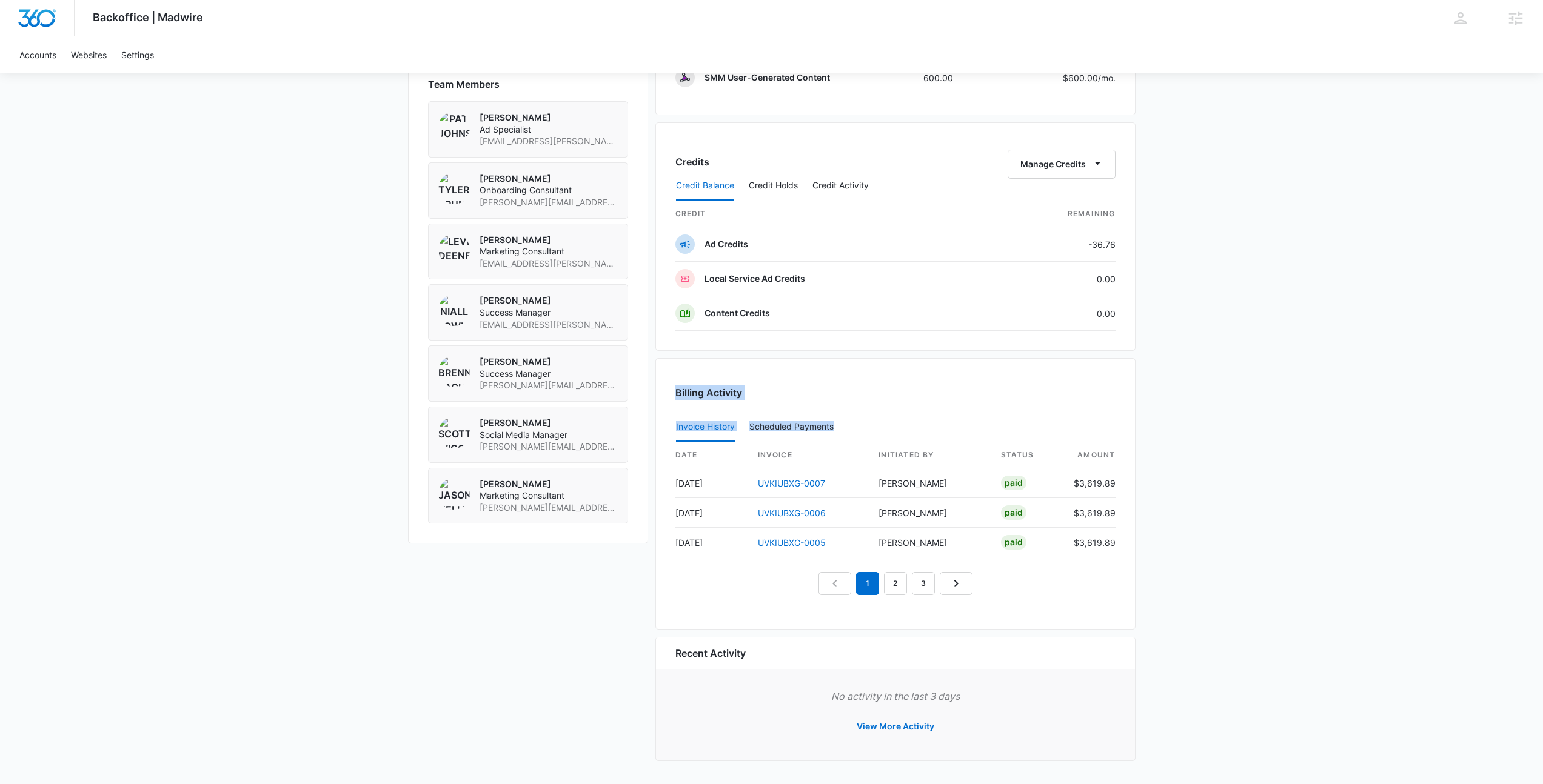
click at [914, 428] on div "Billing Activity Invoice History Scheduled Payments 0 date invoice Initiated By…" at bounding box center [896, 493] width 480 height 271
click at [914, 428] on div "Invoice History Scheduled Payments 0" at bounding box center [895, 427] width 440 height 30
drag, startPoint x: 914, startPoint y: 428, endPoint x: 680, endPoint y: 383, distance: 238.3
click at [680, 383] on div "Billing Activity Invoice History Scheduled Payments 0 date invoice Initiated By…" at bounding box center [896, 493] width 480 height 271
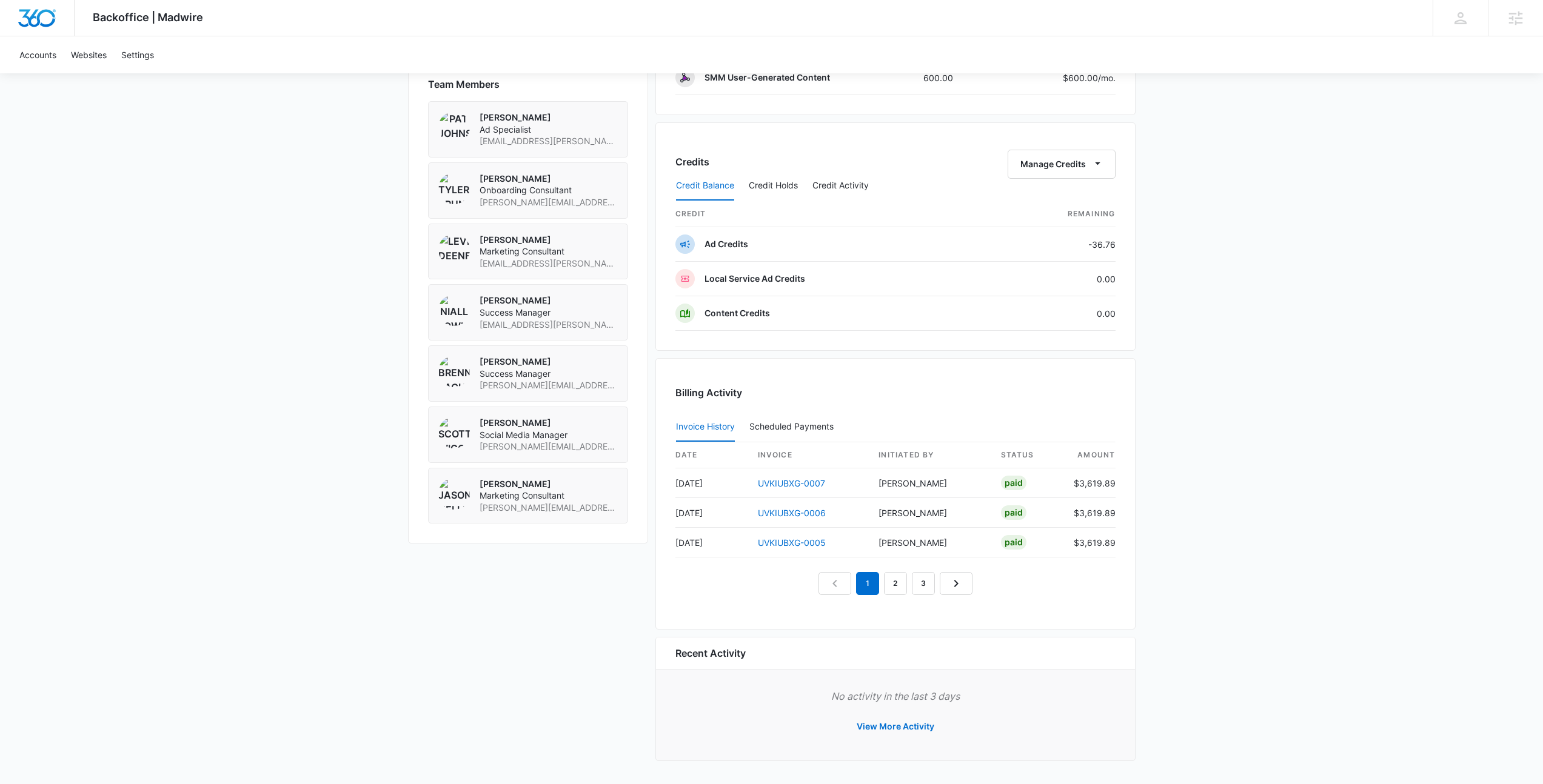
drag, startPoint x: 671, startPoint y: 328, endPoint x: 1217, endPoint y: 347, distance: 546.3
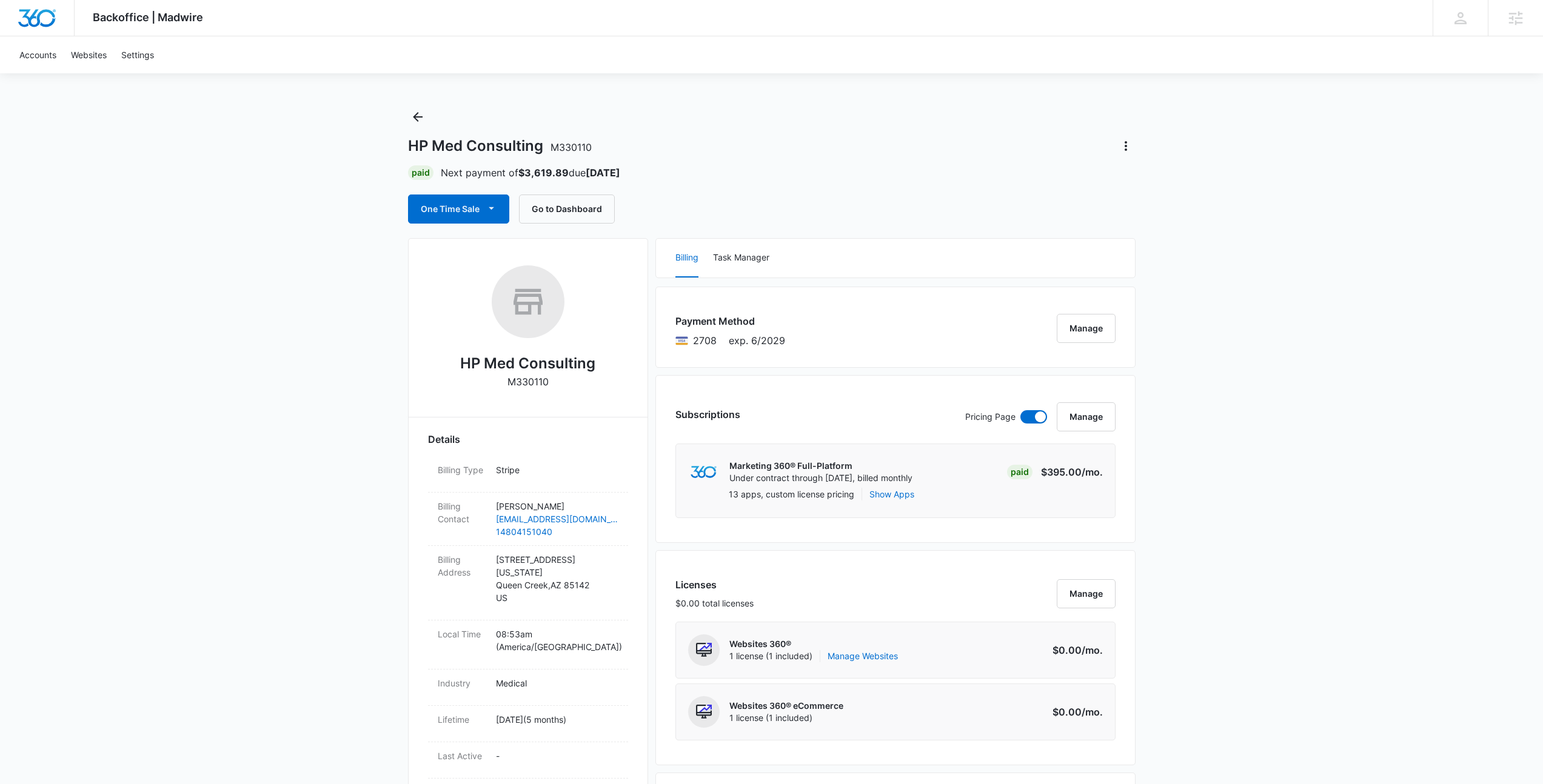
scroll to position [0, 0]
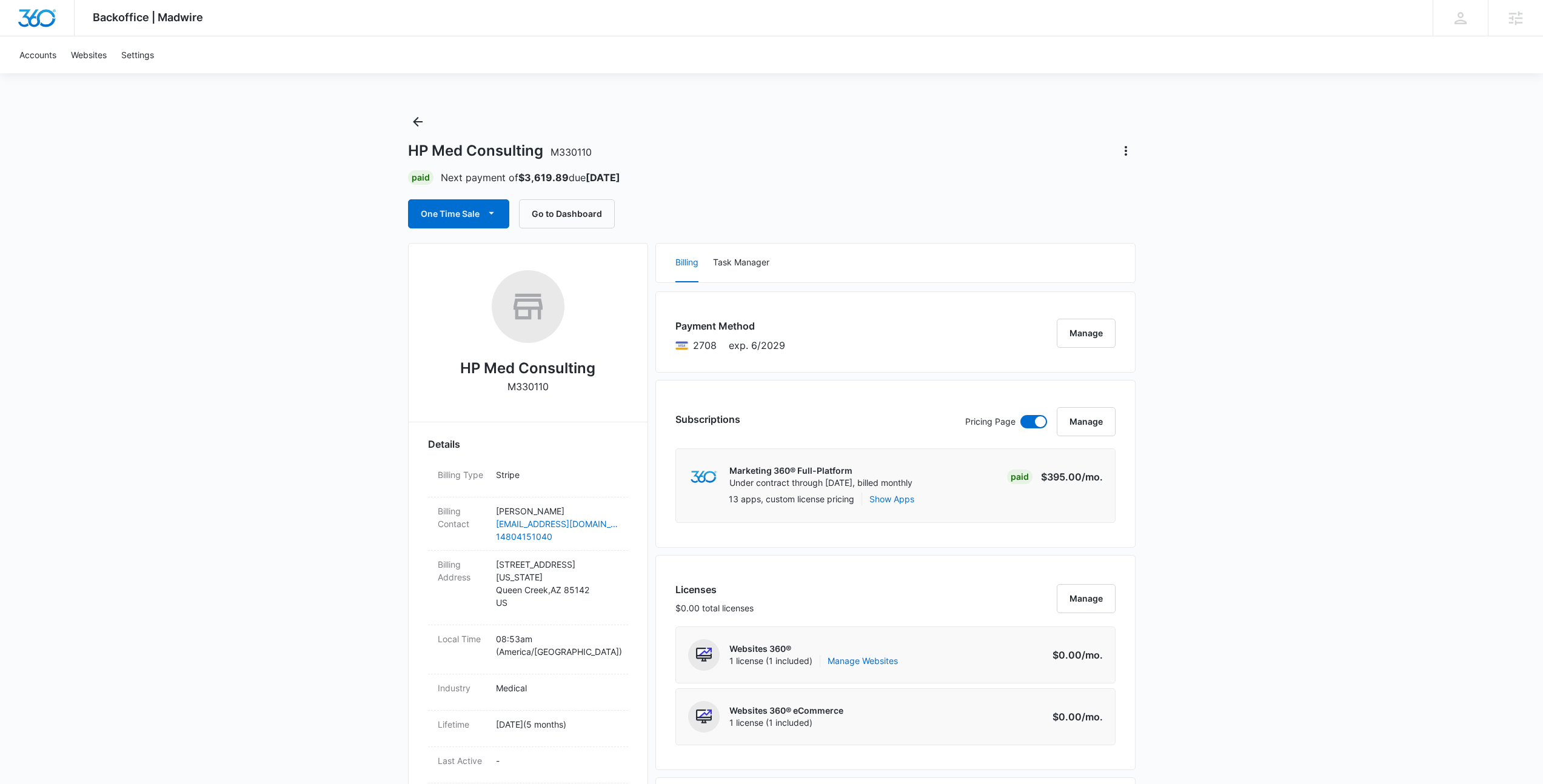
drag, startPoint x: 649, startPoint y: 176, endPoint x: 323, endPoint y: 152, distance: 326.9
drag, startPoint x: 341, startPoint y: 152, endPoint x: 719, endPoint y: 177, distance: 378.8
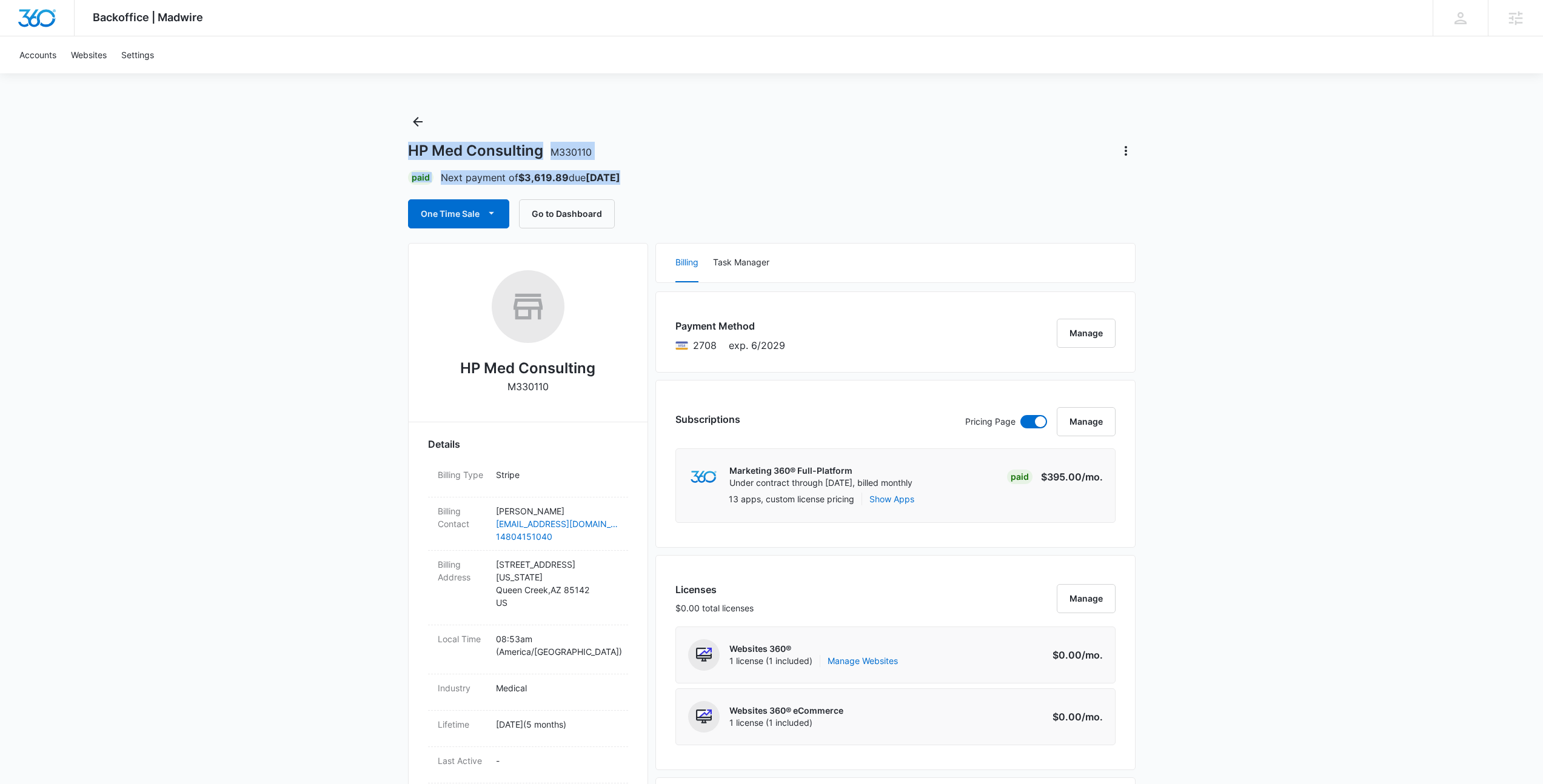
click at [719, 177] on div "Paid Next payment of $3,619.89 due Oct 21" at bounding box center [772, 178] width 728 height 15
click at [1354, 21] on div "Backoffice | Madwire Apps Settings NF Niall Fowler niall.fowler@madwire.com My …" at bounding box center [771, 18] width 1543 height 36
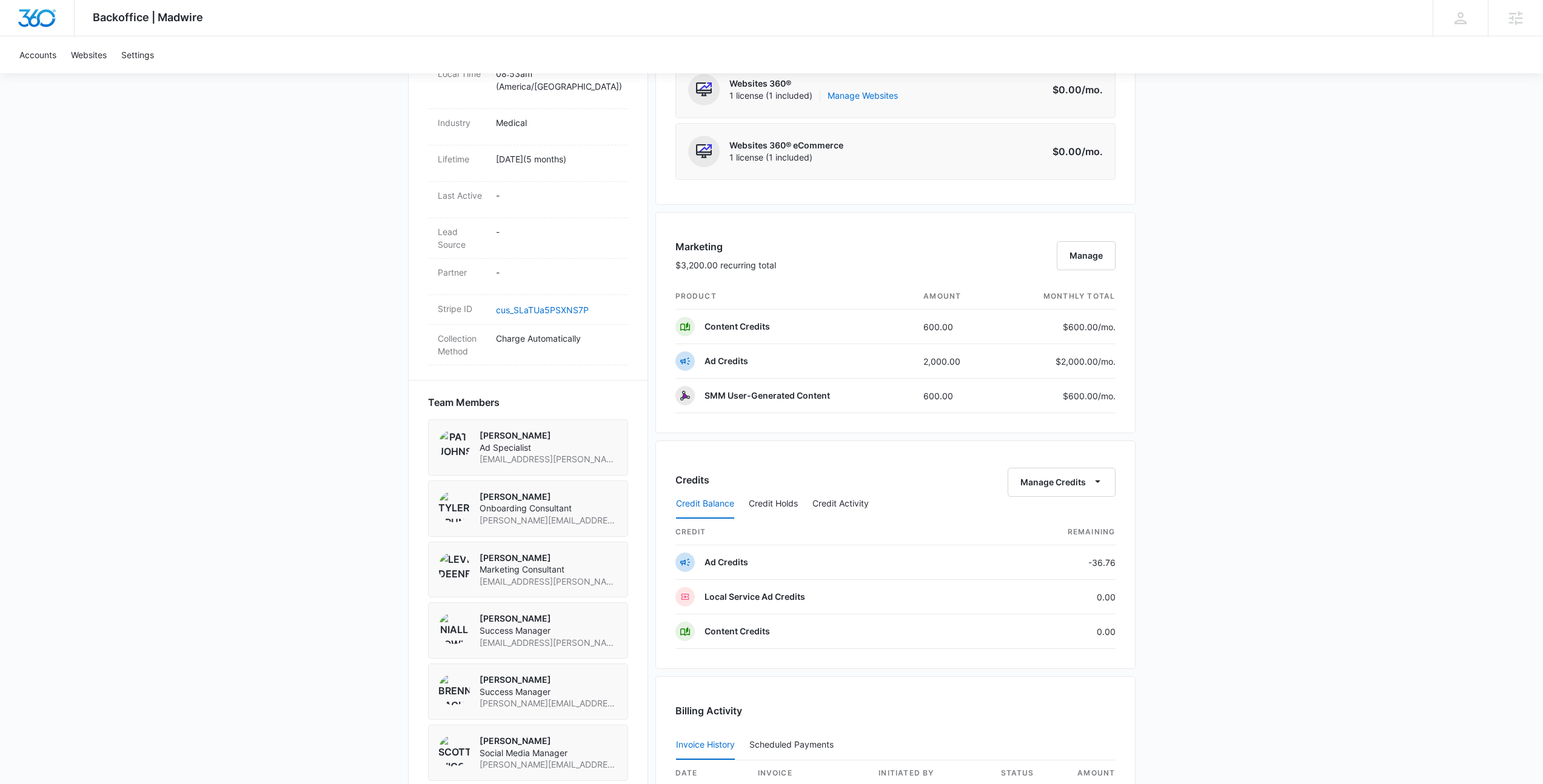
scroll to position [568, 0]
drag, startPoint x: 904, startPoint y: 360, endPoint x: 996, endPoint y: 356, distance: 92.1
click at [996, 356] on tr "Ad Credits 2,000.00 $2,000.00 /mo." at bounding box center [895, 359] width 440 height 34
click at [996, 356] on td "$2,000.00 /mo." at bounding box center [1055, 359] width 119 height 34
drag, startPoint x: 858, startPoint y: 369, endPoint x: 844, endPoint y: 369, distance: 14.0
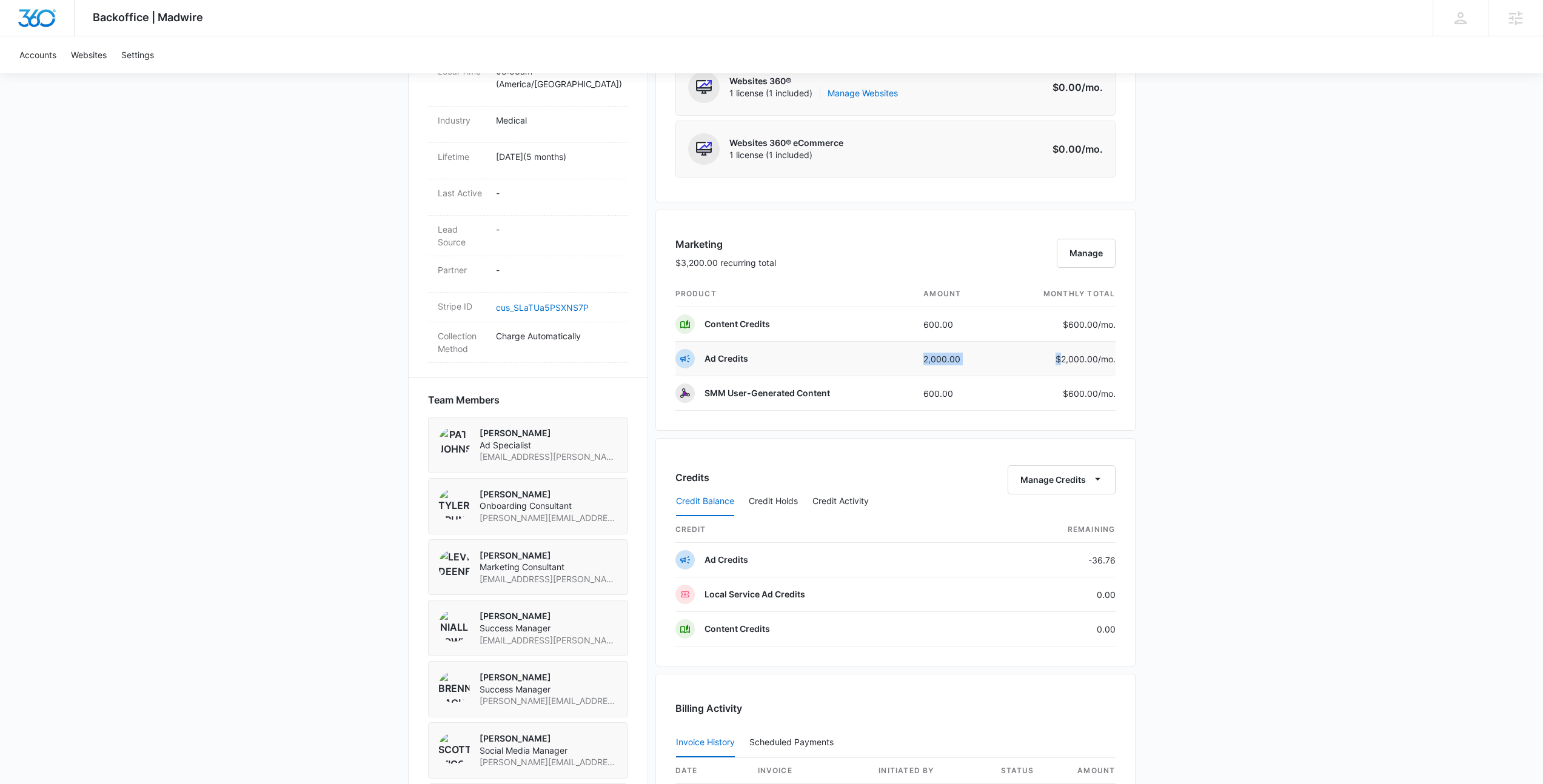
click at [844, 369] on tr "Ad Credits 2,000.00 $2,000.00 /mo." at bounding box center [895, 359] width 440 height 34
click at [844, 369] on td "Ad Credits" at bounding box center [794, 359] width 238 height 34
drag, startPoint x: 874, startPoint y: 359, endPoint x: 1226, endPoint y: 379, distance: 352.6
click at [1226, 379] on div "Backoffice | Madwire Apps Settings NF Niall Fowler niall.fowler@madwire.com My …" at bounding box center [771, 266] width 1543 height 1668
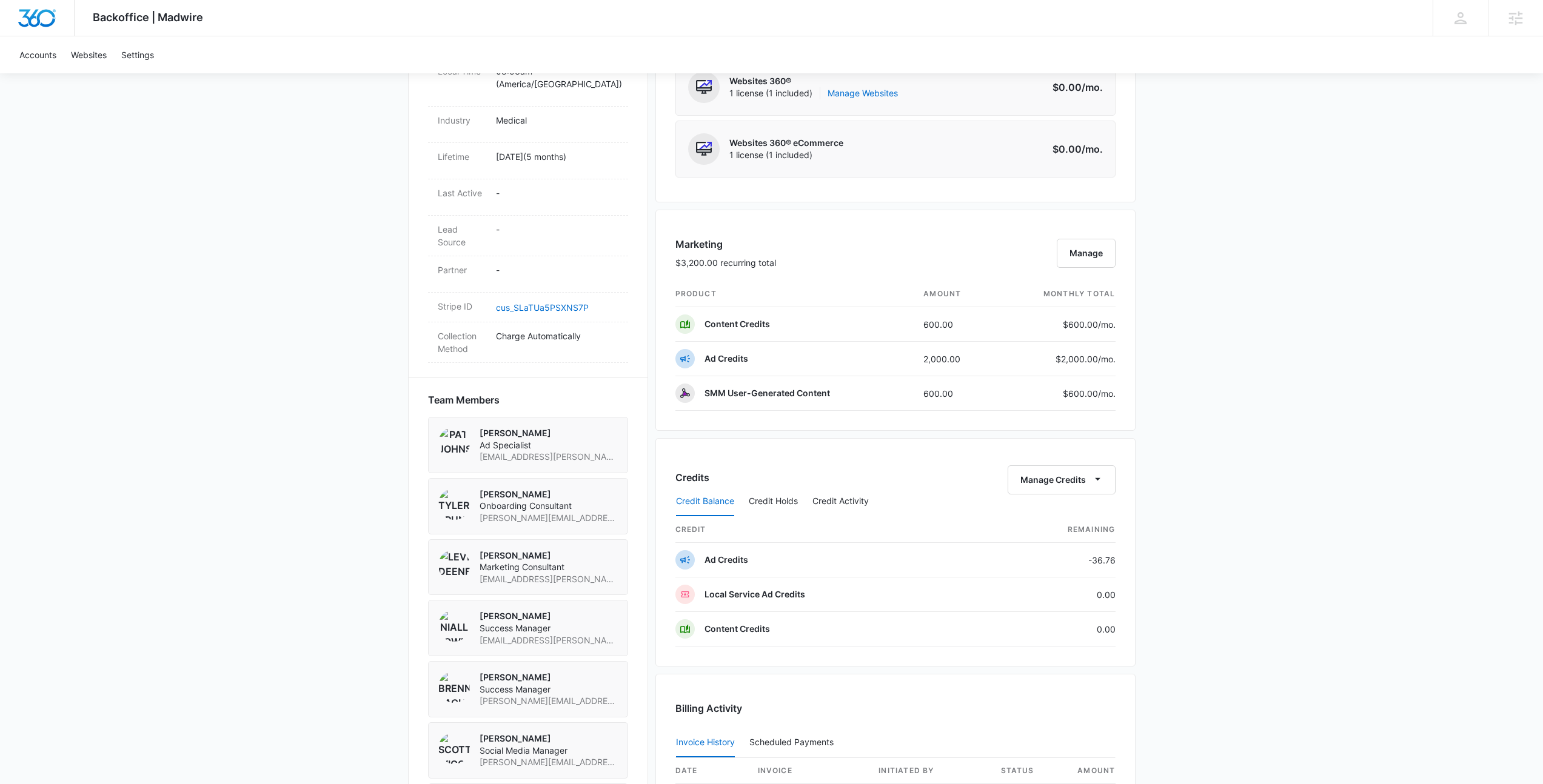
drag, startPoint x: 1161, startPoint y: 391, endPoint x: 667, endPoint y: 281, distance: 506.1
click at [667, 281] on div "Backoffice | Madwire Apps Settings NF Niall Fowler niall.fowler@madwire.com My …" at bounding box center [771, 266] width 1543 height 1668
click at [667, 281] on div "Marketing $3,200.00 recurring total Manage product amount monthly total Content…" at bounding box center [896, 320] width 480 height 221
drag, startPoint x: 667, startPoint y: 281, endPoint x: 1240, endPoint y: 415, distance: 588.5
click at [1240, 415] on div "Backoffice | Madwire Apps Settings NF Niall Fowler niall.fowler@madwire.com My …" at bounding box center [771, 266] width 1543 height 1668
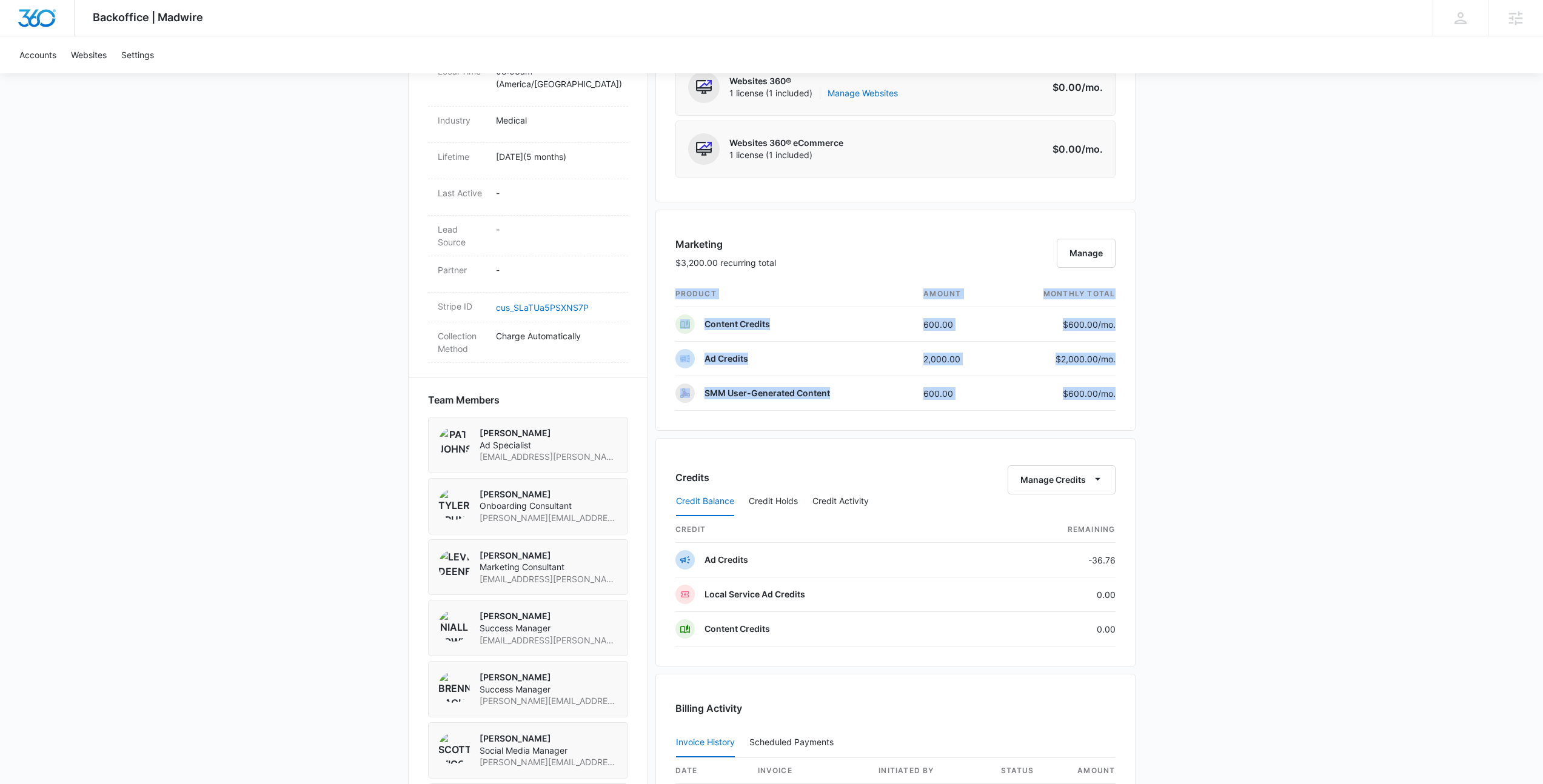
click at [1240, 415] on div "Backoffice | Madwire Apps Settings NF Niall Fowler niall.fowler@madwire.com My …" at bounding box center [771, 266] width 1543 height 1668
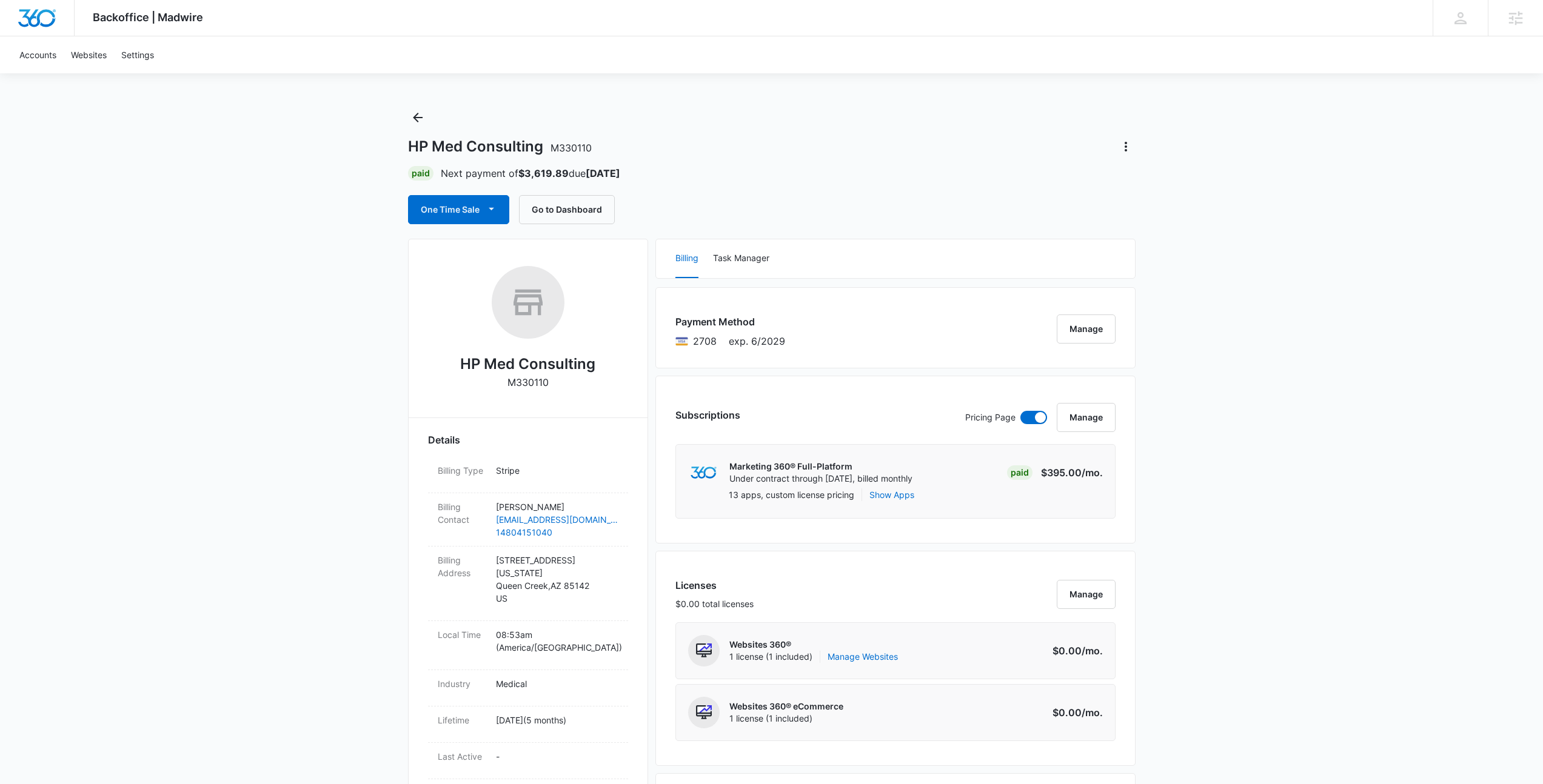
scroll to position [0, 0]
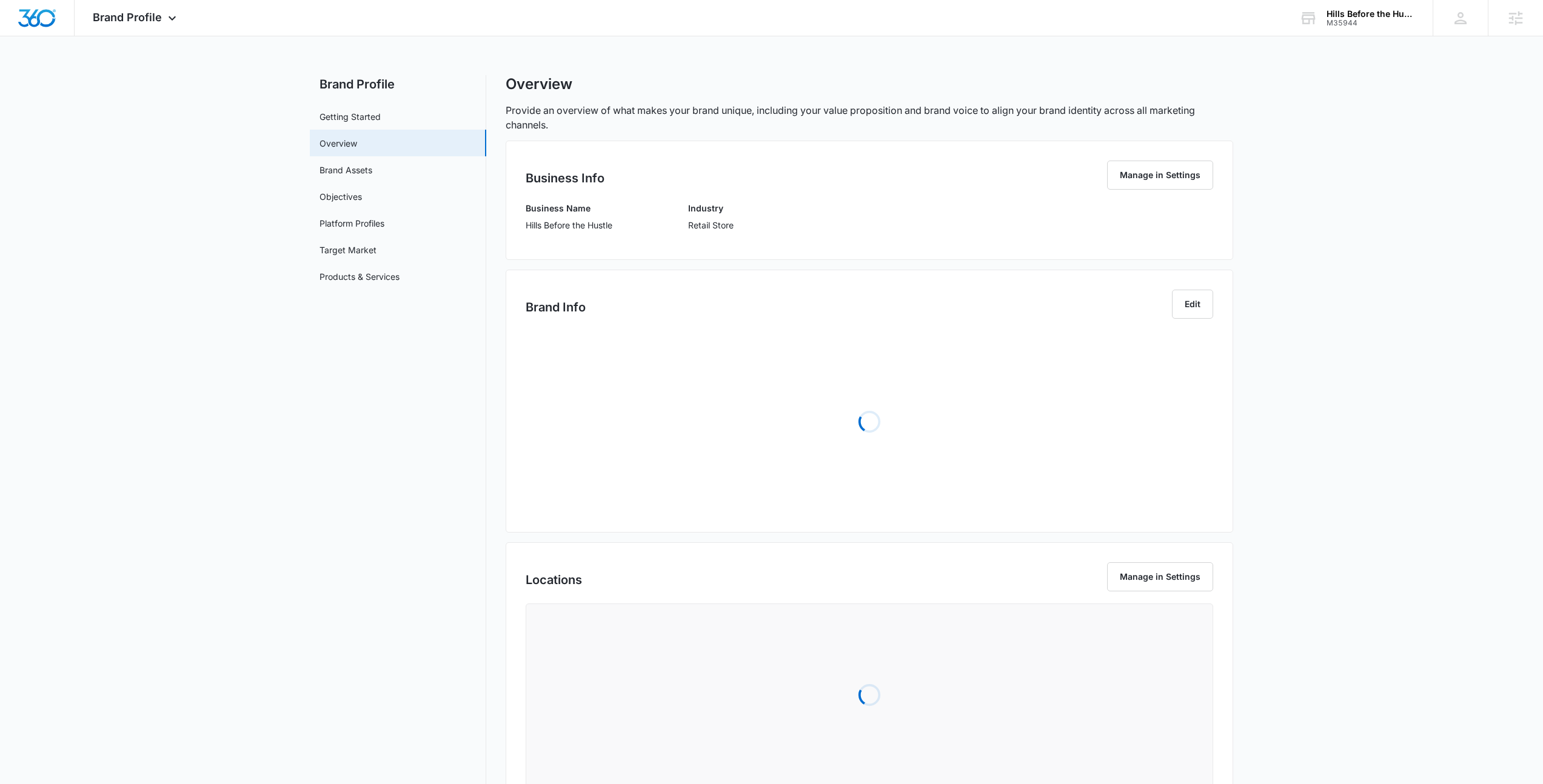
click at [202, 132] on main "Brand Profile Getting Started Overview Brand Assets Objectives Platform Profile…" at bounding box center [771, 510] width 1543 height 870
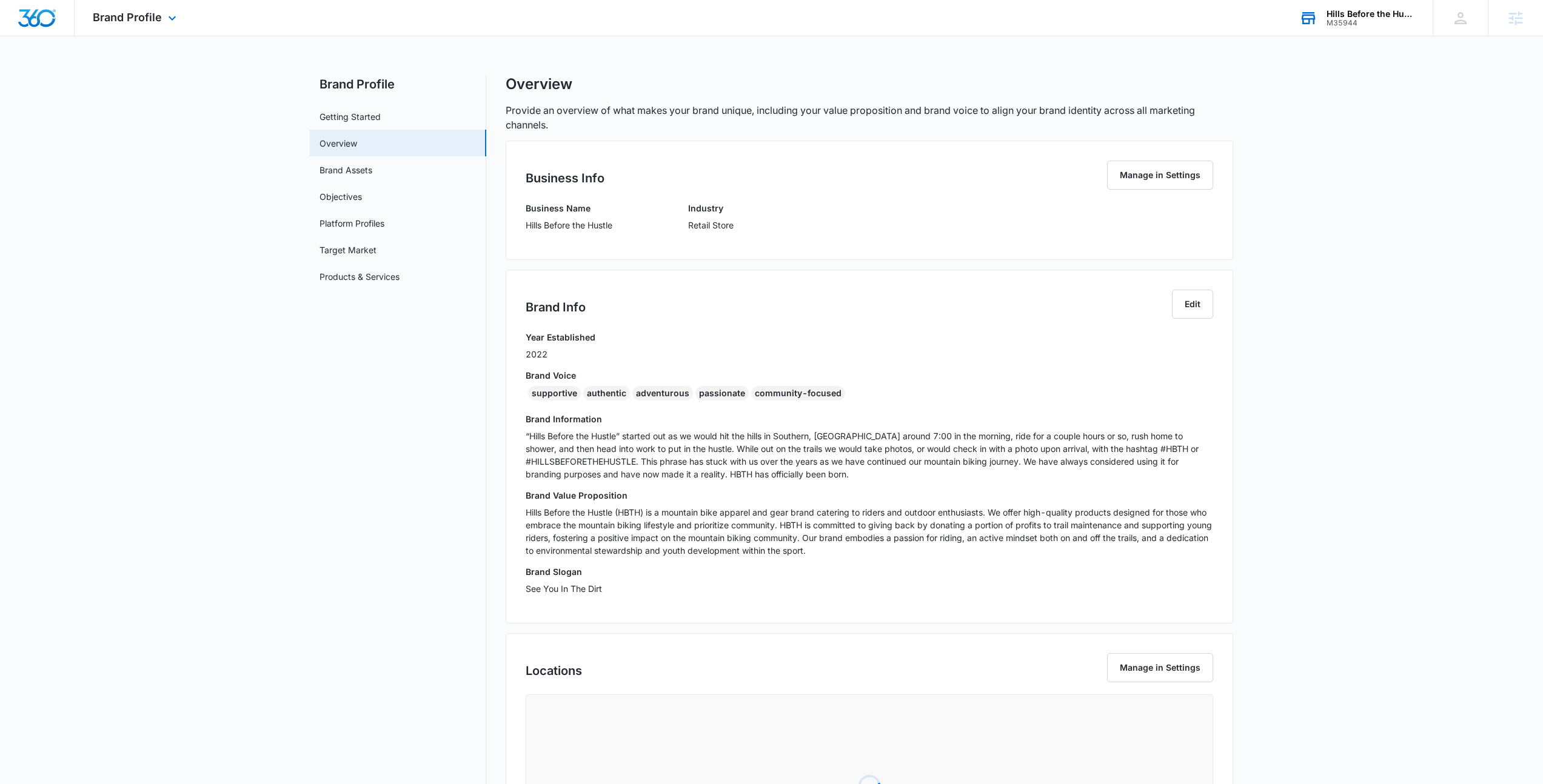
click at [1378, 19] on div "M35944" at bounding box center [1370, 23] width 88 height 8
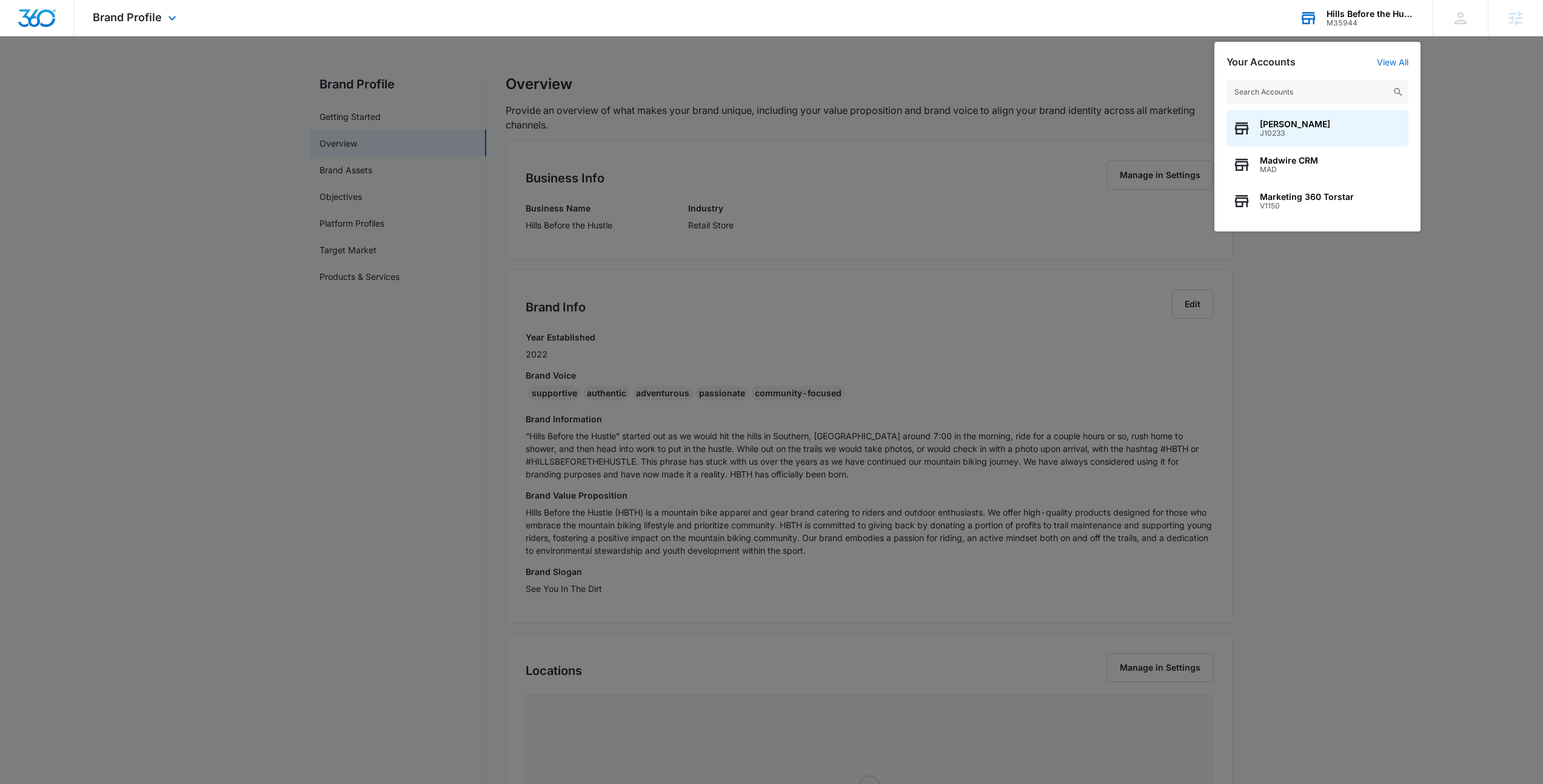
click at [1297, 94] on input "text" at bounding box center [1317, 93] width 182 height 25
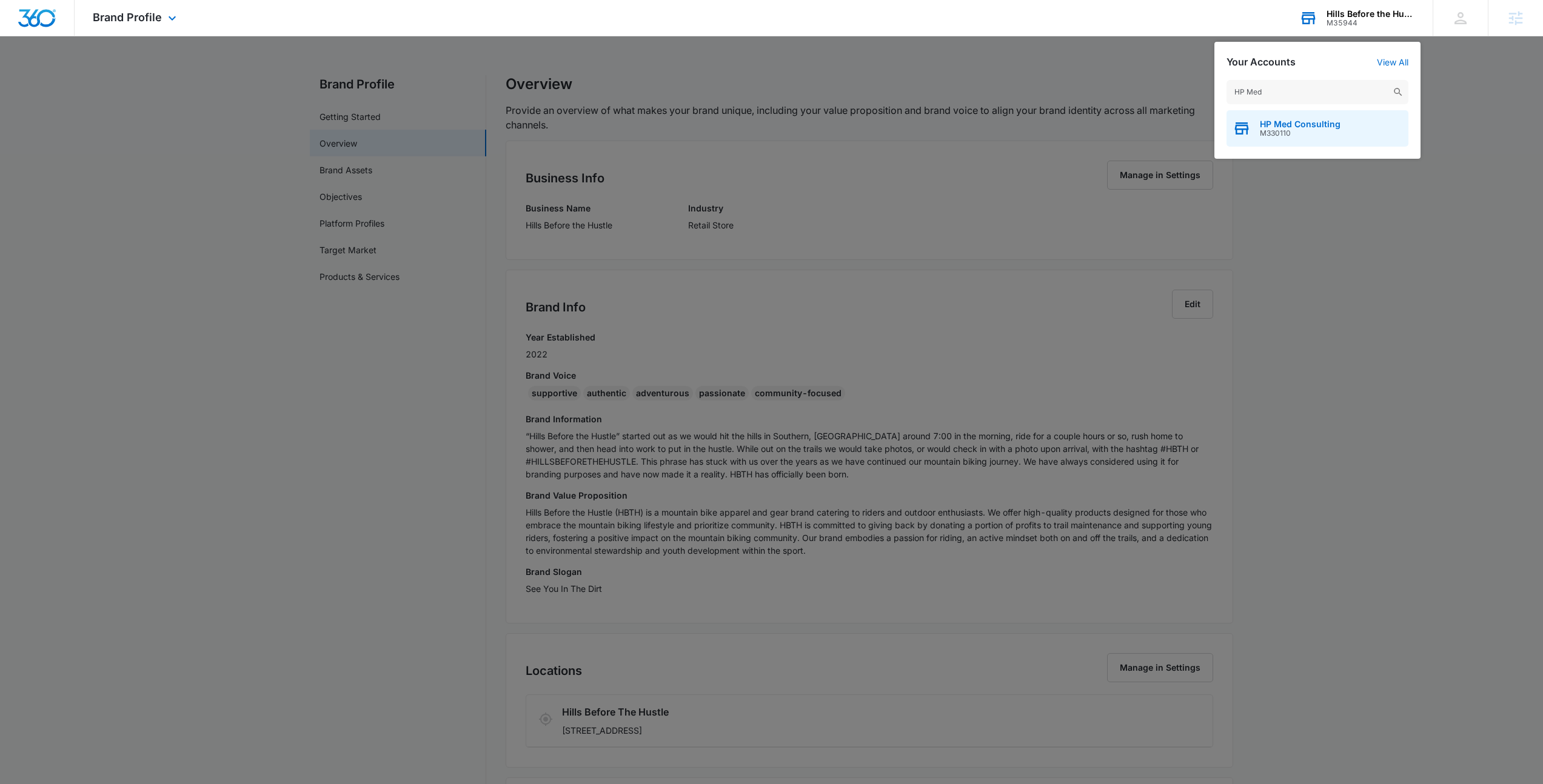
type input "HP Med"
click at [1323, 122] on span "HP Med Consulting" at bounding box center [1300, 125] width 80 height 10
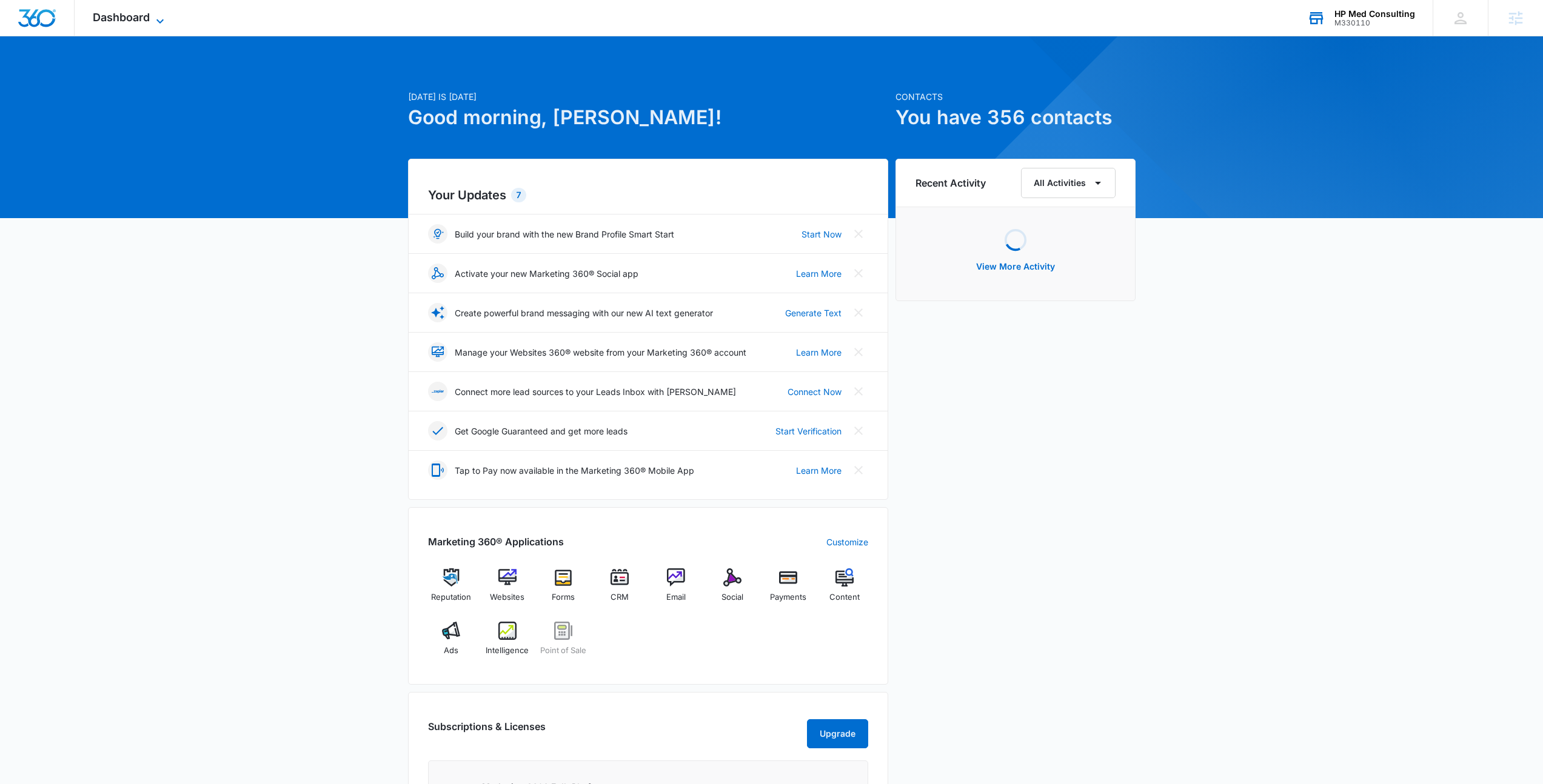
click at [129, 20] on span "Dashboard" at bounding box center [121, 17] width 57 height 13
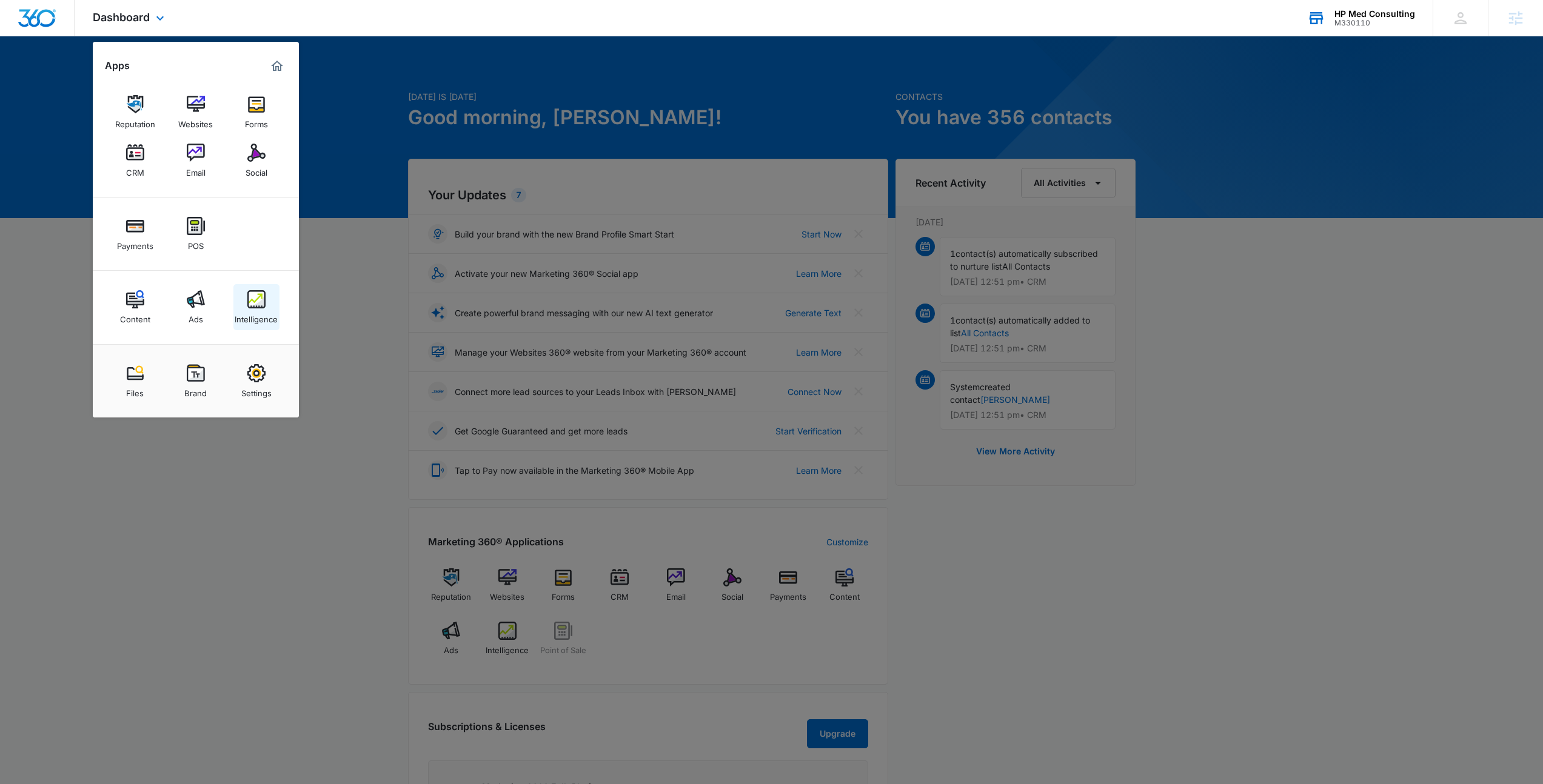
click at [262, 299] on img at bounding box center [256, 299] width 18 height 18
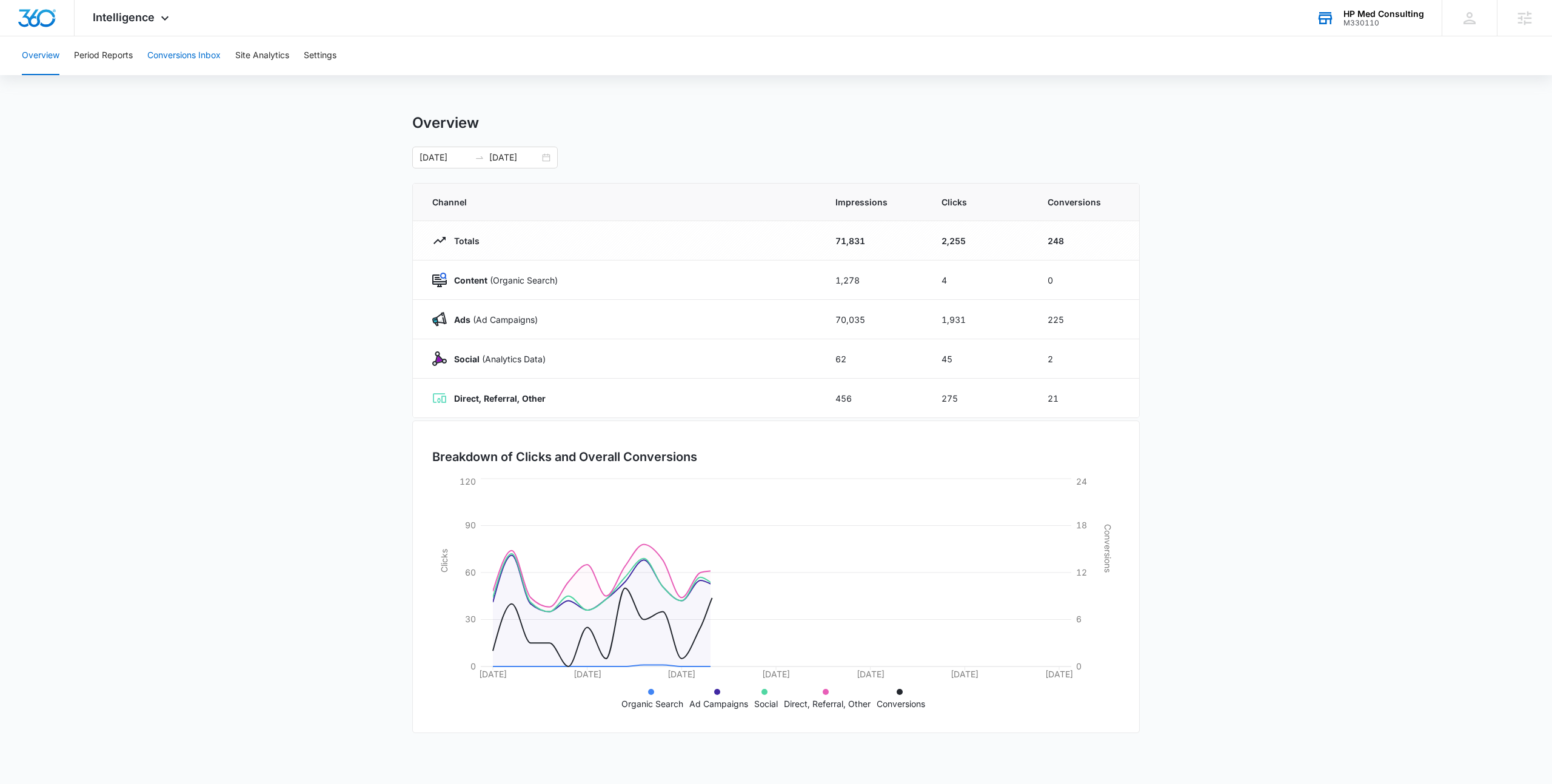
click at [185, 40] on button "Conversions Inbox" at bounding box center [184, 55] width 74 height 39
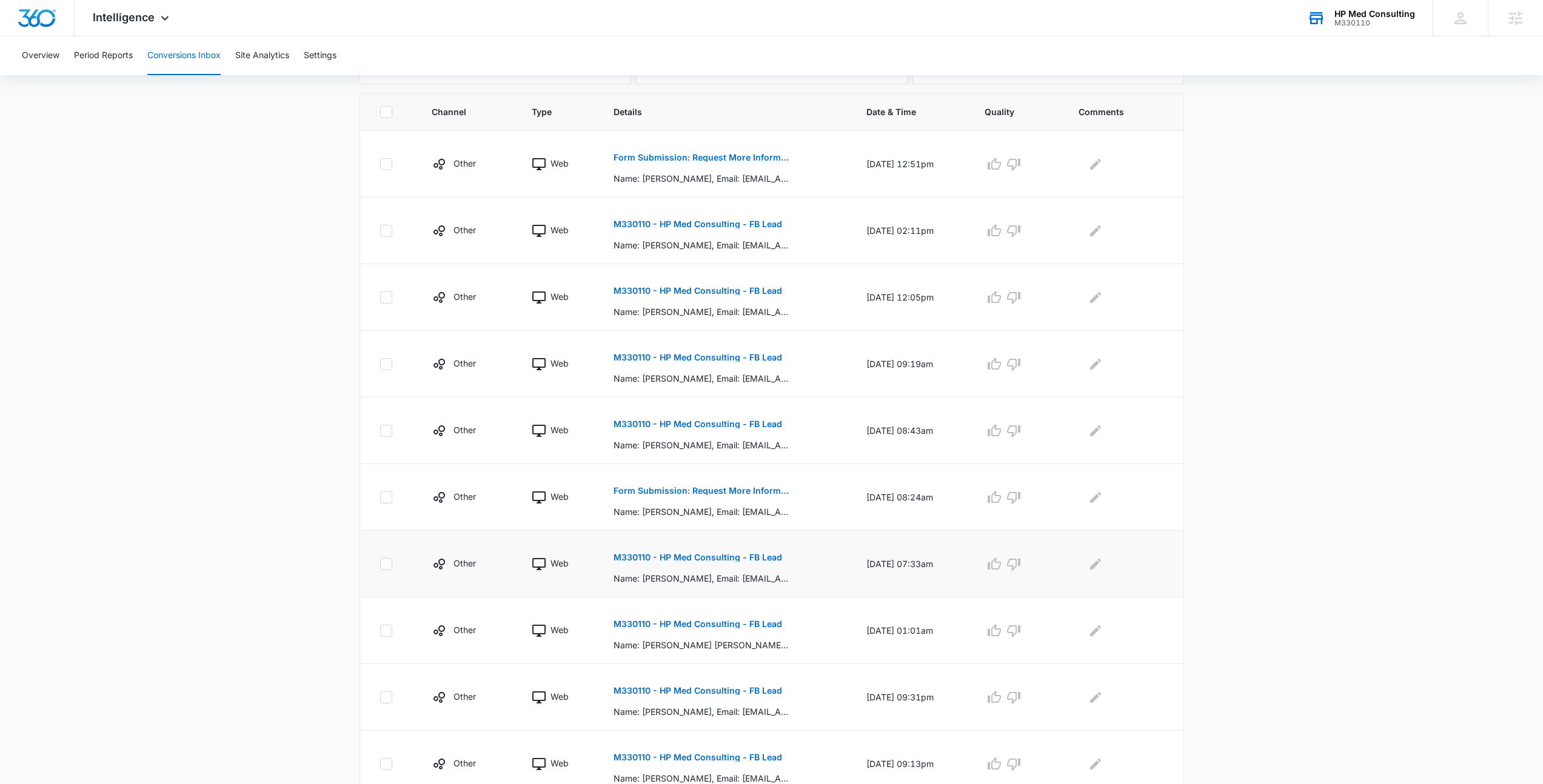
scroll to position [301, 0]
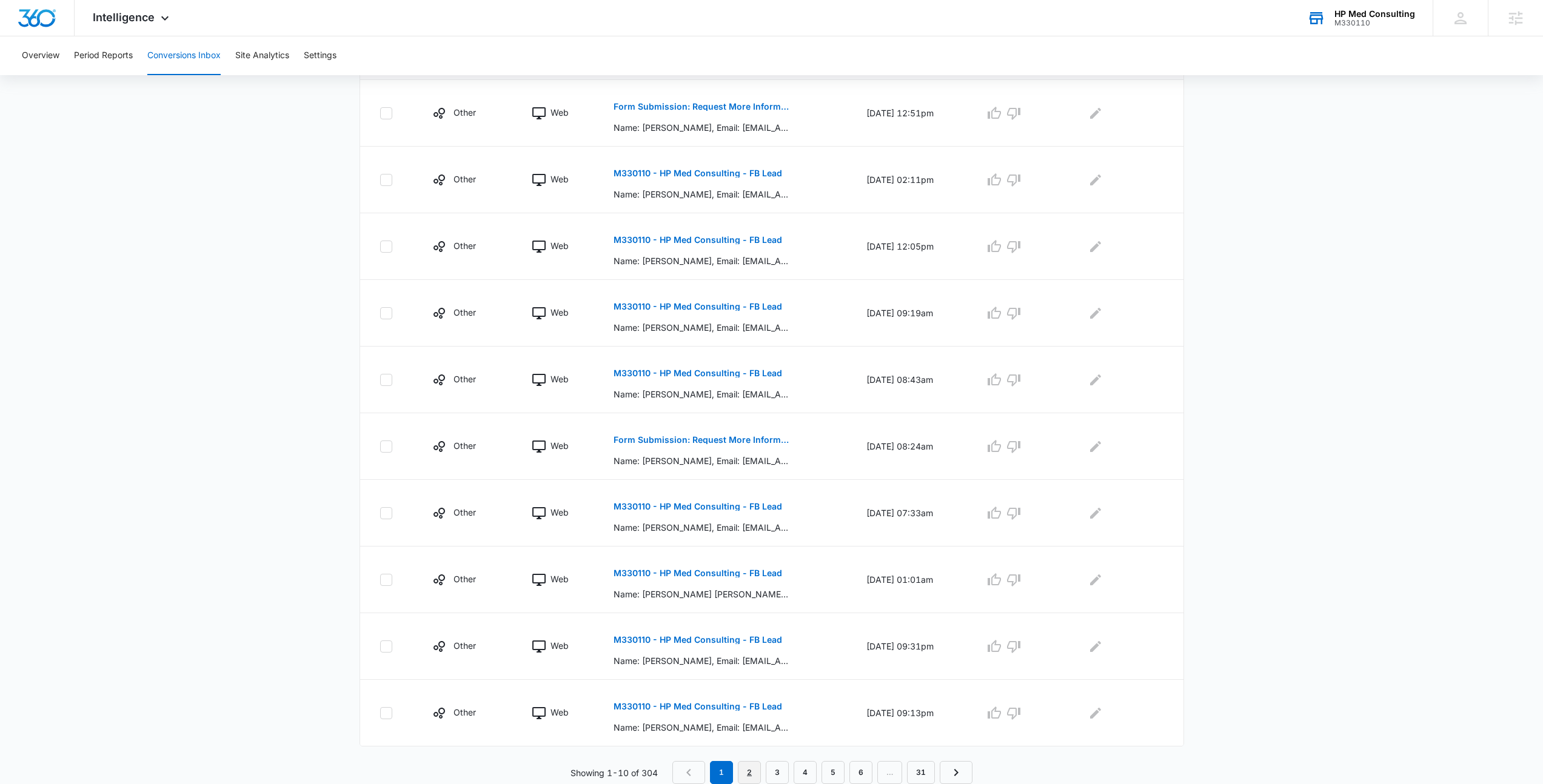
click at [749, 772] on link "2" at bounding box center [749, 773] width 23 height 23
click at [774, 775] on link "3" at bounding box center [780, 773] width 23 height 23
click at [803, 773] on link "4" at bounding box center [808, 773] width 23 height 23
click at [860, 768] on link "6" at bounding box center [864, 773] width 23 height 23
click at [896, 772] on nav "1 … 4 5 6 7 8 … 31" at bounding box center [825, 773] width 329 height 23
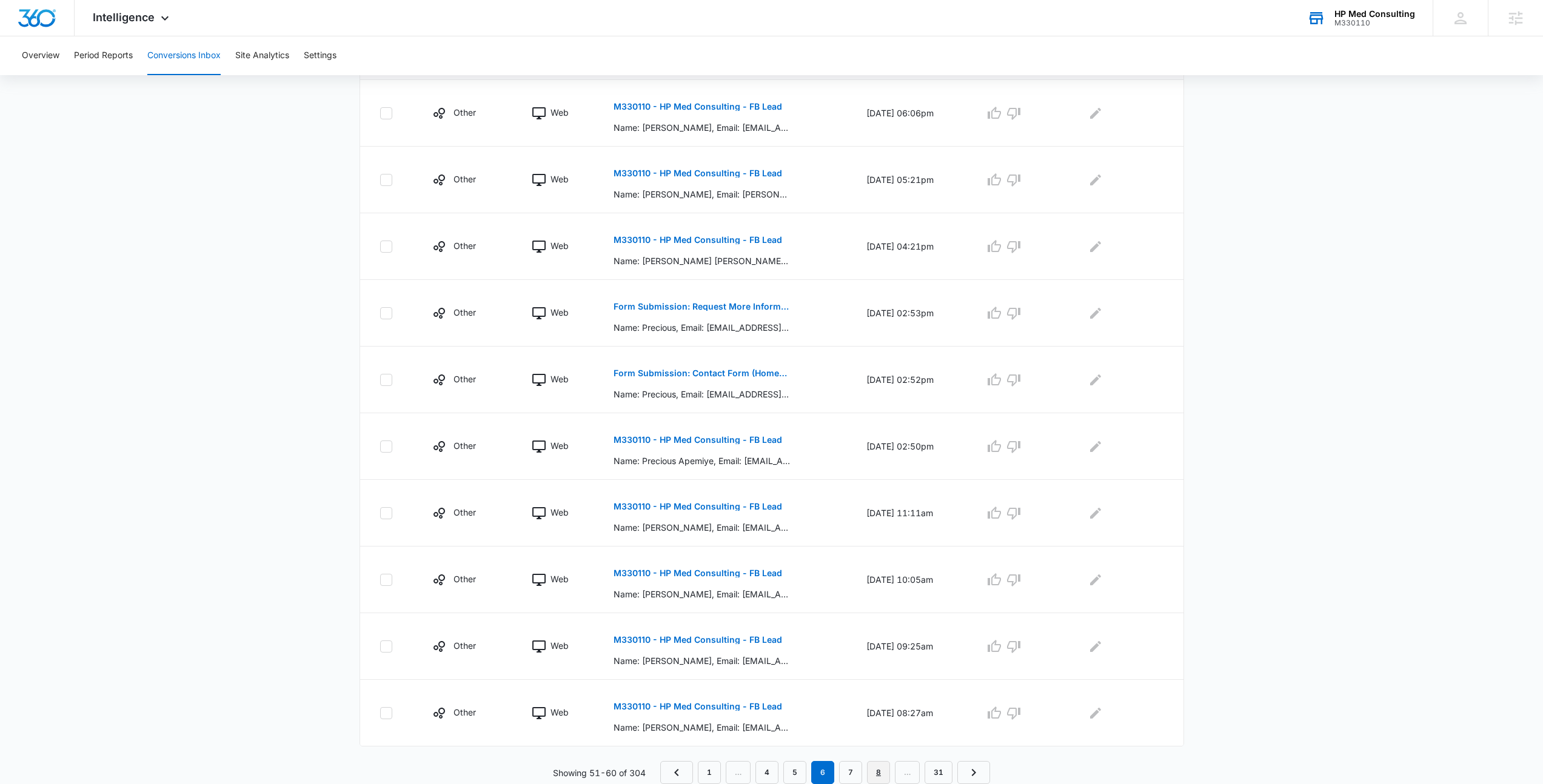
click at [879, 772] on link "8" at bounding box center [878, 773] width 23 height 23
click at [890, 769] on link "10" at bounding box center [878, 773] width 28 height 23
click at [883, 769] on link "12" at bounding box center [886, 773] width 28 height 23
click at [893, 773] on link "14" at bounding box center [893, 773] width 28 height 23
click at [894, 769] on link "16" at bounding box center [893, 773] width 28 height 23
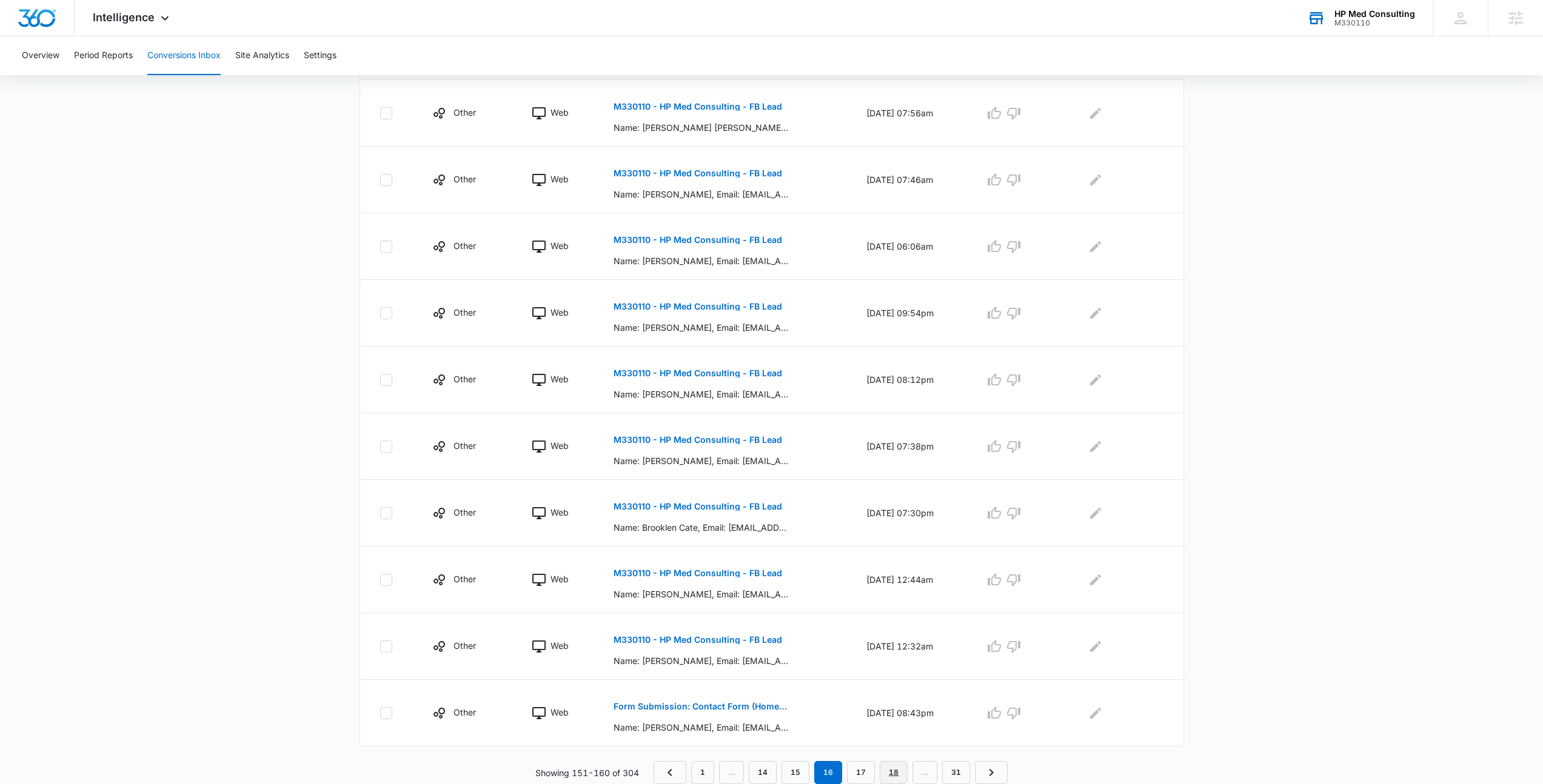
click at [885, 772] on link "18" at bounding box center [893, 773] width 28 height 23
click at [888, 767] on link "20" at bounding box center [893, 773] width 28 height 23
click at [897, 764] on link "22" at bounding box center [893, 773] width 28 height 23
click at [886, 767] on link "24" at bounding box center [893, 773] width 28 height 23
click at [860, 777] on link "25" at bounding box center [860, 773] width 28 height 23
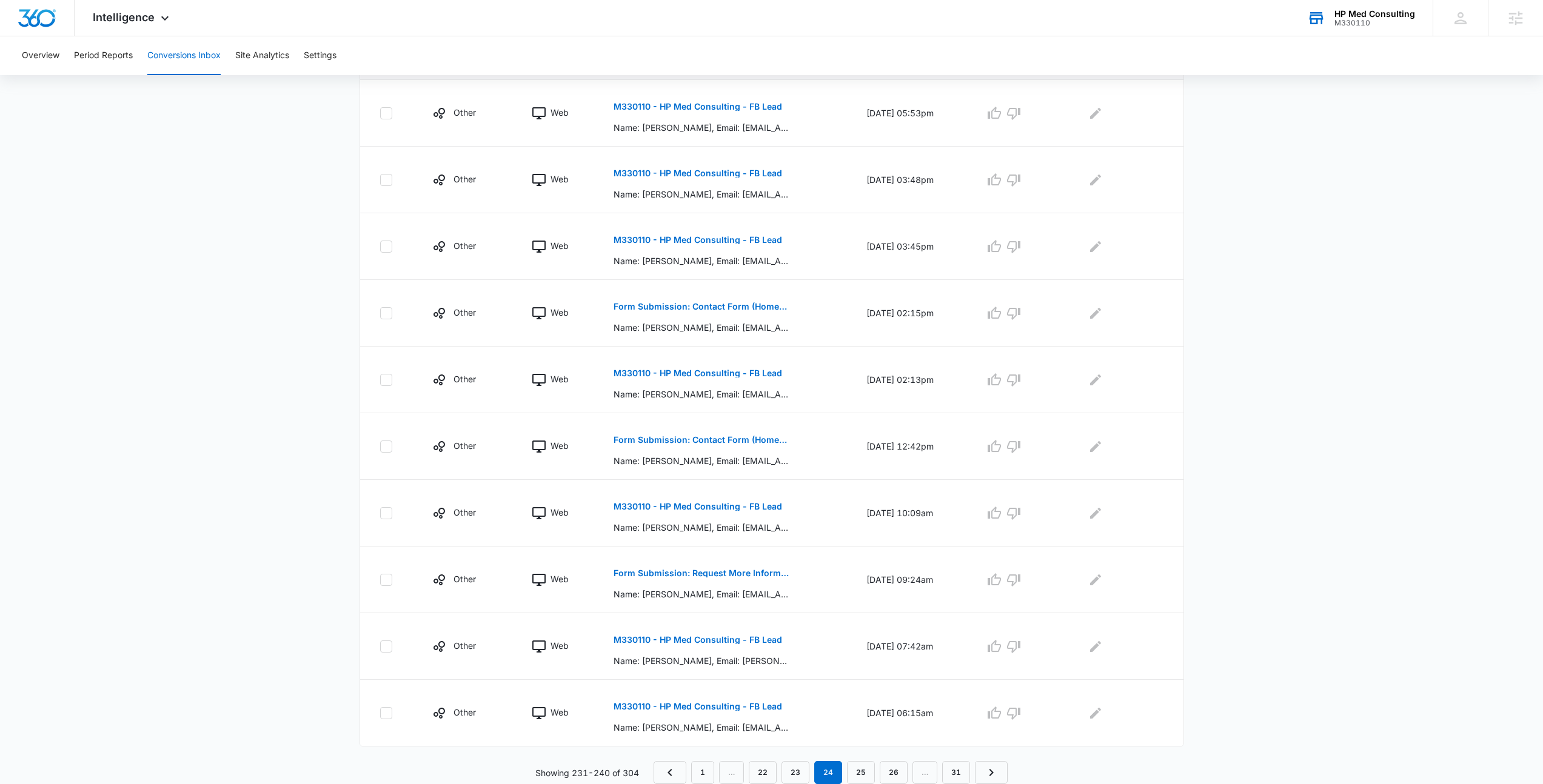
scroll to position [0, 0]
click at [862, 767] on link "26" at bounding box center [860, 773] width 28 height 23
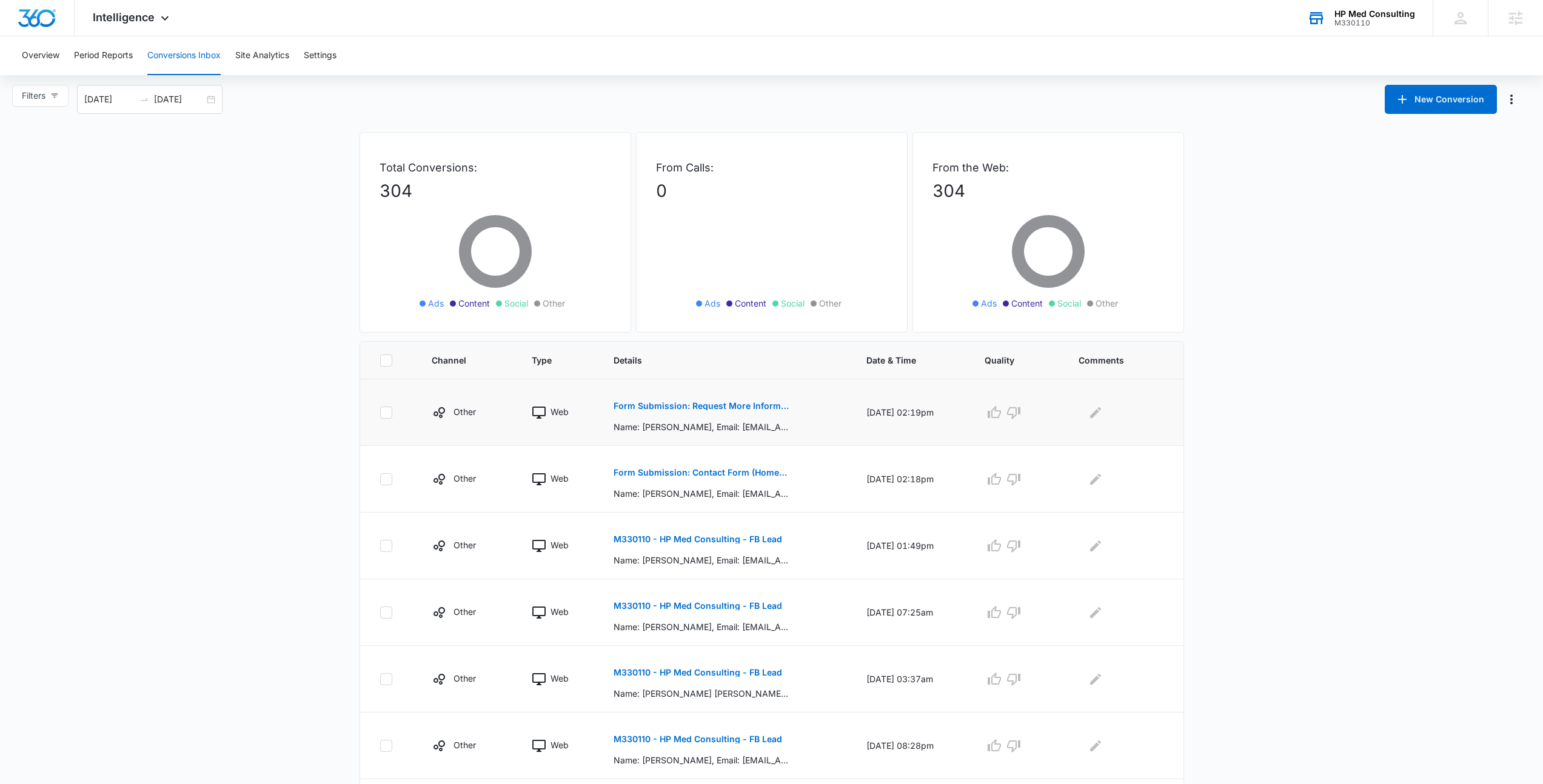
click at [819, 412] on div "Form Submission: Request More Information Name: Amit, Email: amitdotca@yahoo.ca…" at bounding box center [725, 412] width 224 height 42
click at [693, 405] on p "Form Submission: Request More Information" at bounding box center [701, 406] width 176 height 8
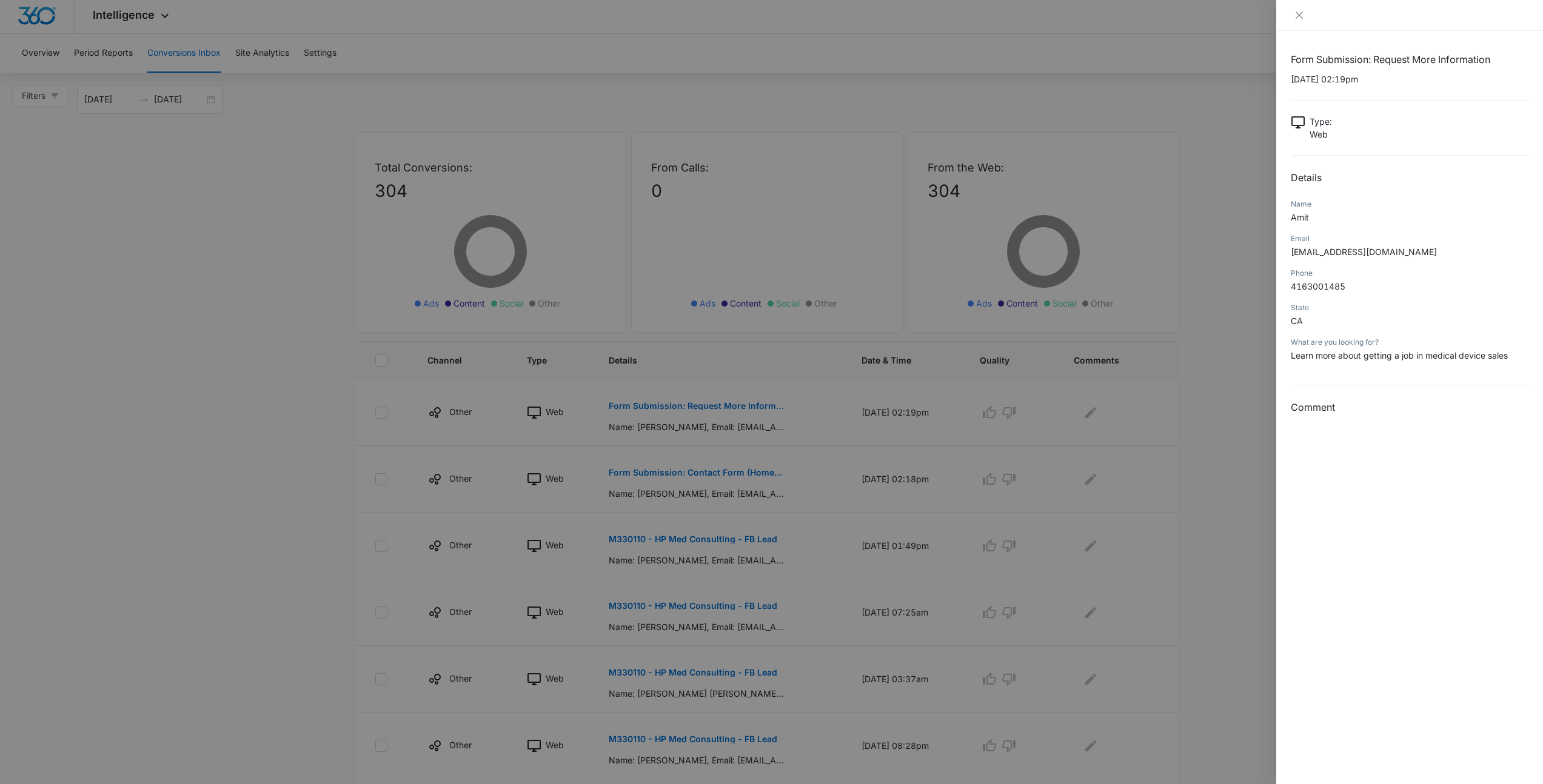
click at [1165, 204] on div at bounding box center [771, 392] width 1543 height 784
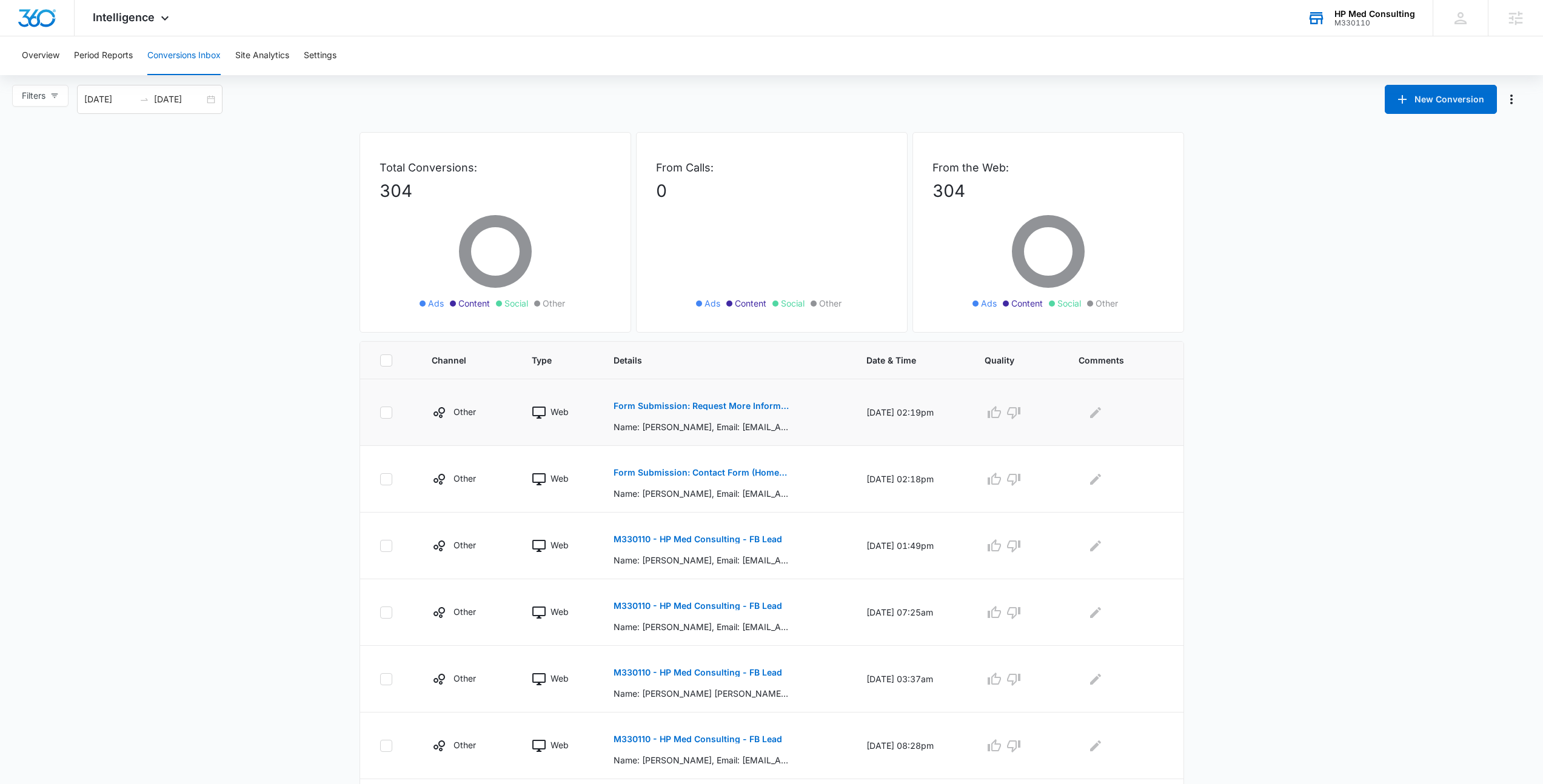
click at [664, 408] on p "Form Submission: Request More Information" at bounding box center [701, 406] width 176 height 8
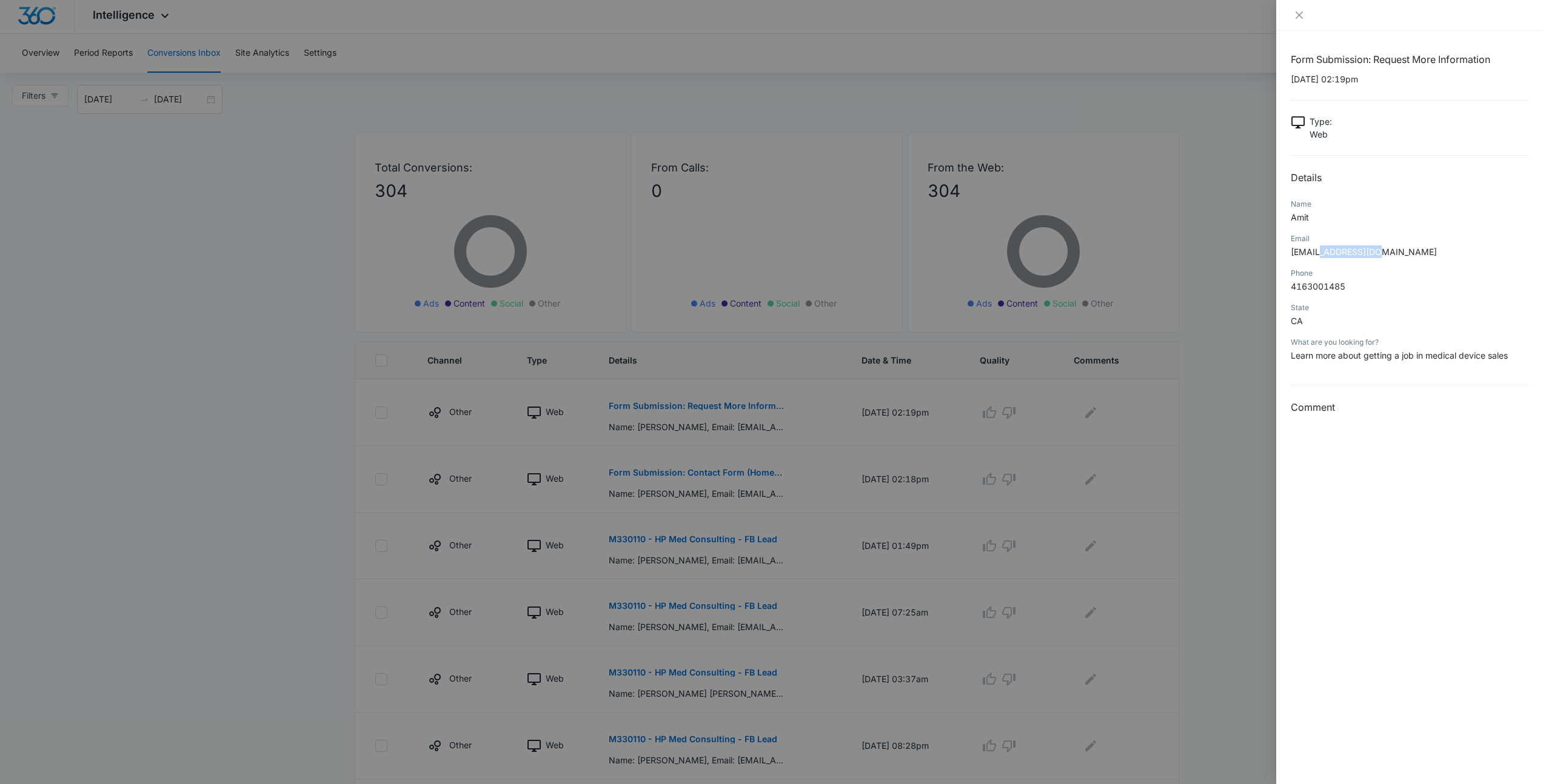
drag, startPoint x: 1383, startPoint y: 256, endPoint x: 1316, endPoint y: 253, distance: 67.1
click at [1316, 253] on p "amitdotca@yahoo.ca" at bounding box center [1409, 252] width 238 height 13
click at [1417, 252] on p "amitdotca@yahoo.ca" at bounding box center [1409, 252] width 238 height 13
click at [1253, 320] on div at bounding box center [771, 392] width 1543 height 784
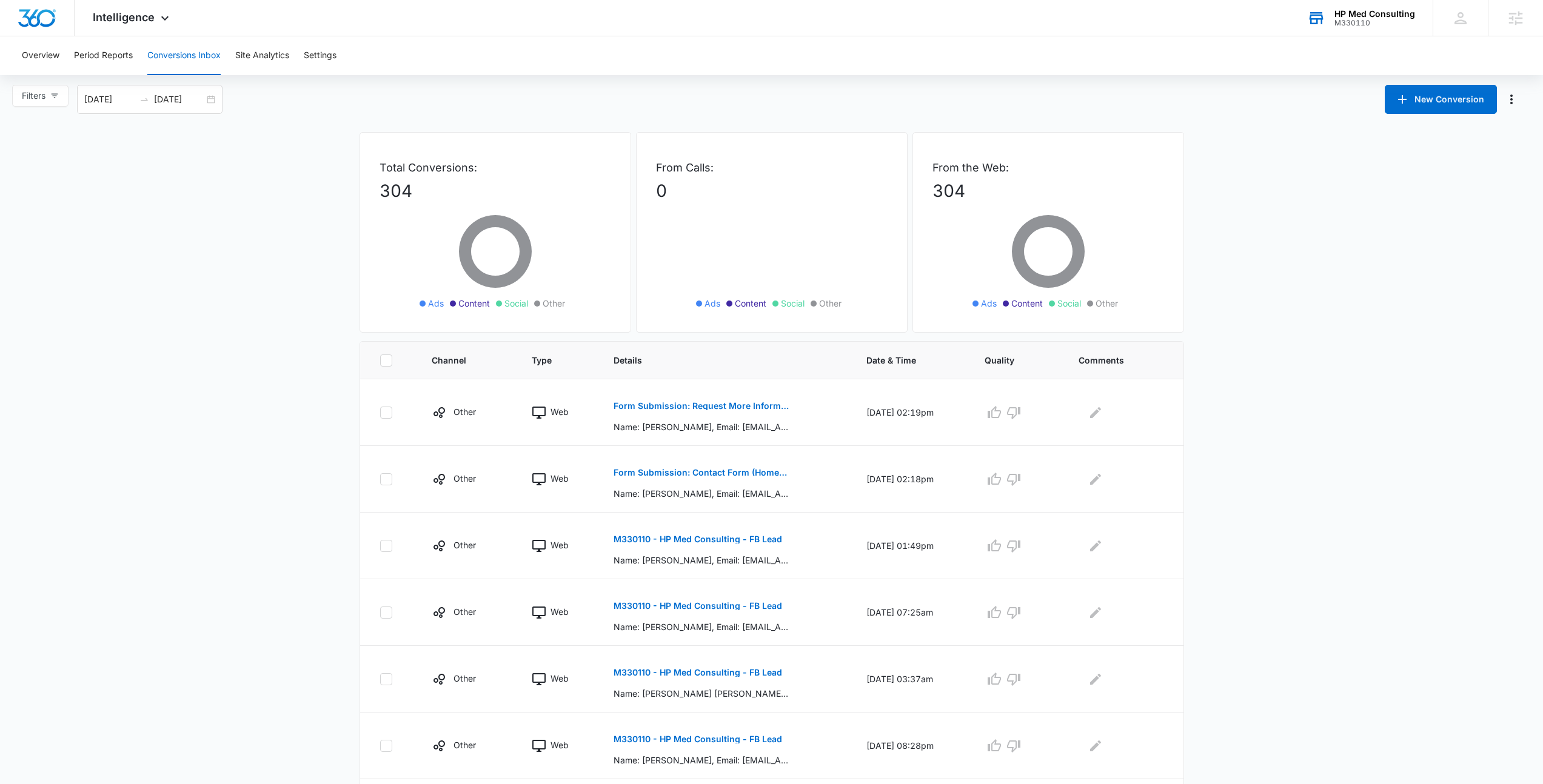
scroll to position [1, 0]
click at [156, 11] on div "Intelligence Apps Reputation Websites Forms CRM Email Social Payments POS Conte…" at bounding box center [132, 18] width 116 height 36
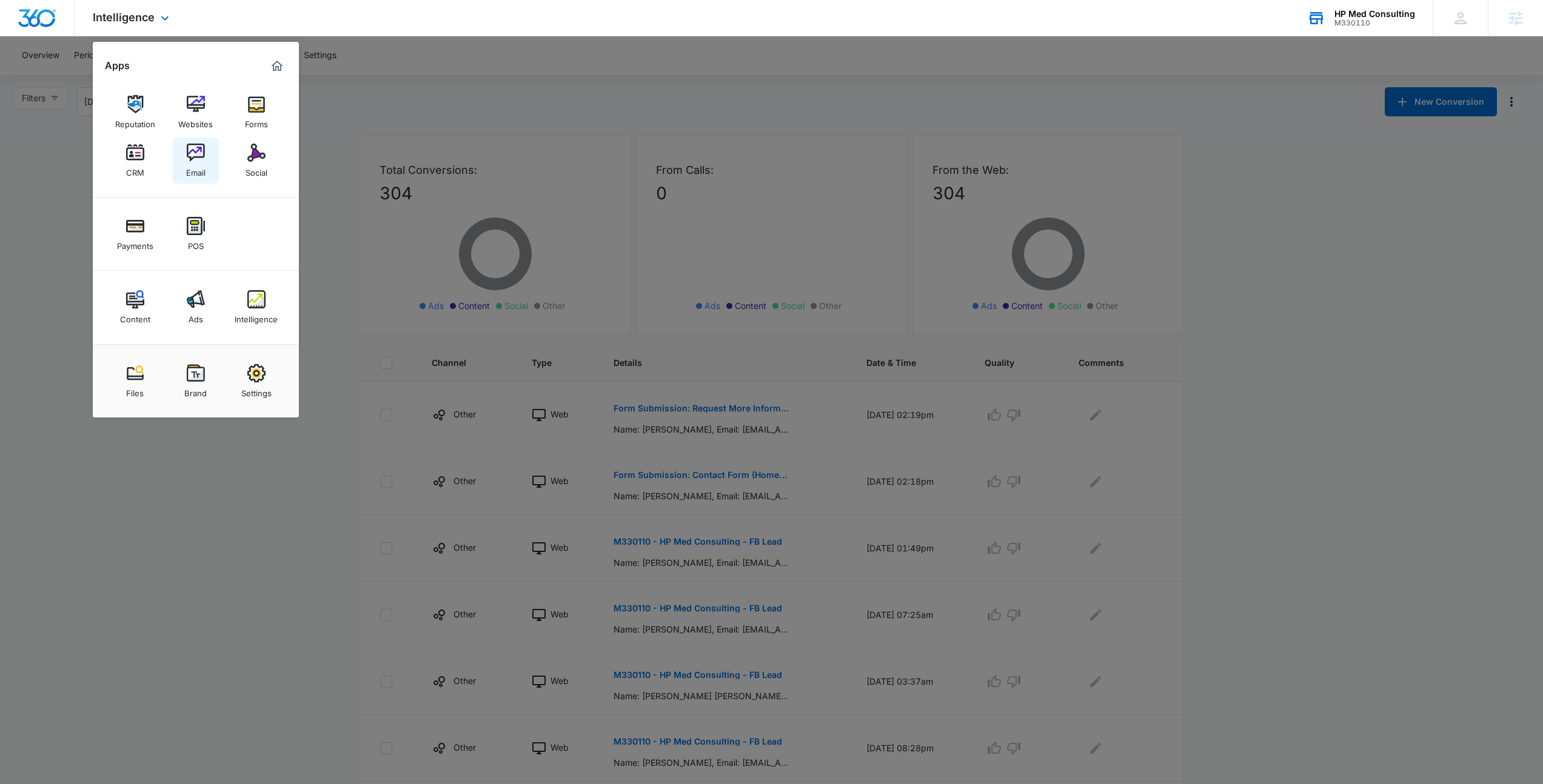
click at [202, 165] on div "Email" at bounding box center [196, 169] width 20 height 16
